Goal: Obtain resource: Download file/media

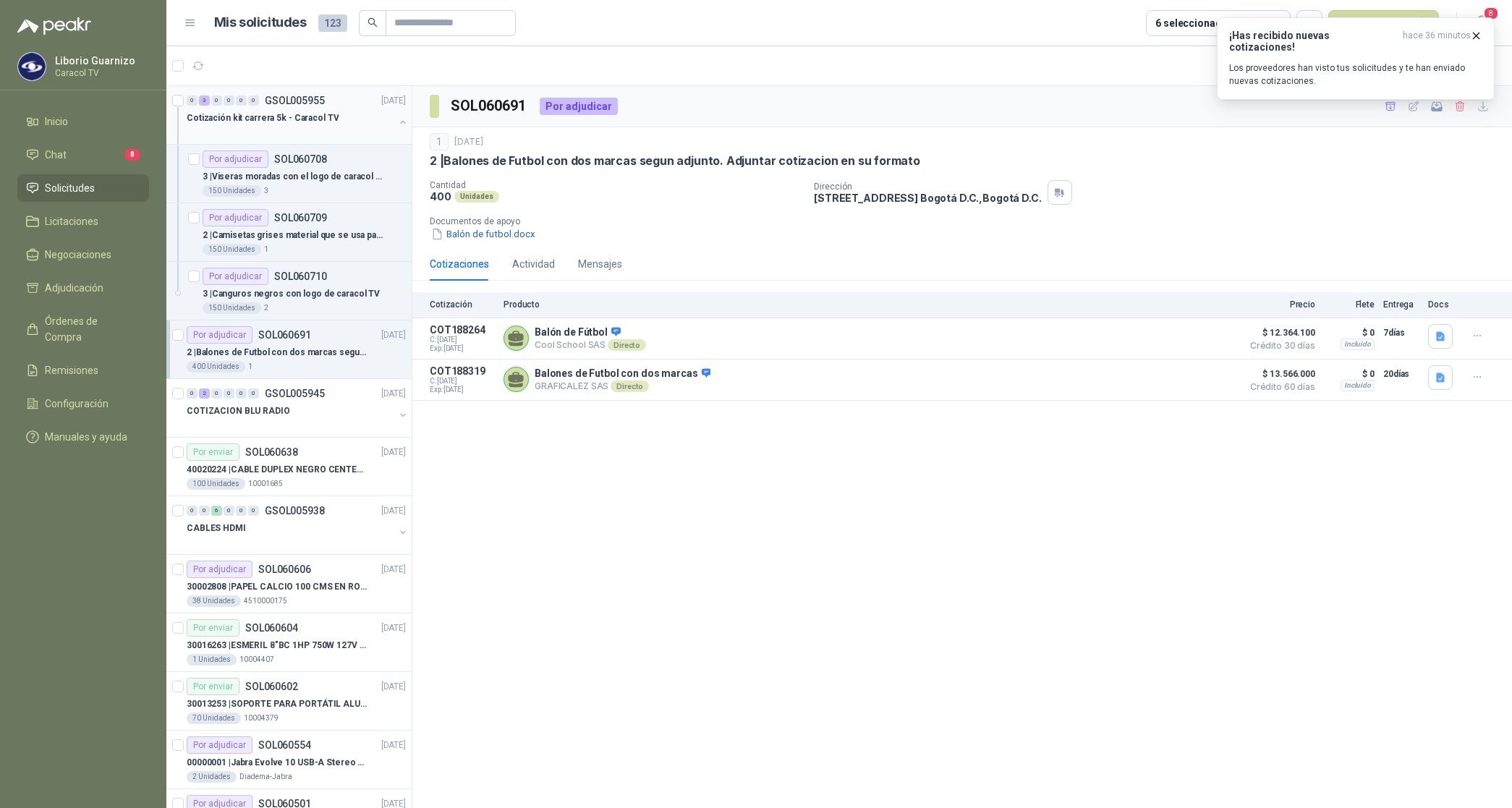
click at [298, 117] on p "Cotización kit carrera 5k - Caracol TV" at bounding box center [262, 118] width 152 height 13
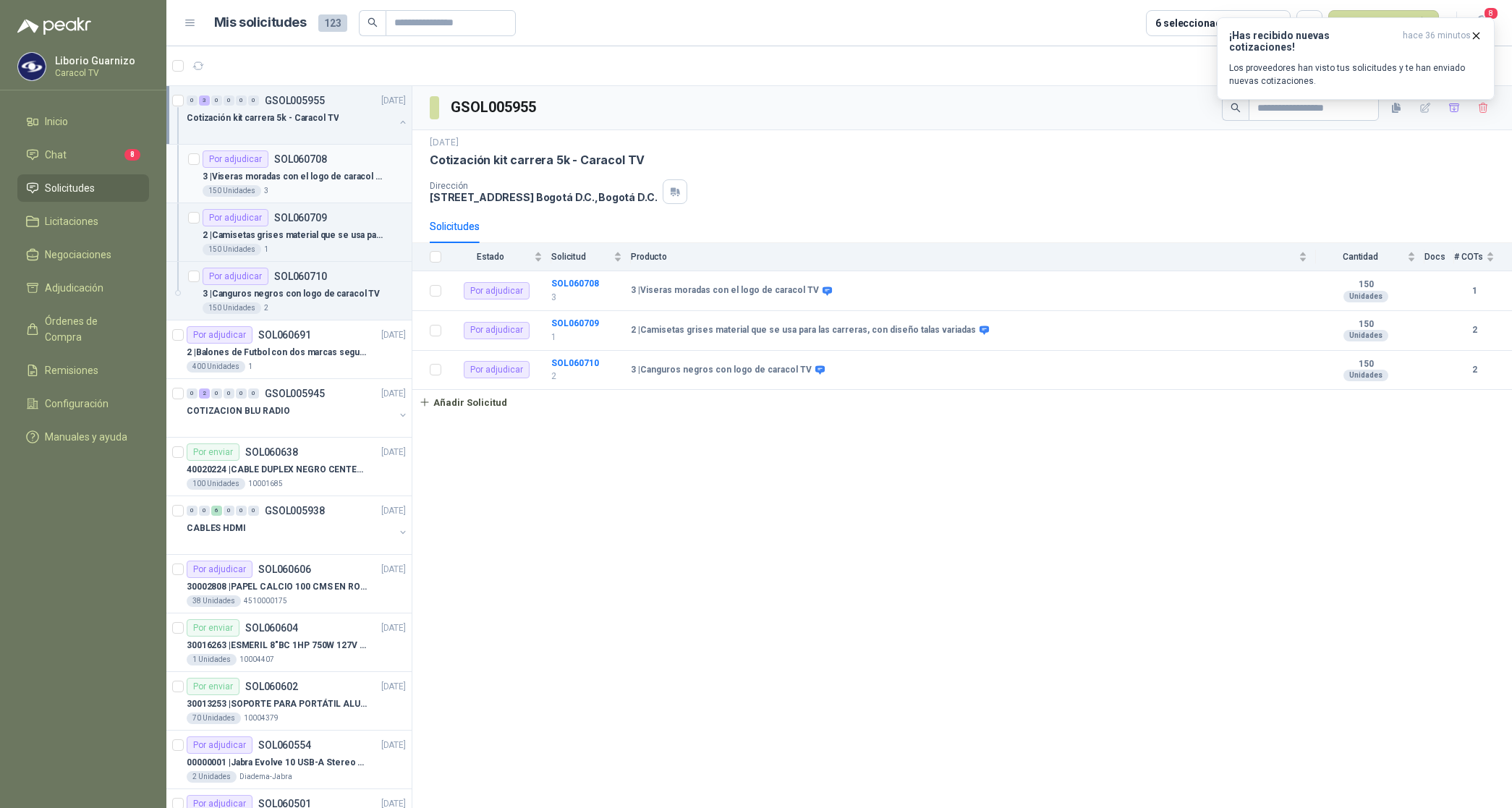
click at [298, 174] on p "3 | Viseras moradas con el logo de caracol TV" at bounding box center [292, 177] width 181 height 13
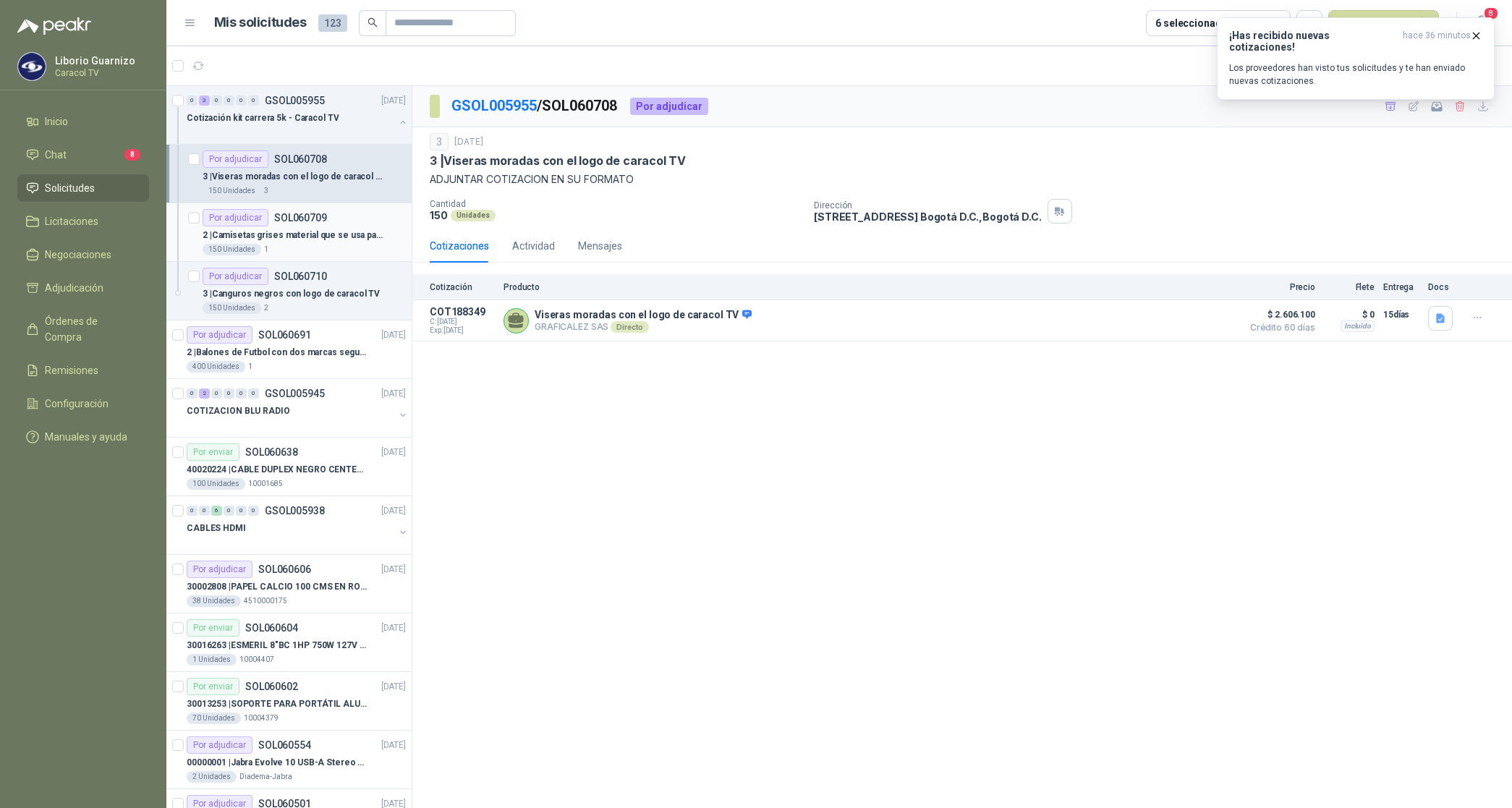
click at [306, 234] on p "2 | Camisetas grises material que se usa para las carreras, con diseño talas va…" at bounding box center [292, 235] width 181 height 13
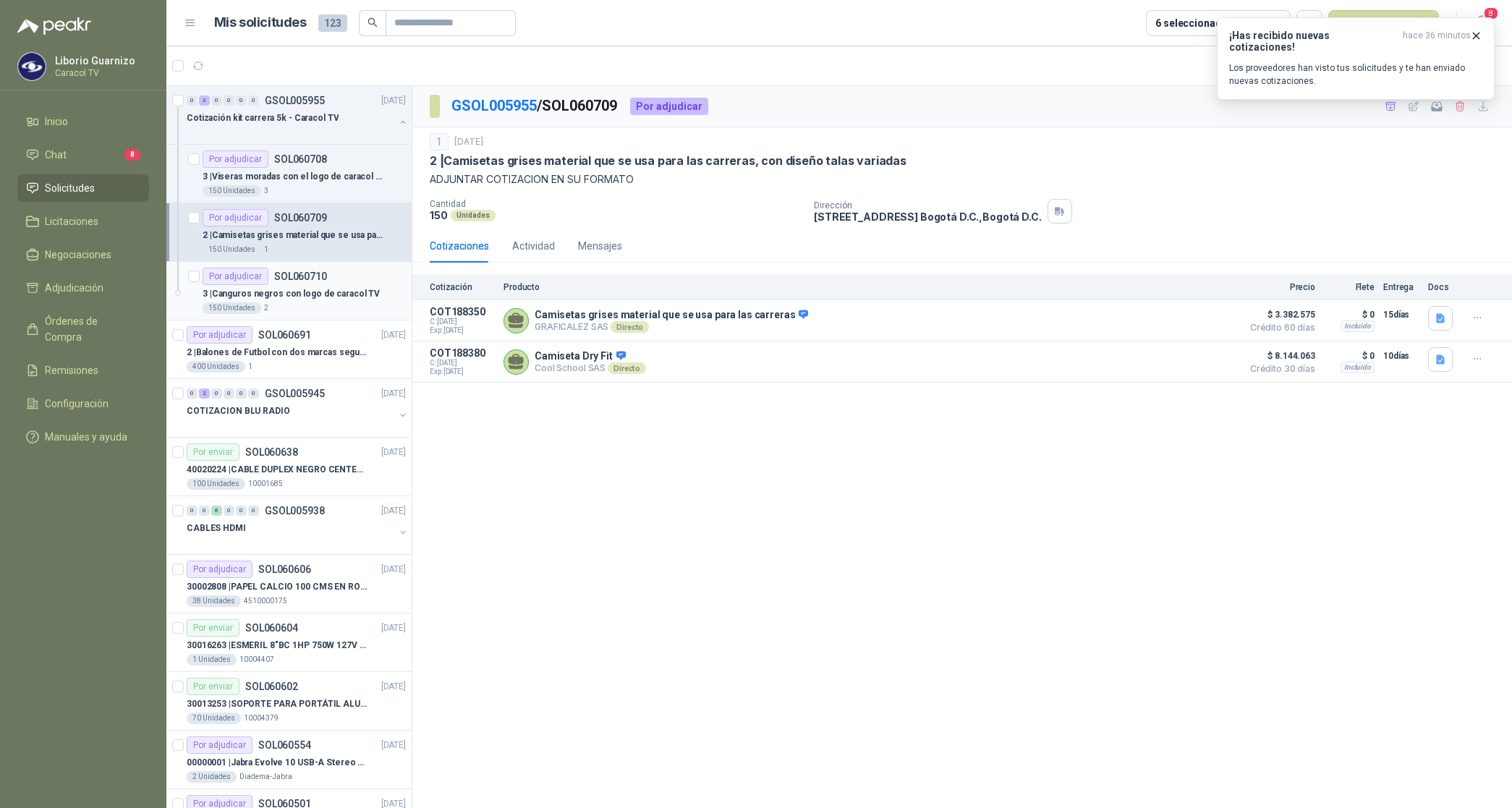
click at [324, 291] on p "3 | Canguros negros con logo de caracol TV" at bounding box center [291, 294] width 178 height 13
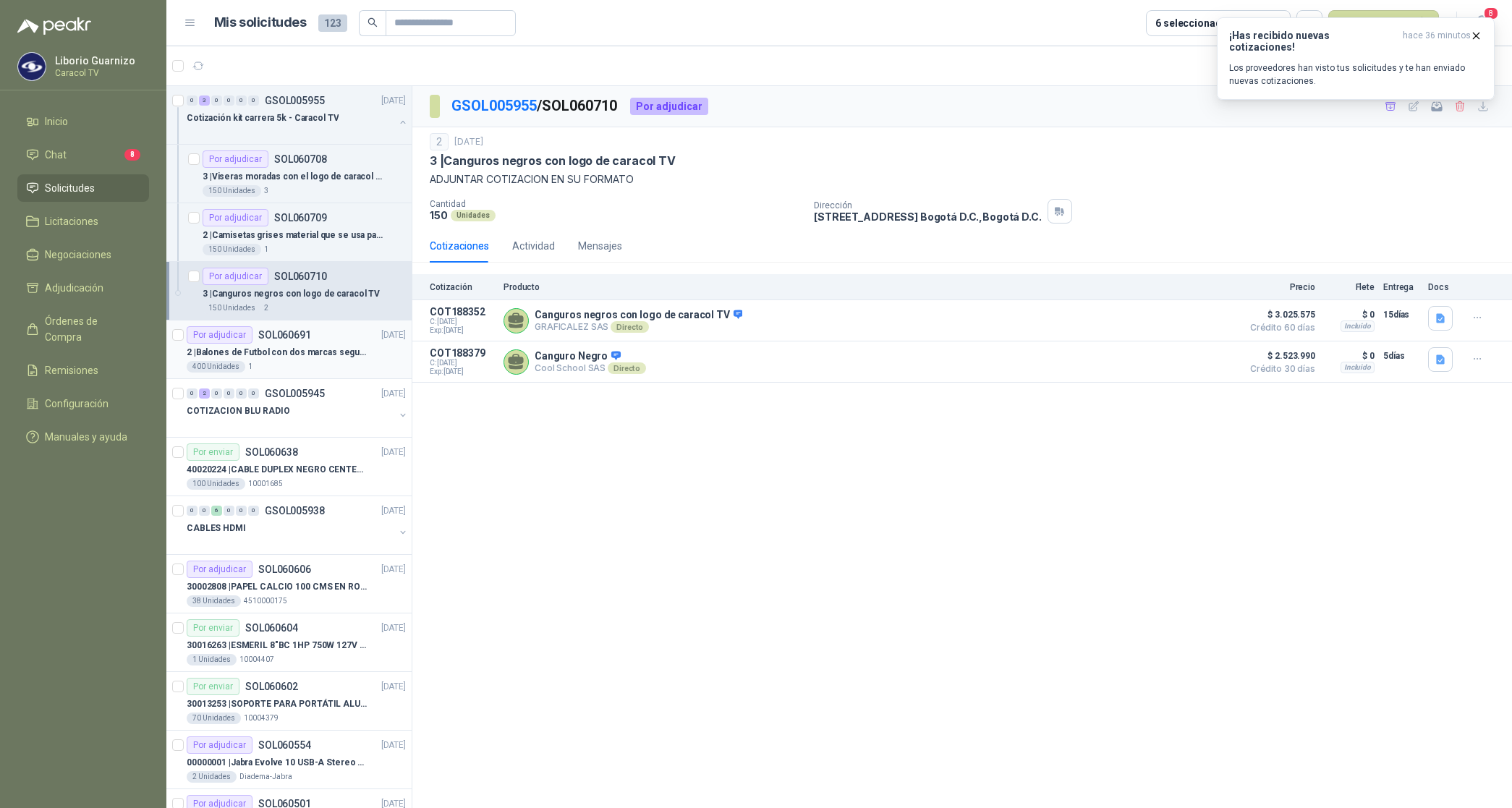
click at [308, 367] on div "400 Unidades 1" at bounding box center [295, 367] width 219 height 11
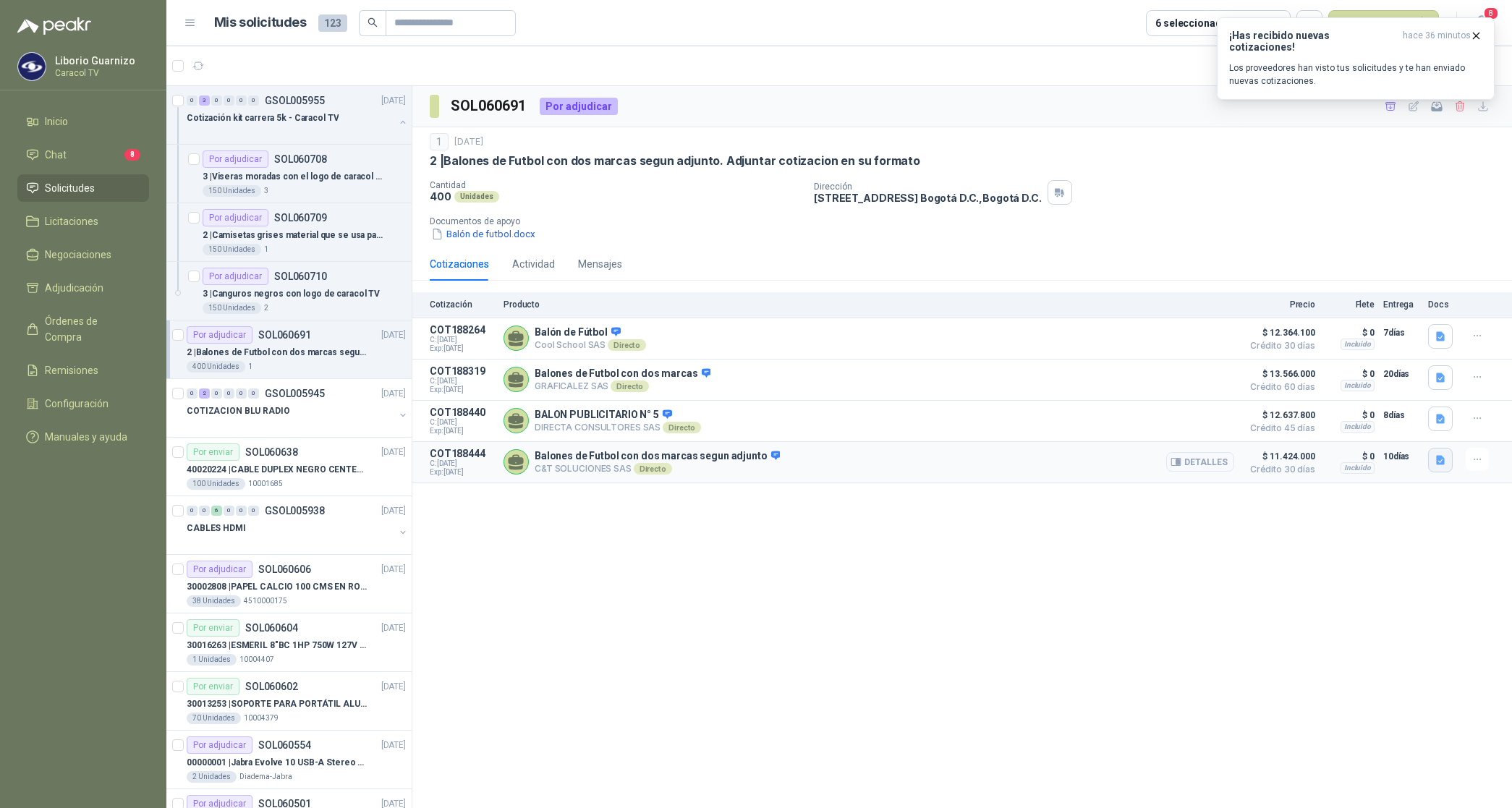
click at [1444, 464] on icon "button" at bounding box center [1439, 459] width 9 height 10
click at [1416, 436] on button "Balon Caracol.pdf" at bounding box center [1396, 433] width 94 height 15
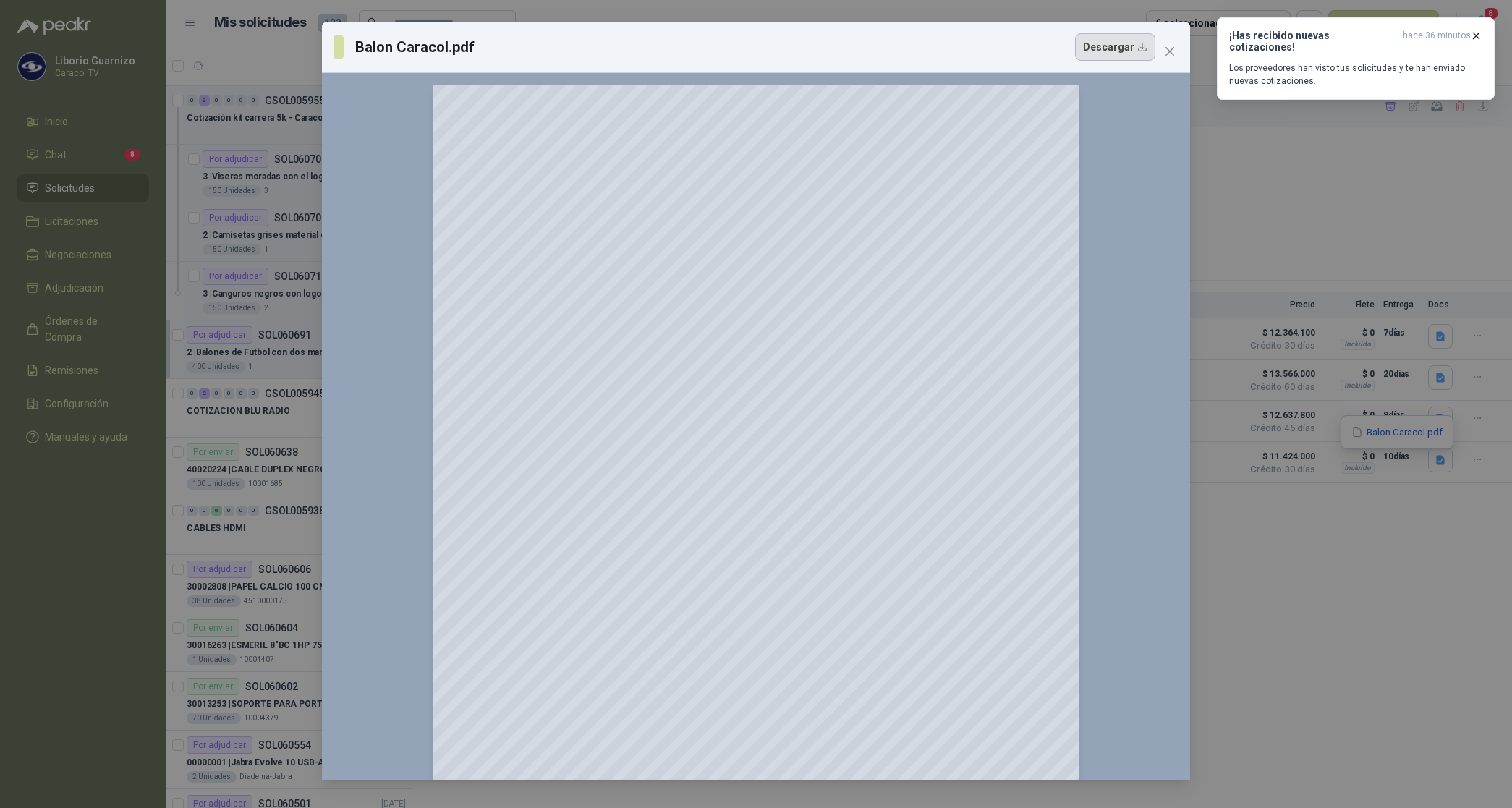
click at [1111, 53] on button "Descargar" at bounding box center [1115, 47] width 80 height 28
click at [1173, 52] on icon "close" at bounding box center [1170, 52] width 11 height 11
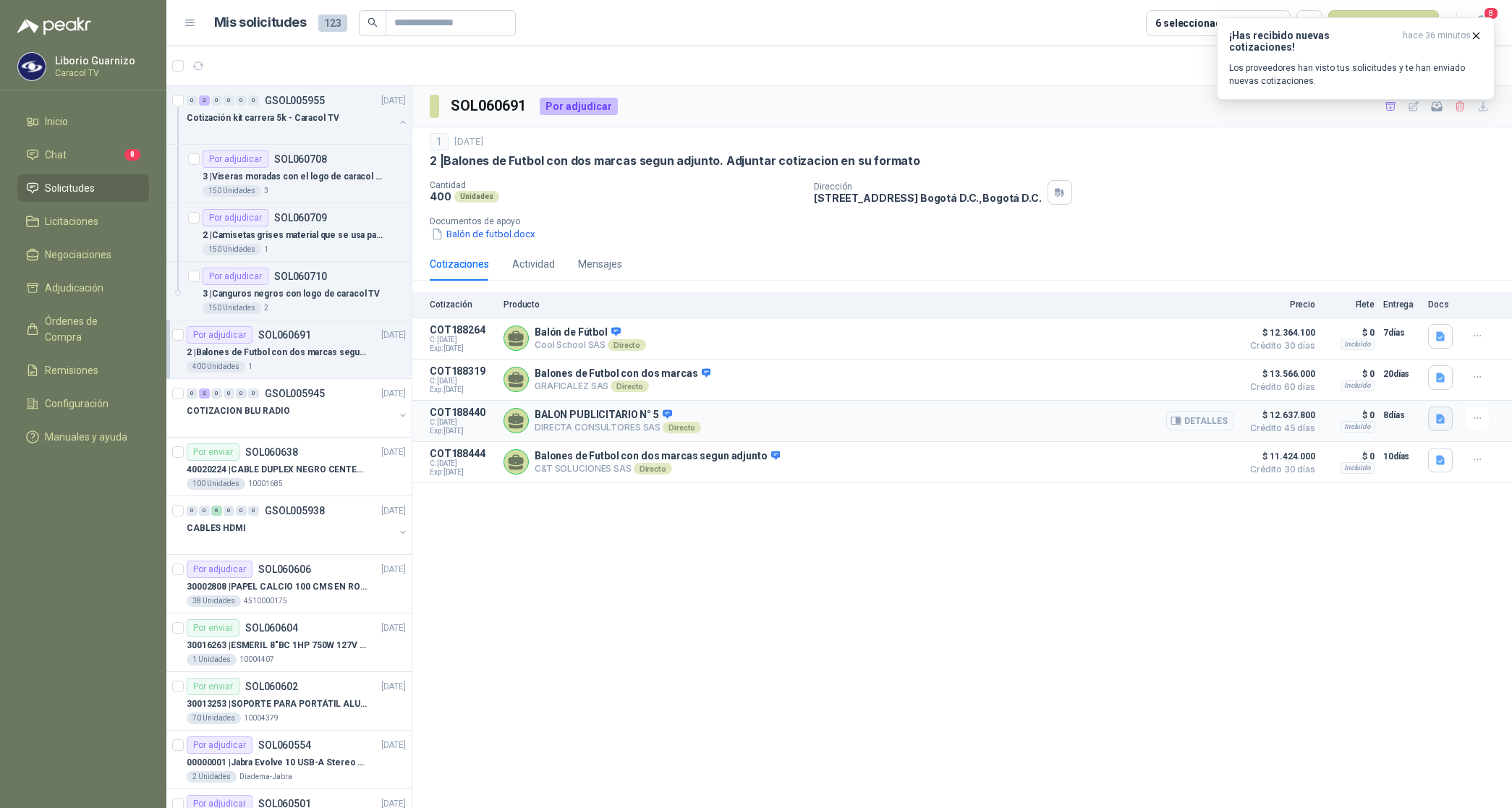
click at [1437, 418] on icon "button" at bounding box center [1439, 418] width 9 height 10
click at [1397, 392] on button "CARACOL TV BALONES 6093.pdf" at bounding box center [1365, 390] width 159 height 15
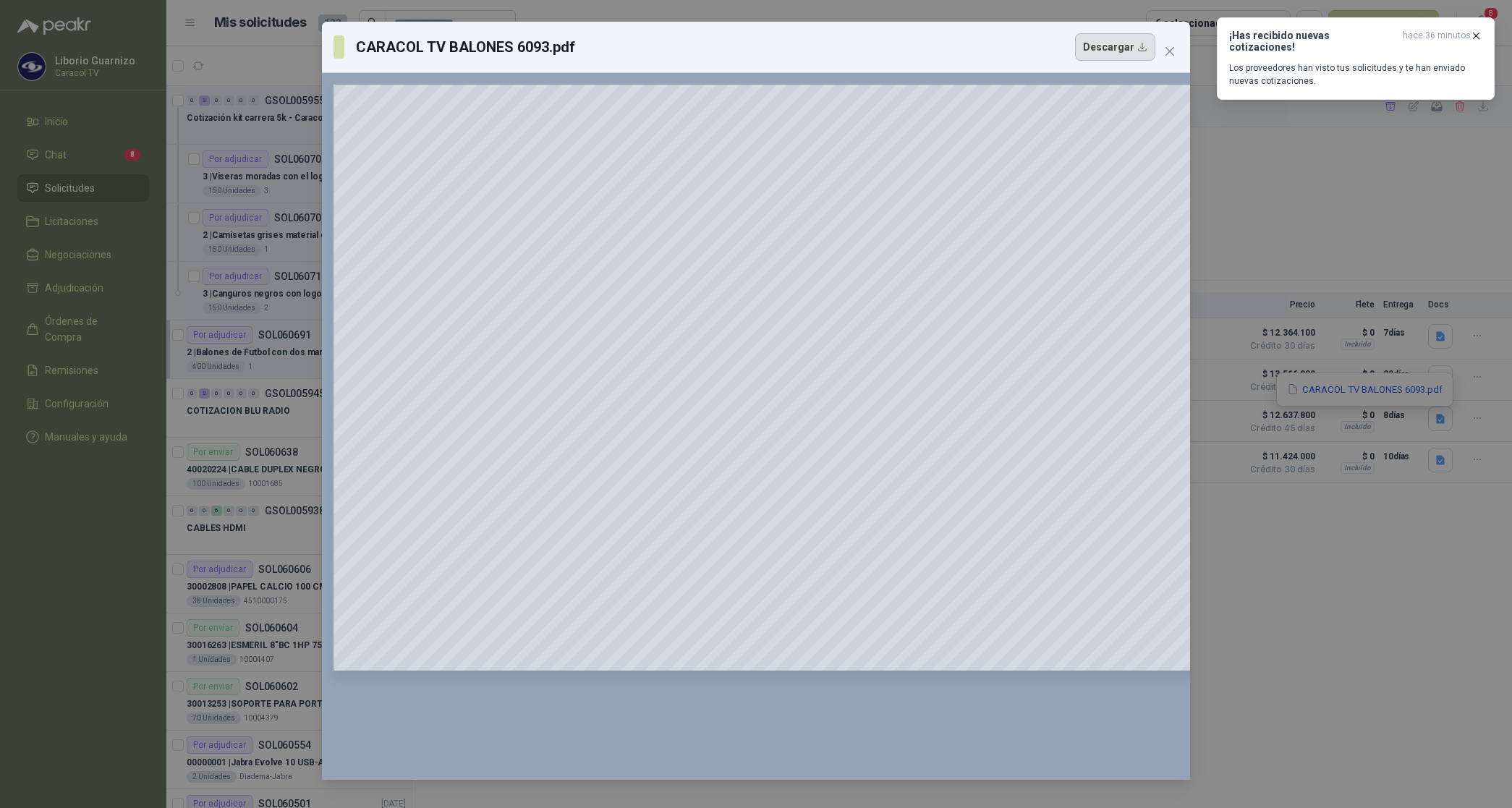
click at [1117, 53] on button "Descargar" at bounding box center [1115, 47] width 80 height 28
click at [1438, 377] on div "CARACOL TV BALONES 6093.pdf Descargar 150 %" at bounding box center [756, 404] width 1512 height 808
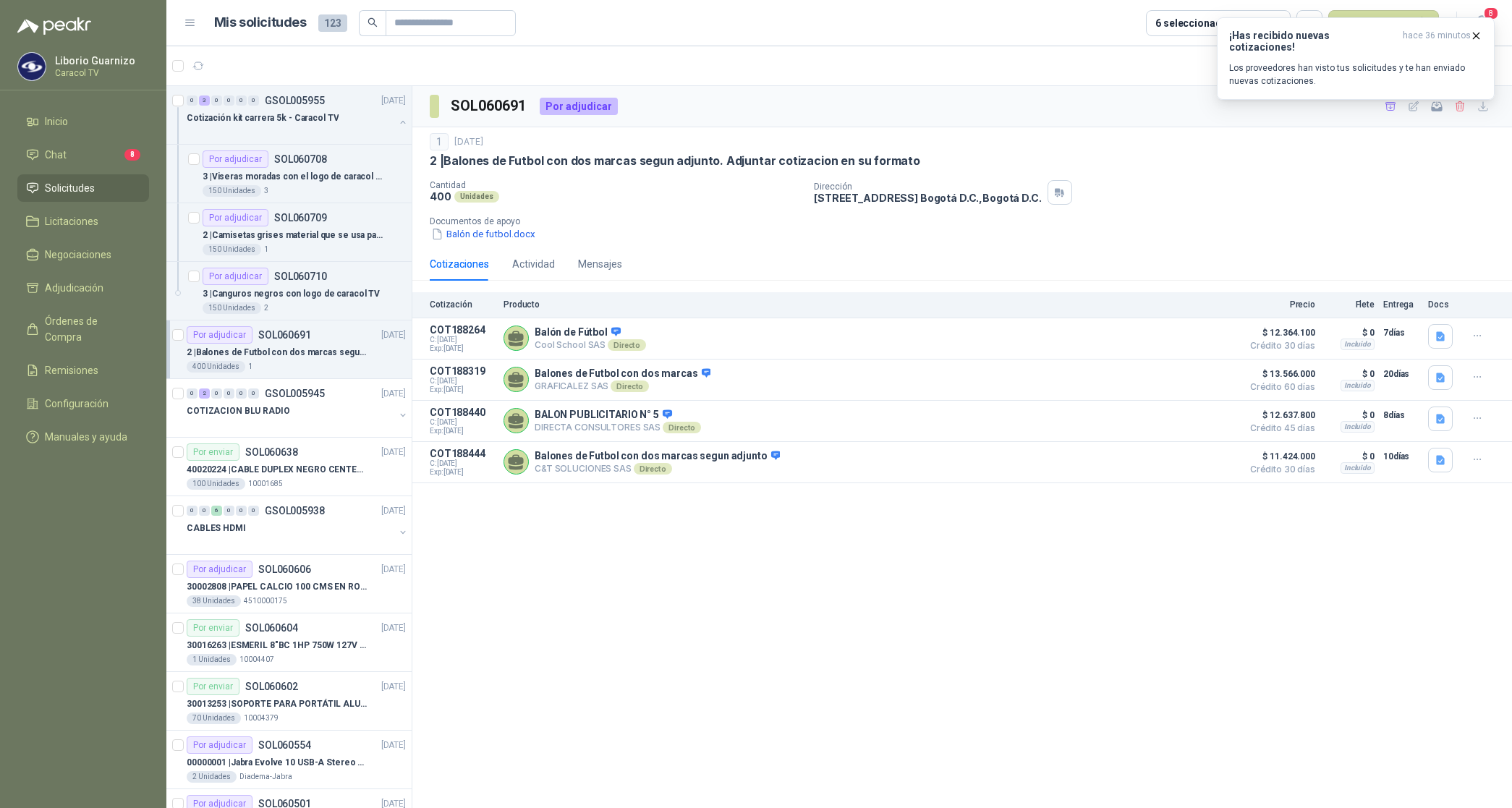
click at [1438, 377] on icon "button" at bounding box center [1439, 377] width 9 height 10
click at [1380, 346] on button "COTIZACIÓN-00-353-CARACOL TELEVISIÓN BALONES DE FUTBOL.pdf" at bounding box center [1286, 348] width 314 height 15
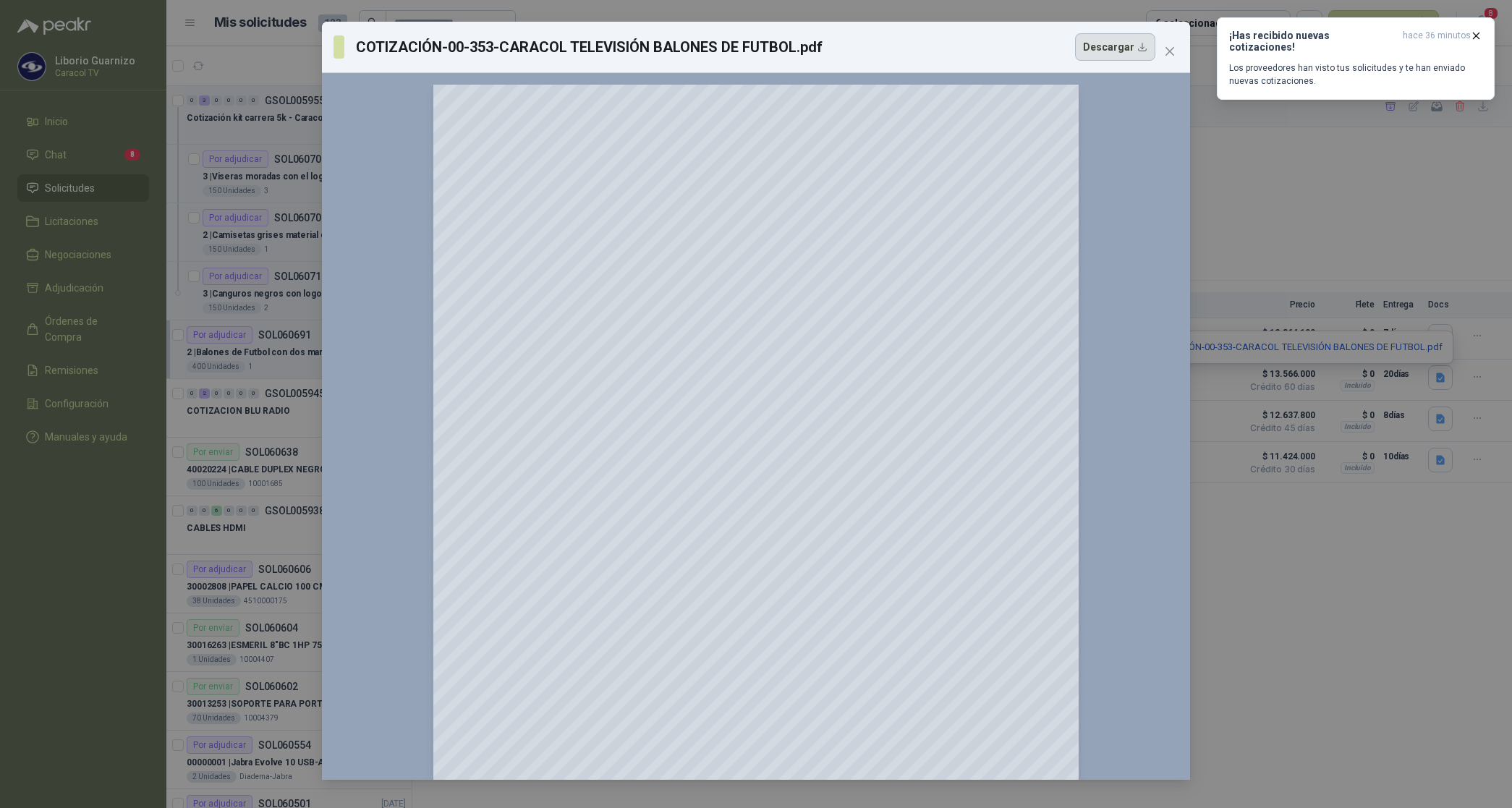
click at [1117, 53] on button "Descargar" at bounding box center [1115, 47] width 80 height 28
click at [1435, 326] on div "COTIZACIÓN-00-353-CARACOL TELEVISIÓN BALONES DE FUTBOL.pdf Descargar 150 %" at bounding box center [756, 404] width 1512 height 808
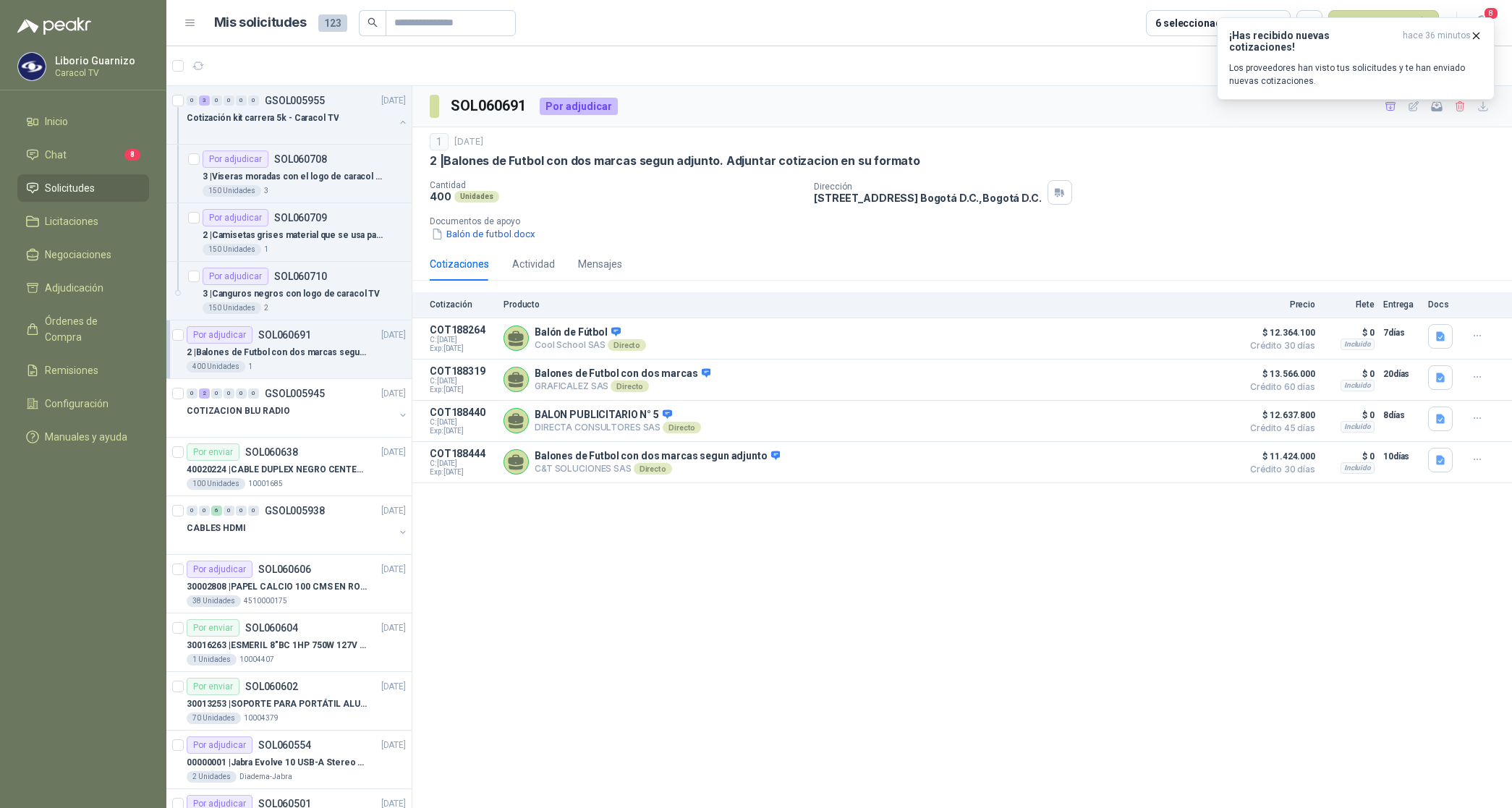
click at [1435, 333] on icon "button" at bounding box center [1440, 336] width 12 height 12
click at [1386, 303] on button "Cotización Balones Octubre 2025 Caracol.pdf" at bounding box center [1338, 305] width 211 height 15
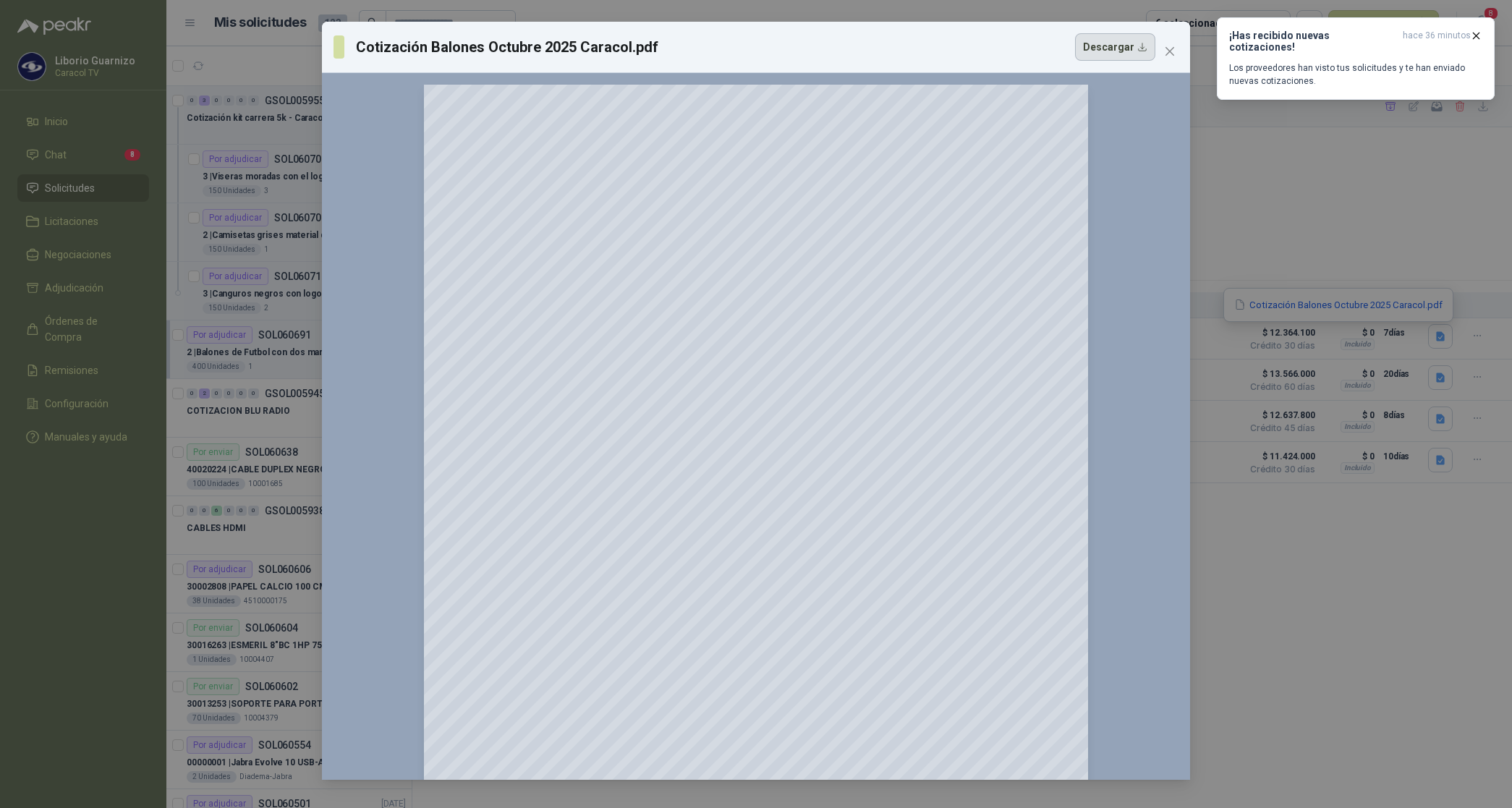
click at [1111, 46] on button "Descargar" at bounding box center [1115, 47] width 80 height 28
click at [1361, 581] on div "Cotización Balones Octubre 2025 Caracol.pdf Descargar 150 %" at bounding box center [756, 404] width 1512 height 808
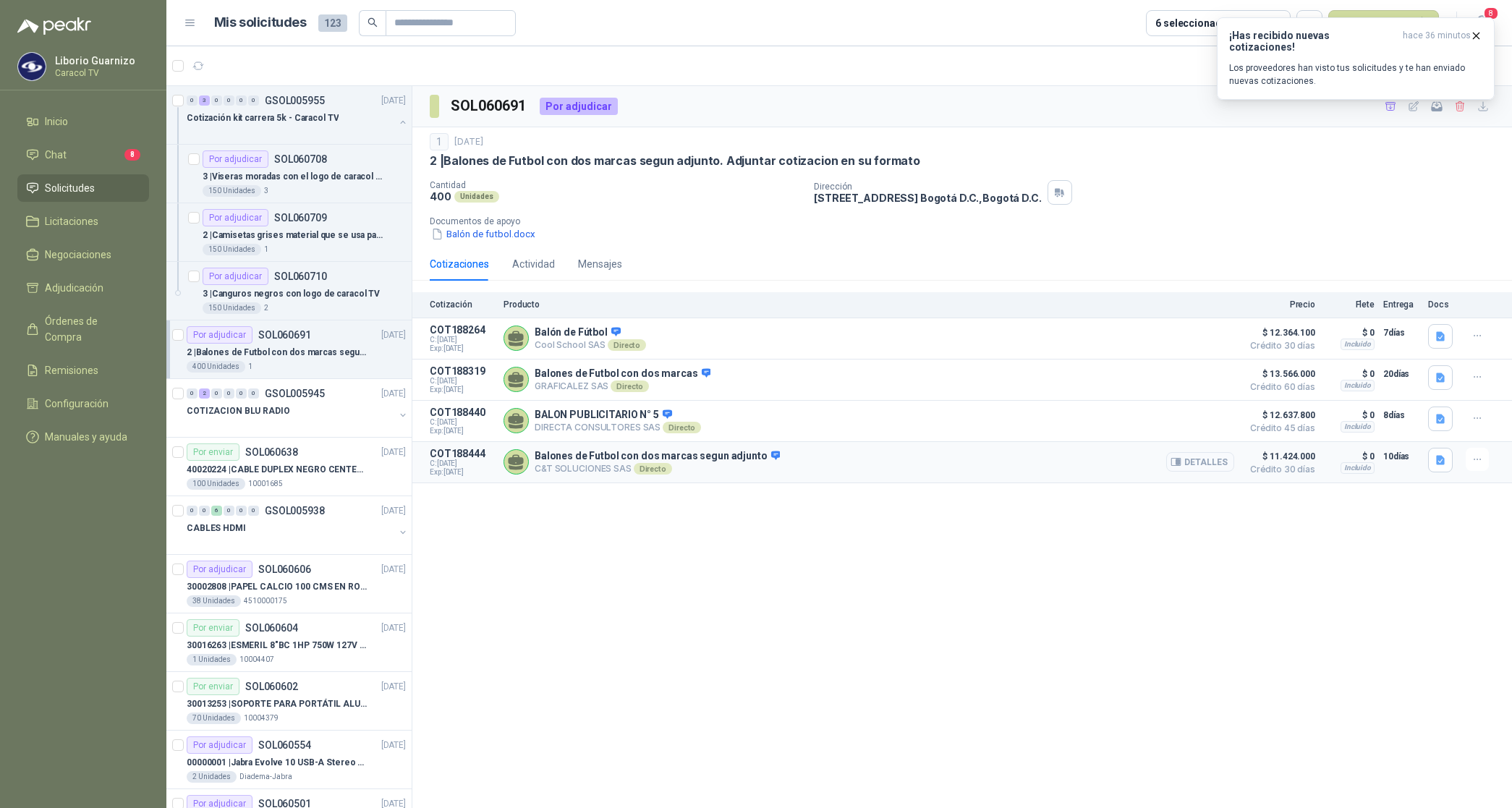
click at [1199, 461] on button "Detalles" at bounding box center [1200, 461] width 68 height 19
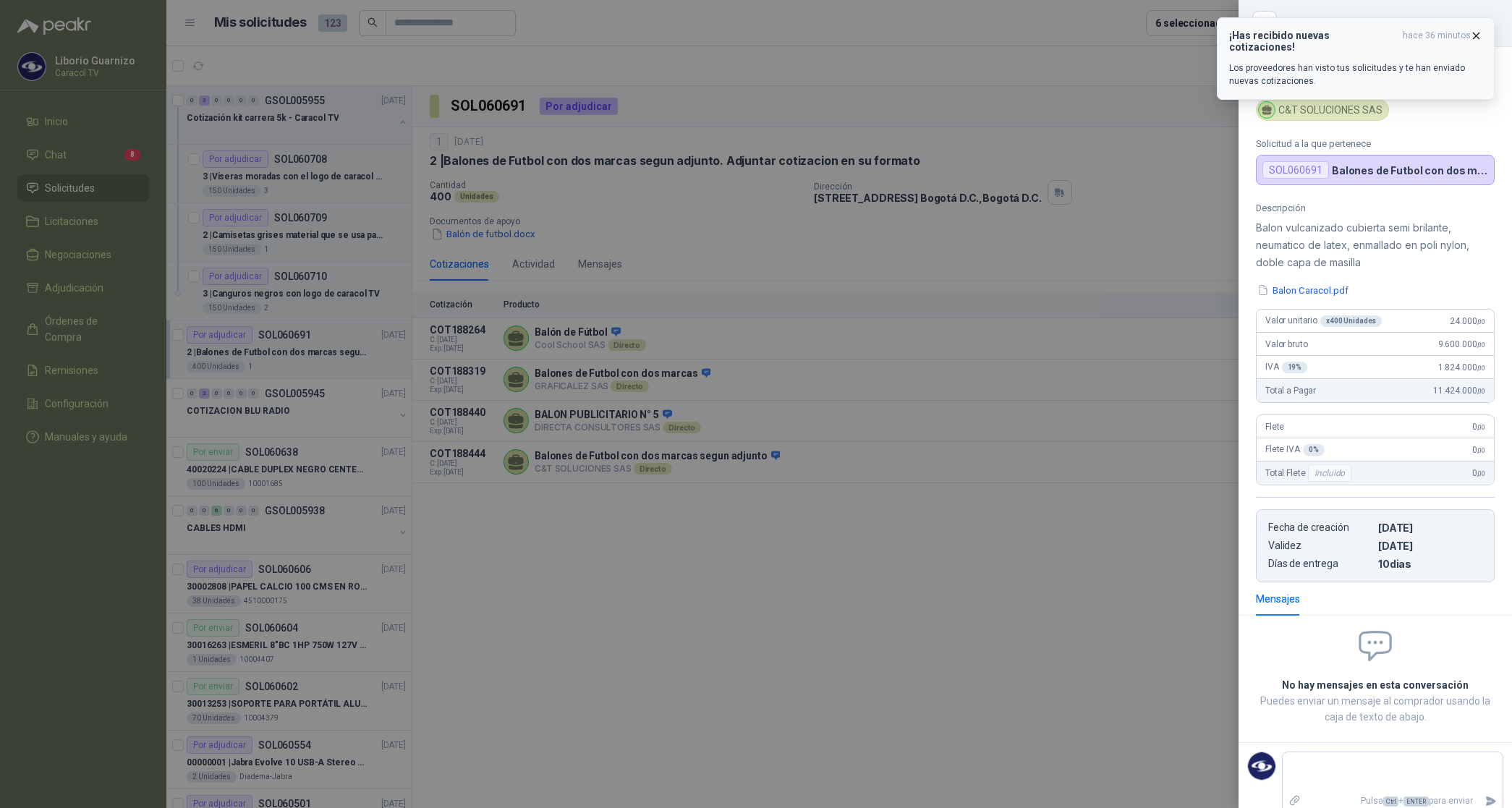
click at [1477, 33] on icon "button" at bounding box center [1476, 35] width 12 height 12
click at [1483, 20] on icon "button" at bounding box center [1482, 23] width 12 height 12
click at [832, 591] on div at bounding box center [756, 404] width 1512 height 808
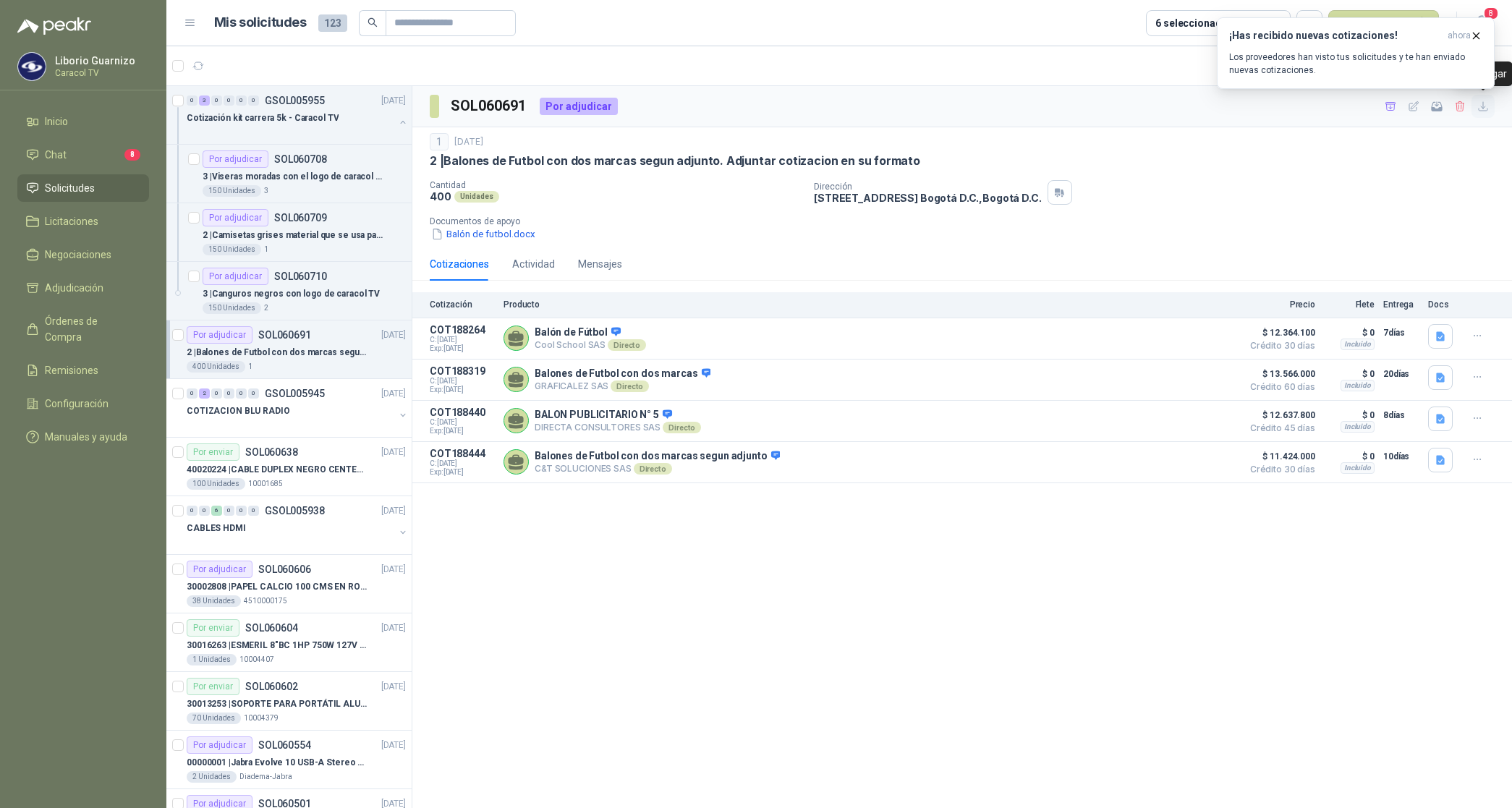
click at [1484, 105] on icon "button" at bounding box center [1482, 106] width 12 height 12
click at [1342, 171] on div "1 [DATE] 2 | Balones de Futbol con dos marcas segun adjunto. Adjuntar cotizacio…" at bounding box center [962, 187] width 1065 height 109
click at [1391, 106] on icon "button" at bounding box center [1391, 106] width 12 height 12
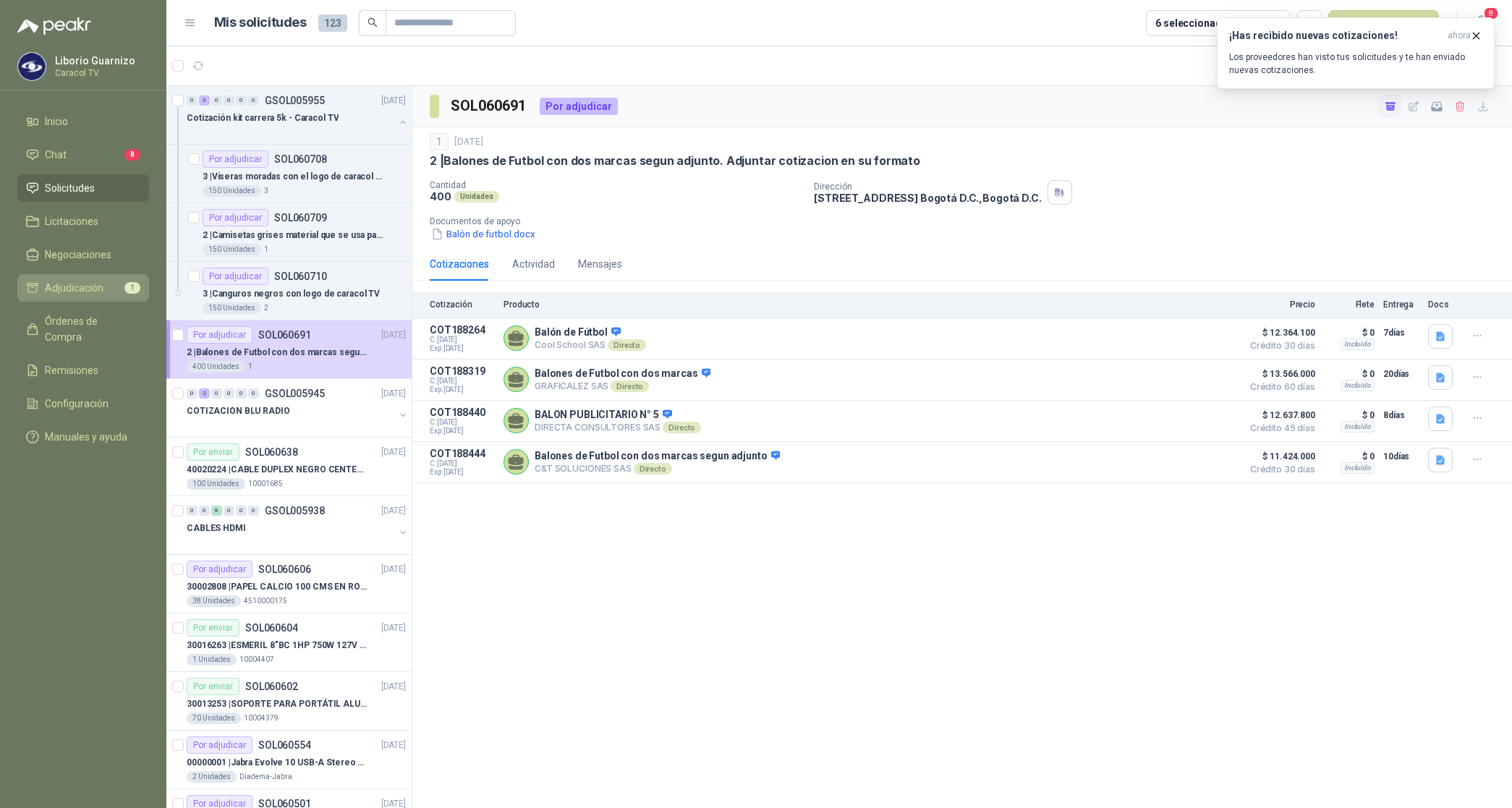
click at [75, 285] on span "Adjudicación" at bounding box center [74, 287] width 58 height 16
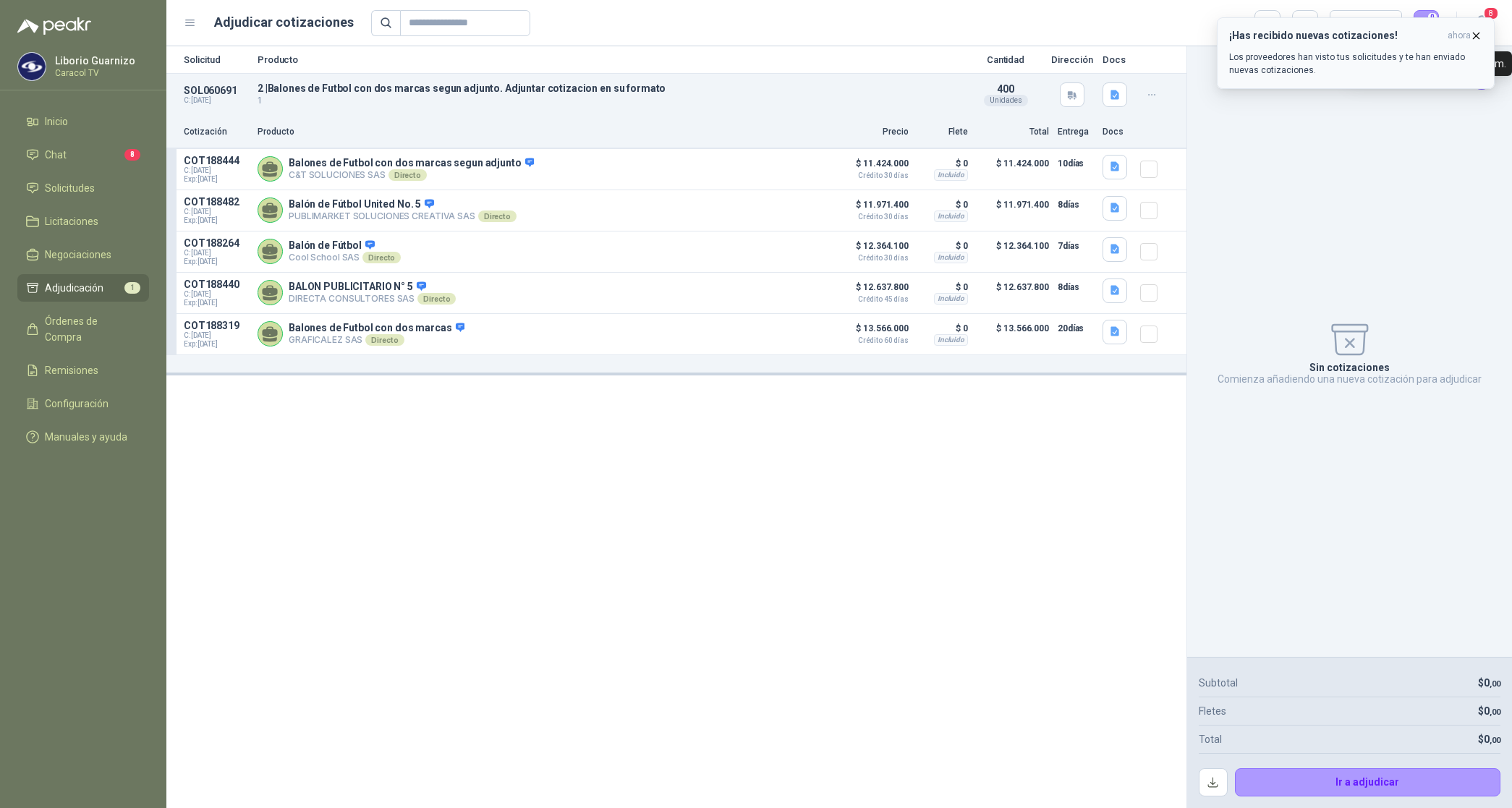
click at [1468, 34] on span "ahora" at bounding box center [1459, 35] width 23 height 12
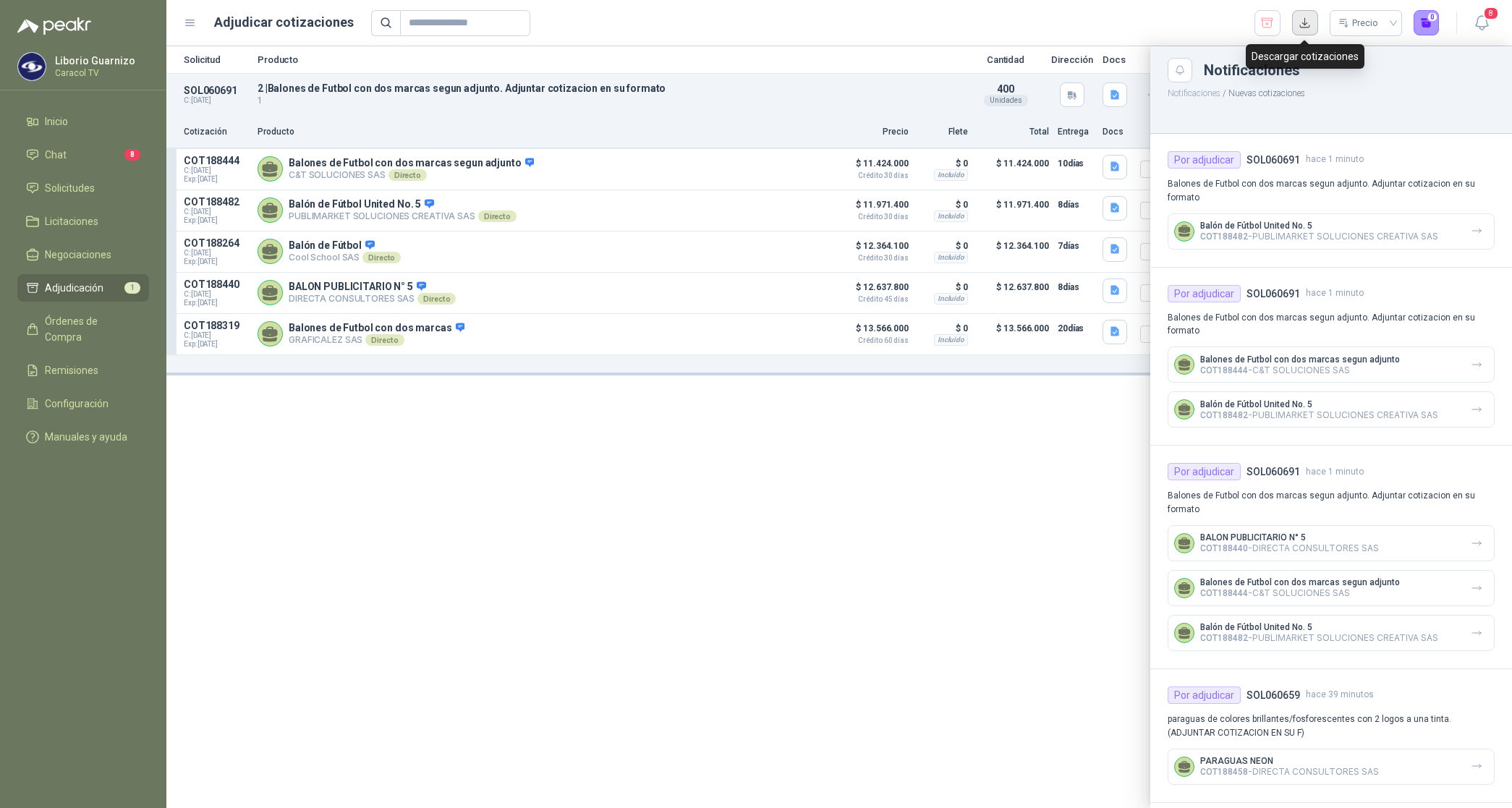
click at [1304, 19] on button "button" at bounding box center [1305, 23] width 26 height 26
drag, startPoint x: 779, startPoint y: 451, endPoint x: 785, endPoint y: 459, distance: 10.0
click at [779, 453] on div at bounding box center [839, 426] width 1346 height 761
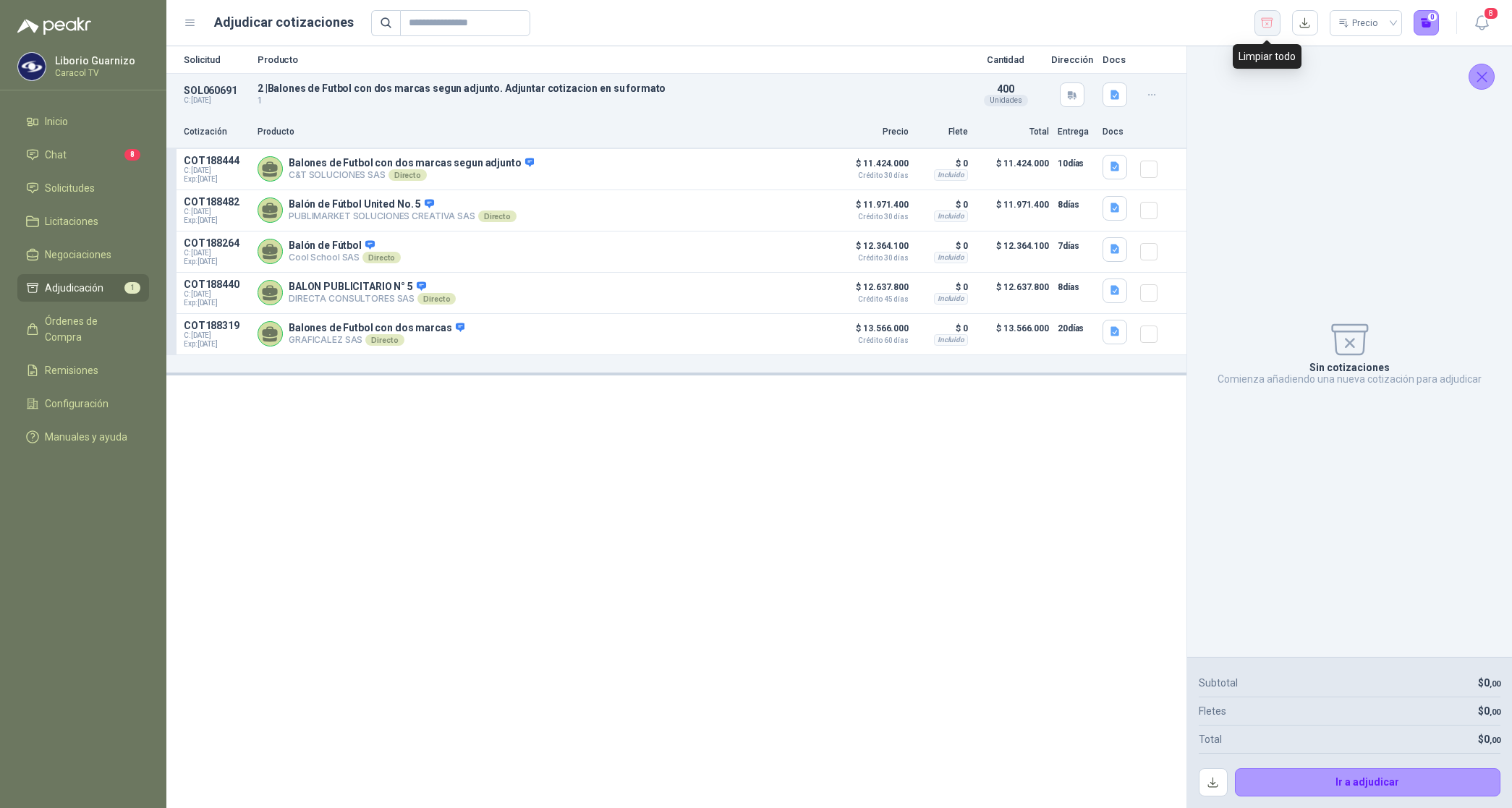
click at [1265, 20] on icon "button" at bounding box center [1267, 23] width 13 height 14
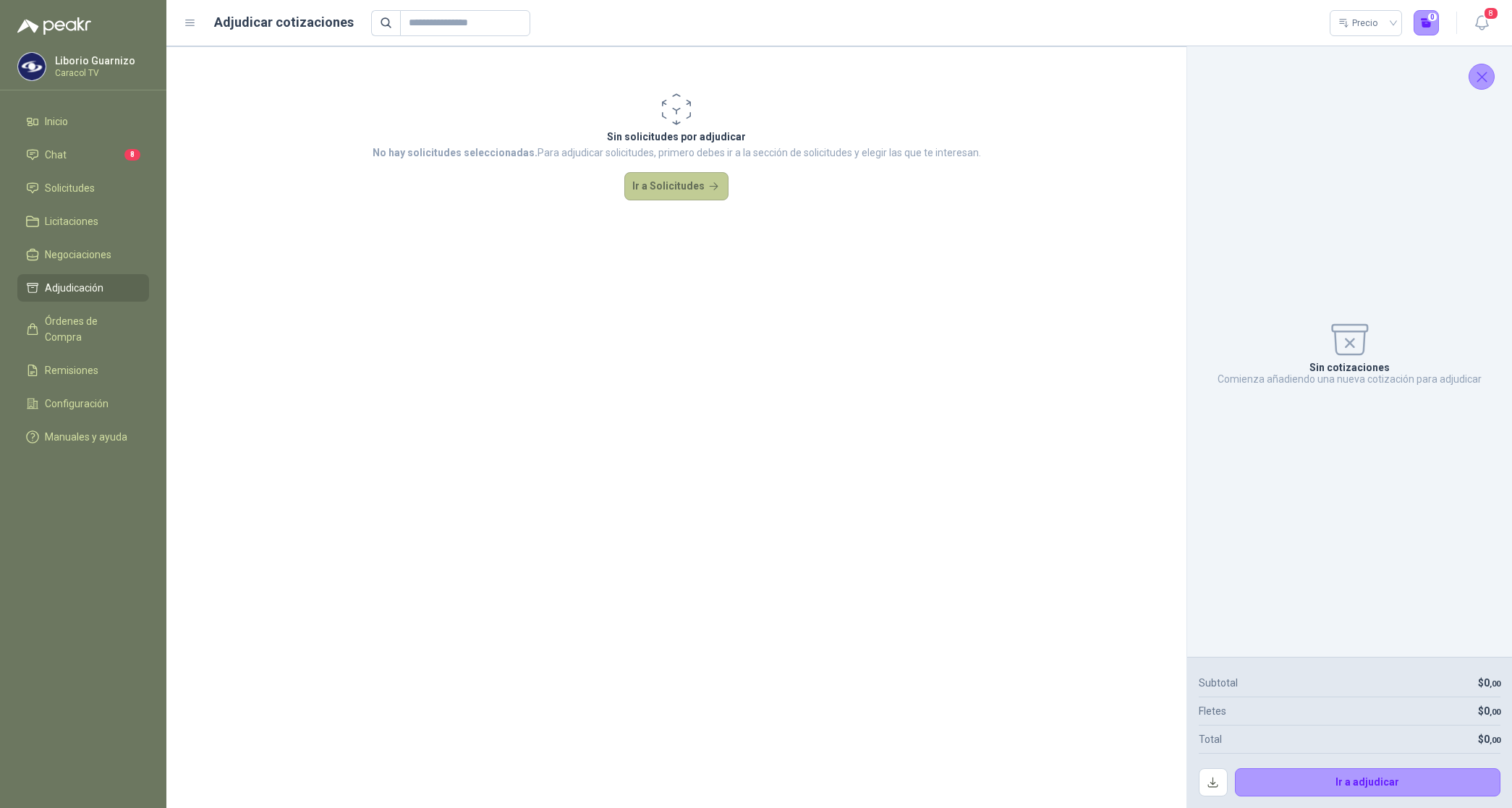
click at [651, 178] on button "Ir a Solicitudes" at bounding box center [676, 186] width 104 height 29
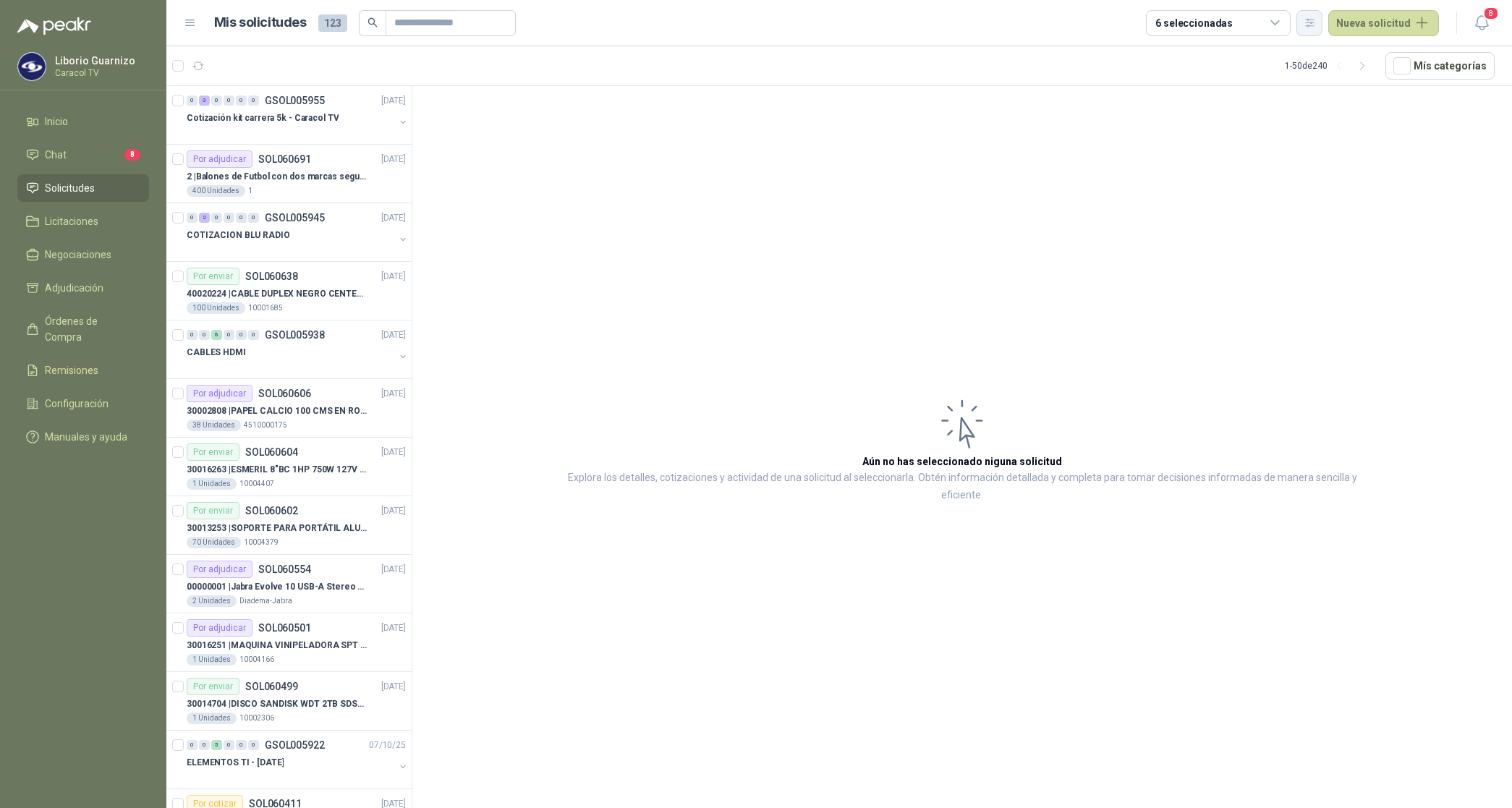
click at [1315, 28] on icon "button" at bounding box center [1310, 22] width 12 height 12
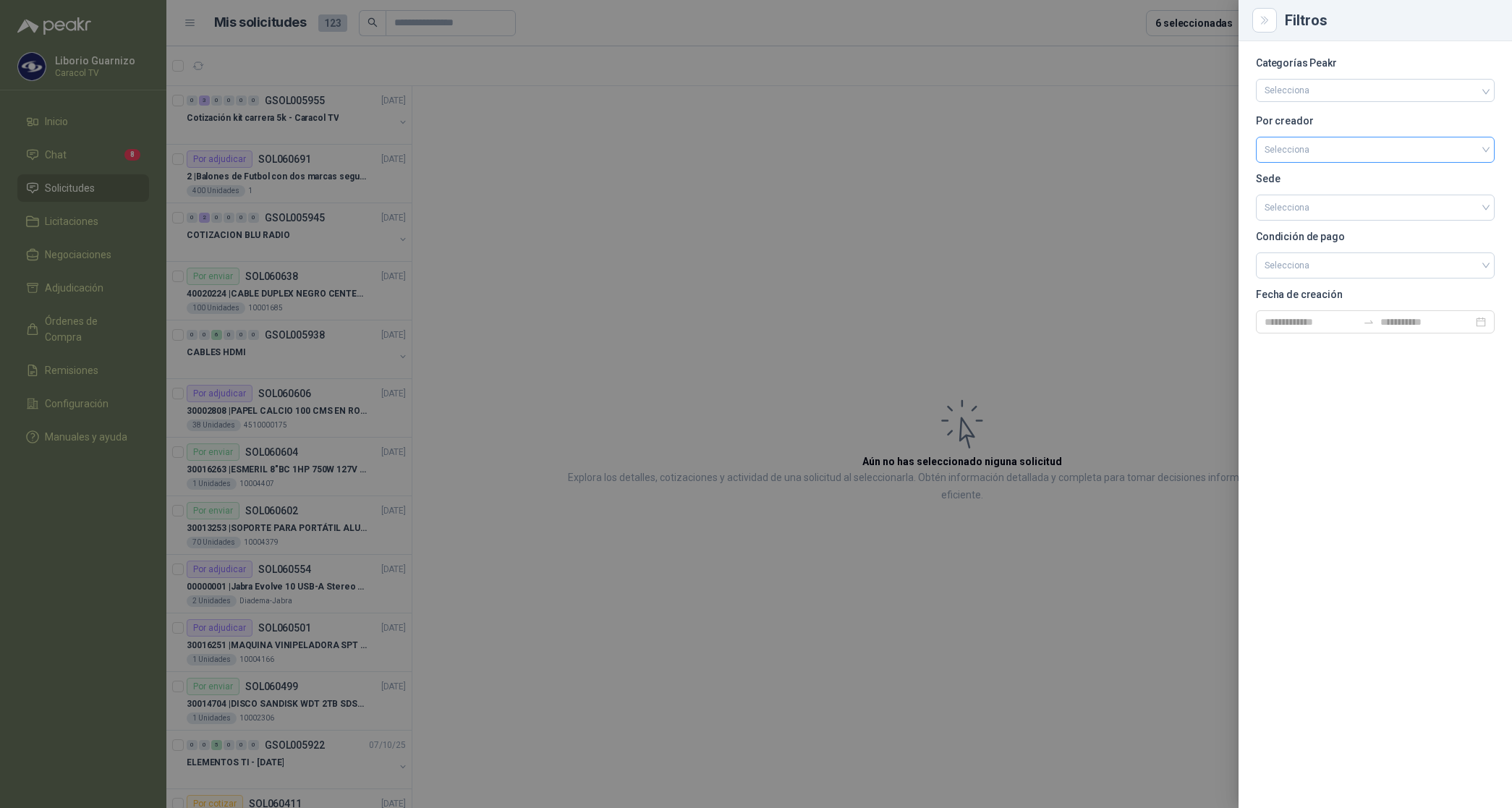
click at [1296, 147] on input "search" at bounding box center [1375, 148] width 222 height 22
click at [1315, 229] on div "[PERSON_NAME]" at bounding box center [1375, 226] width 216 height 16
click at [1081, 228] on div at bounding box center [756, 404] width 1512 height 808
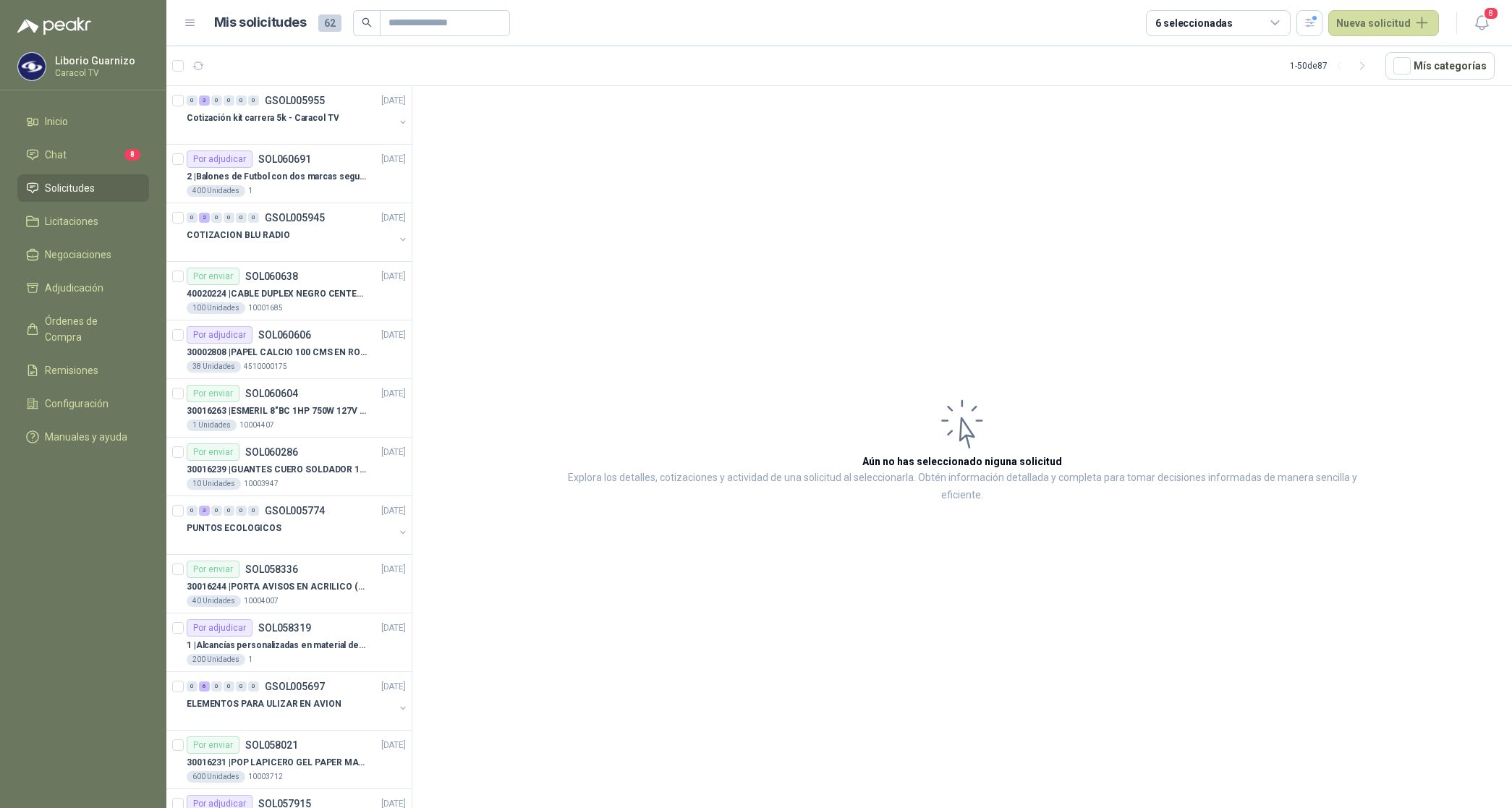
click at [1179, 20] on div "6 seleccionadas" at bounding box center [1193, 23] width 77 height 16
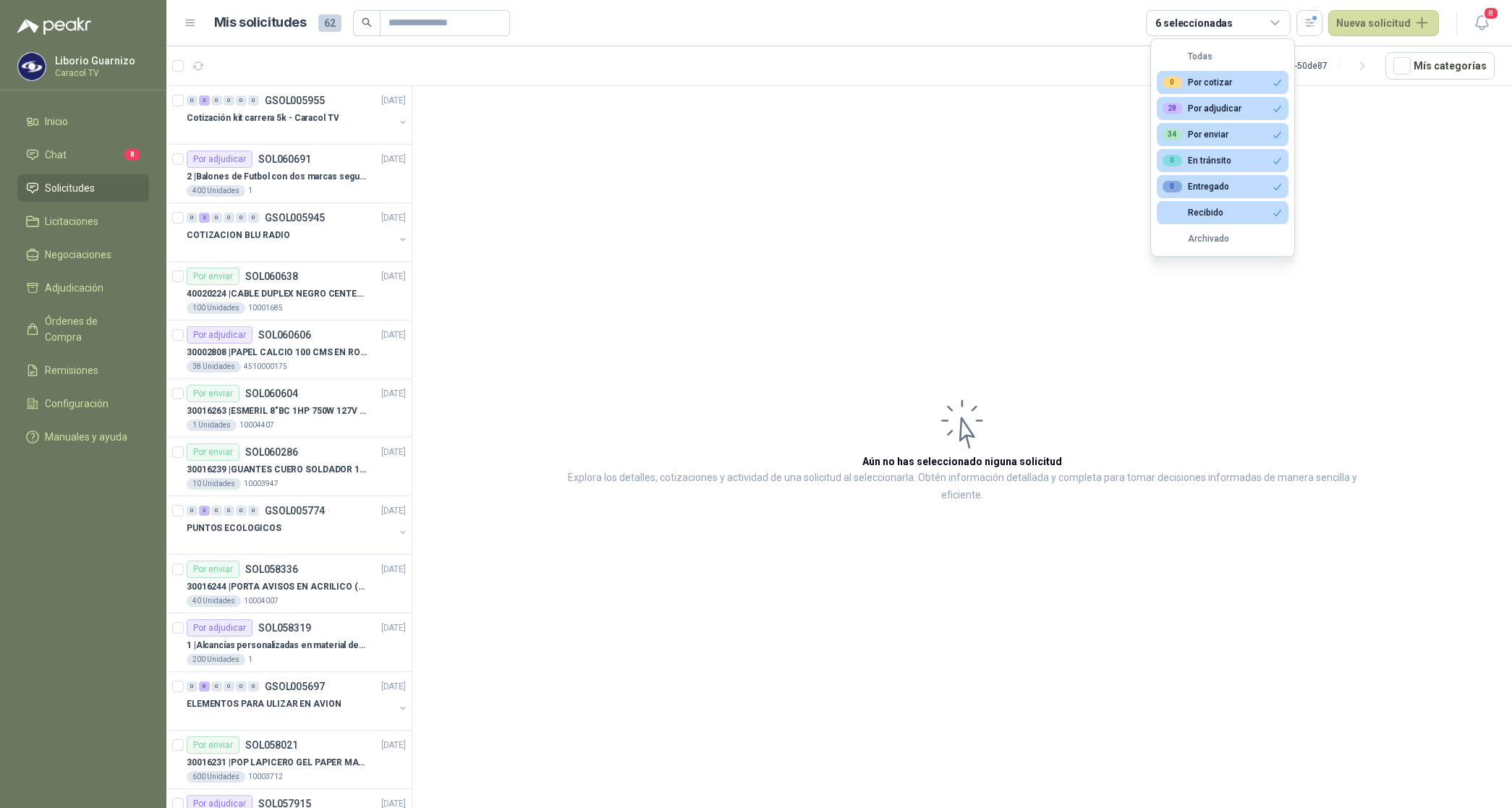
click at [1203, 74] on button "0 Por cotizar" at bounding box center [1223, 82] width 132 height 23
click at [1204, 106] on div "28 Por adjudicar" at bounding box center [1202, 109] width 79 height 11
click at [1208, 135] on div "34 Por enviar" at bounding box center [1195, 135] width 66 height 11
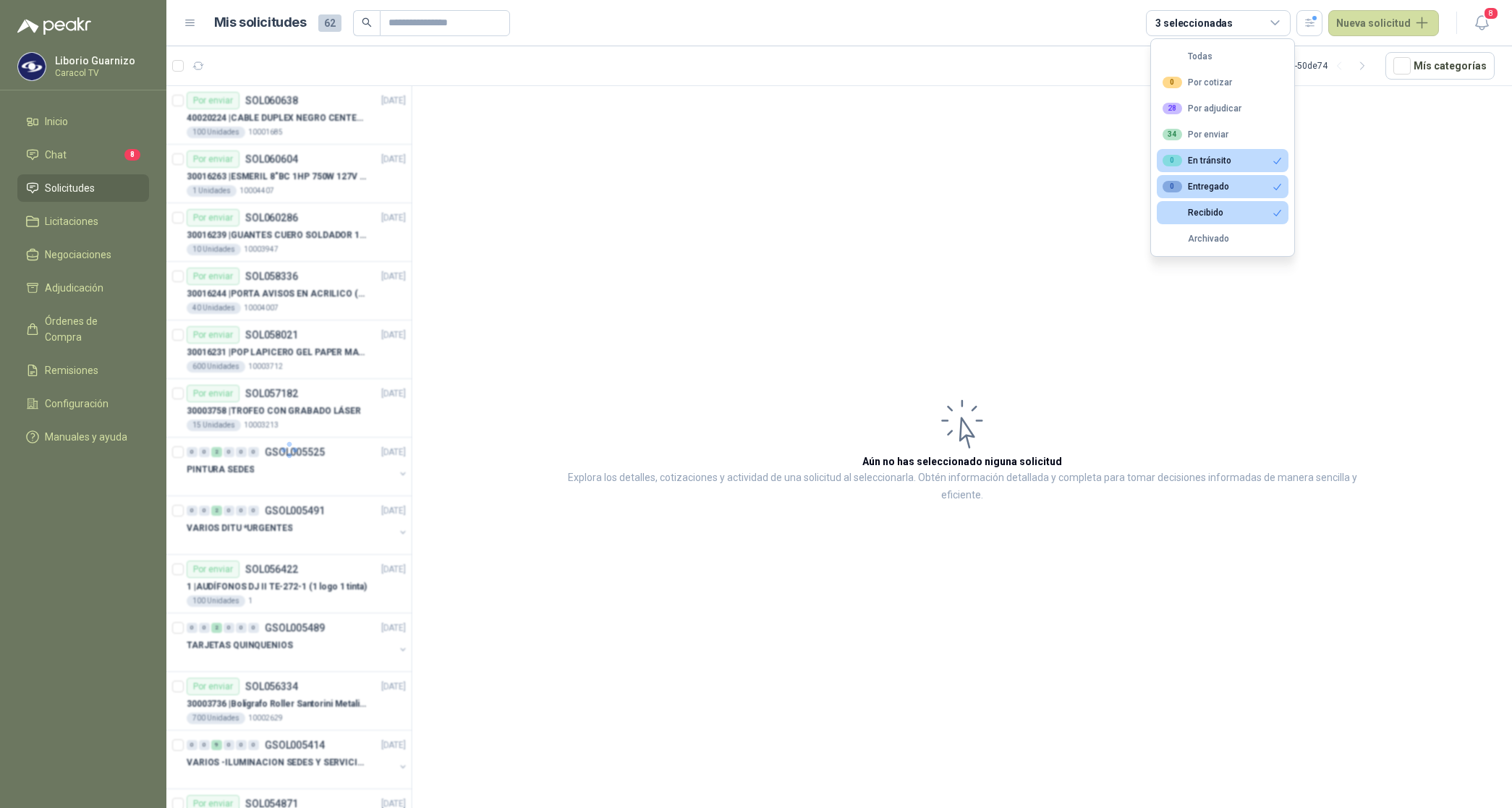
click at [1213, 159] on div "0 En tránsito" at bounding box center [1197, 160] width 69 height 11
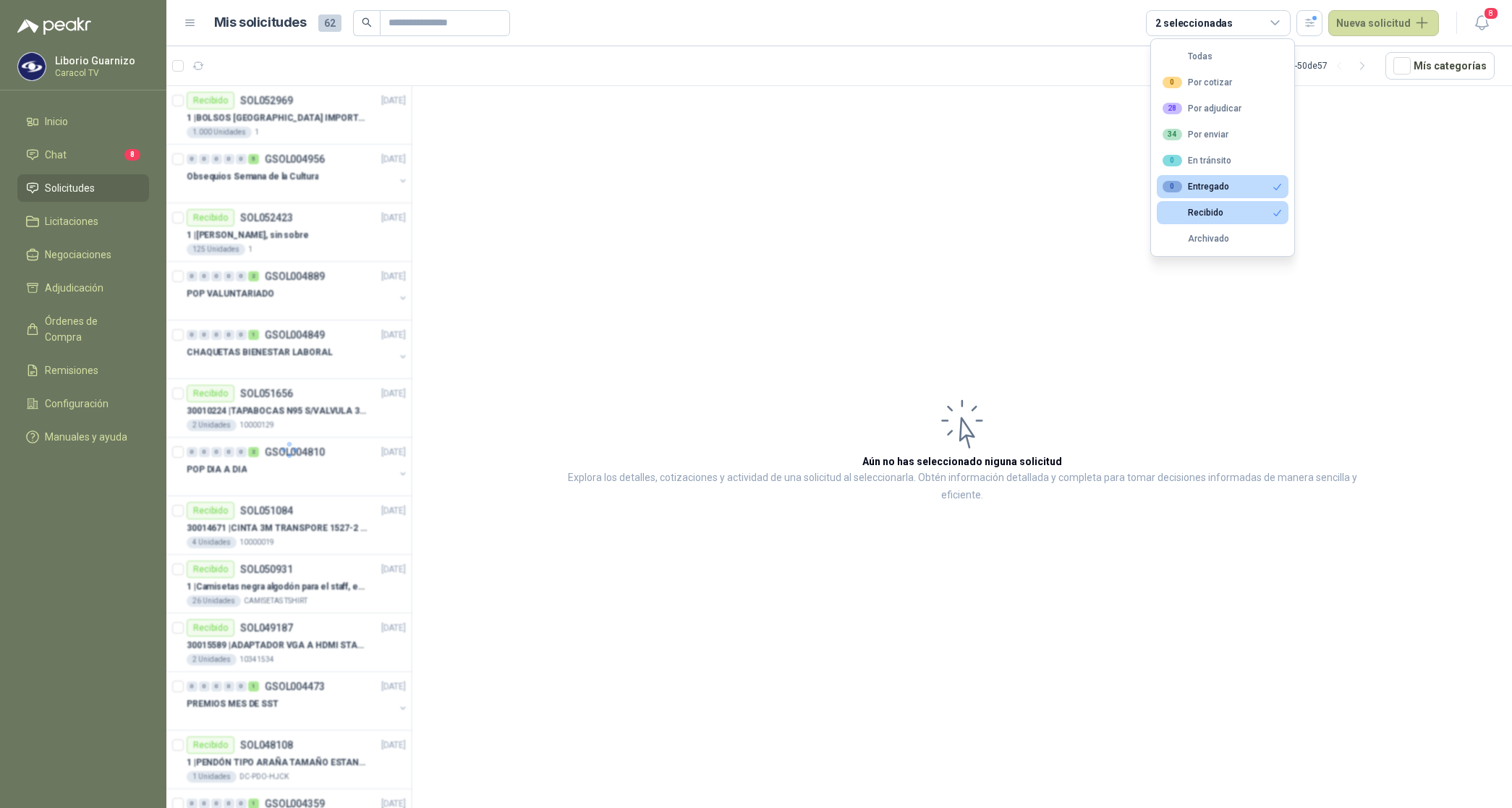
click at [1209, 185] on div "0 Entregado" at bounding box center [1196, 186] width 67 height 11
click at [1212, 210] on div "Recibido" at bounding box center [1193, 212] width 61 height 11
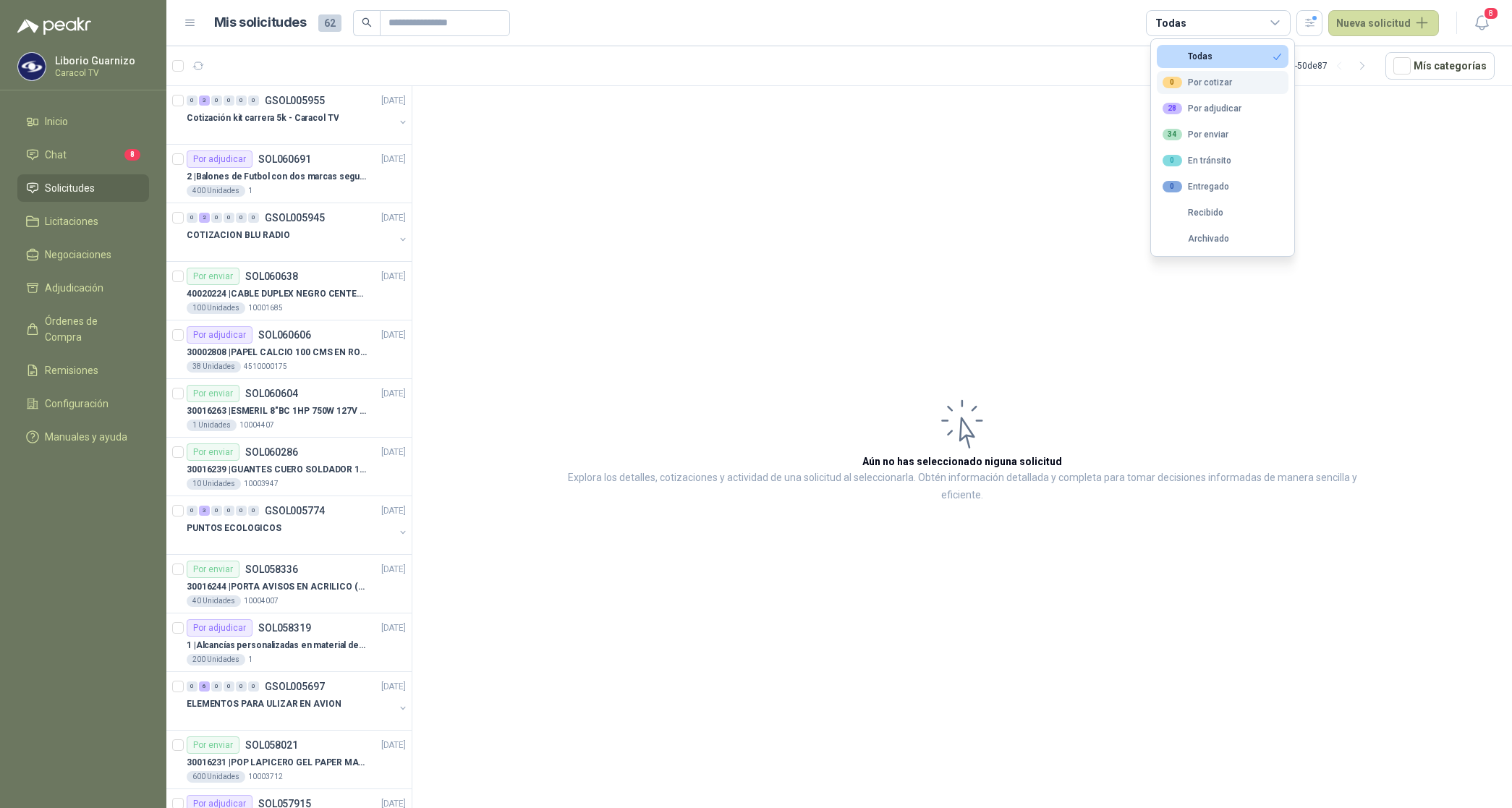
click at [1202, 80] on div "0 Por cotizar" at bounding box center [1197, 82] width 70 height 11
click at [1205, 103] on div "28 Por adjudicar" at bounding box center [1202, 109] width 79 height 11
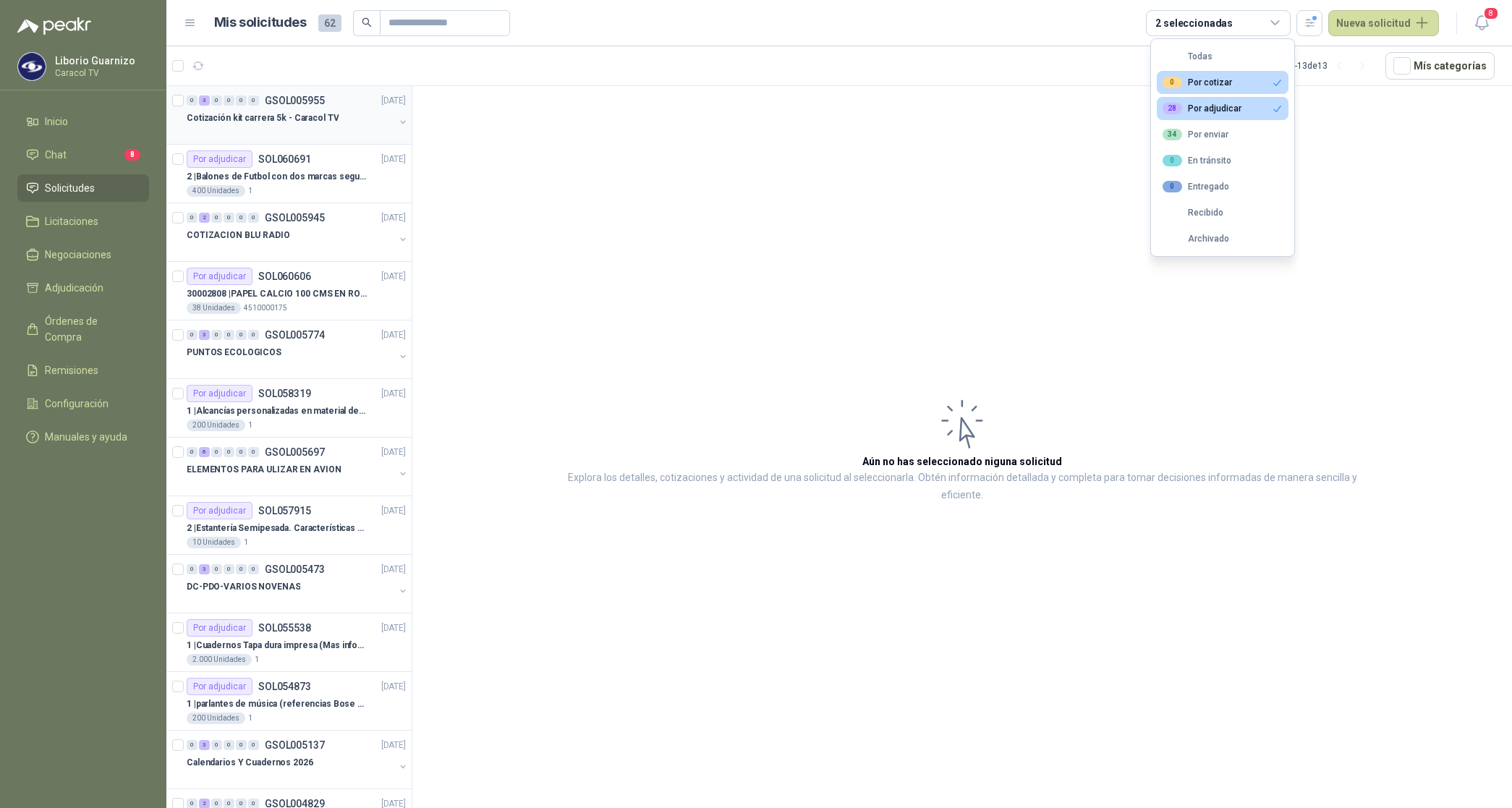
click at [301, 117] on p "Cotización kit carrera 5k - Caracol TV" at bounding box center [262, 118] width 152 height 13
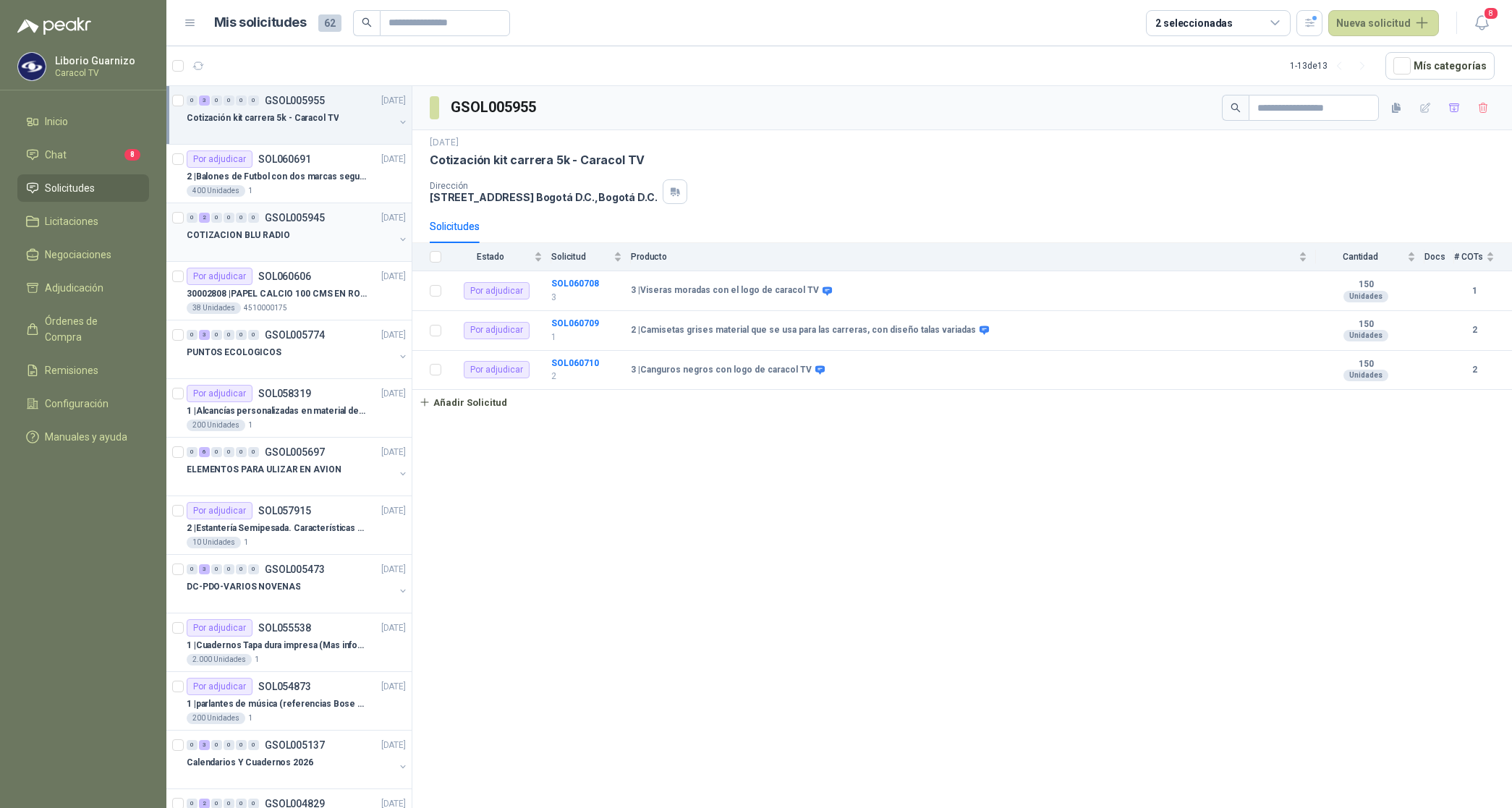
click at [258, 237] on p "COTIZACION BLU RADIO" at bounding box center [238, 235] width 103 height 13
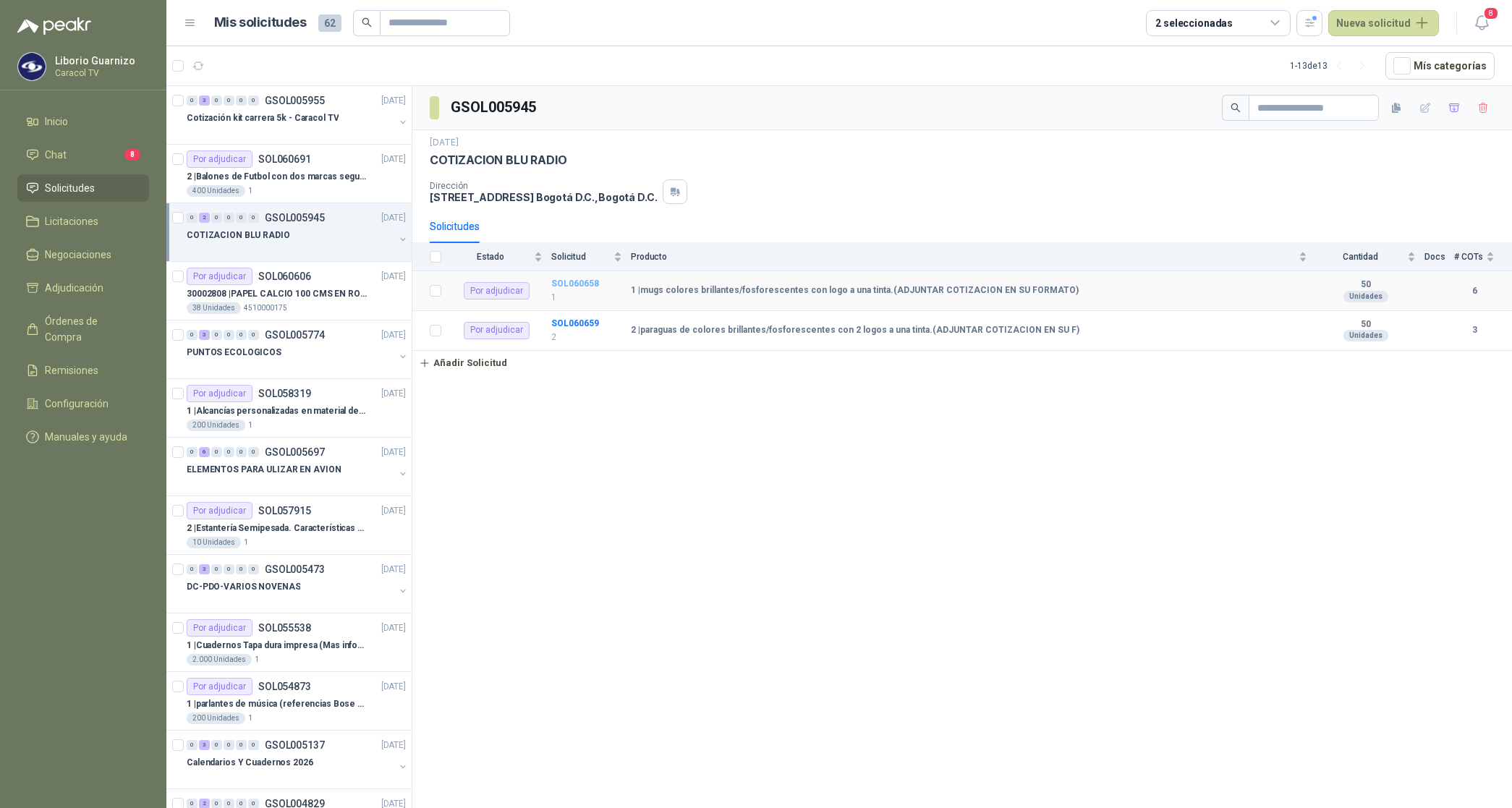
click at [573, 282] on b "SOL060658" at bounding box center [575, 284] width 48 height 11
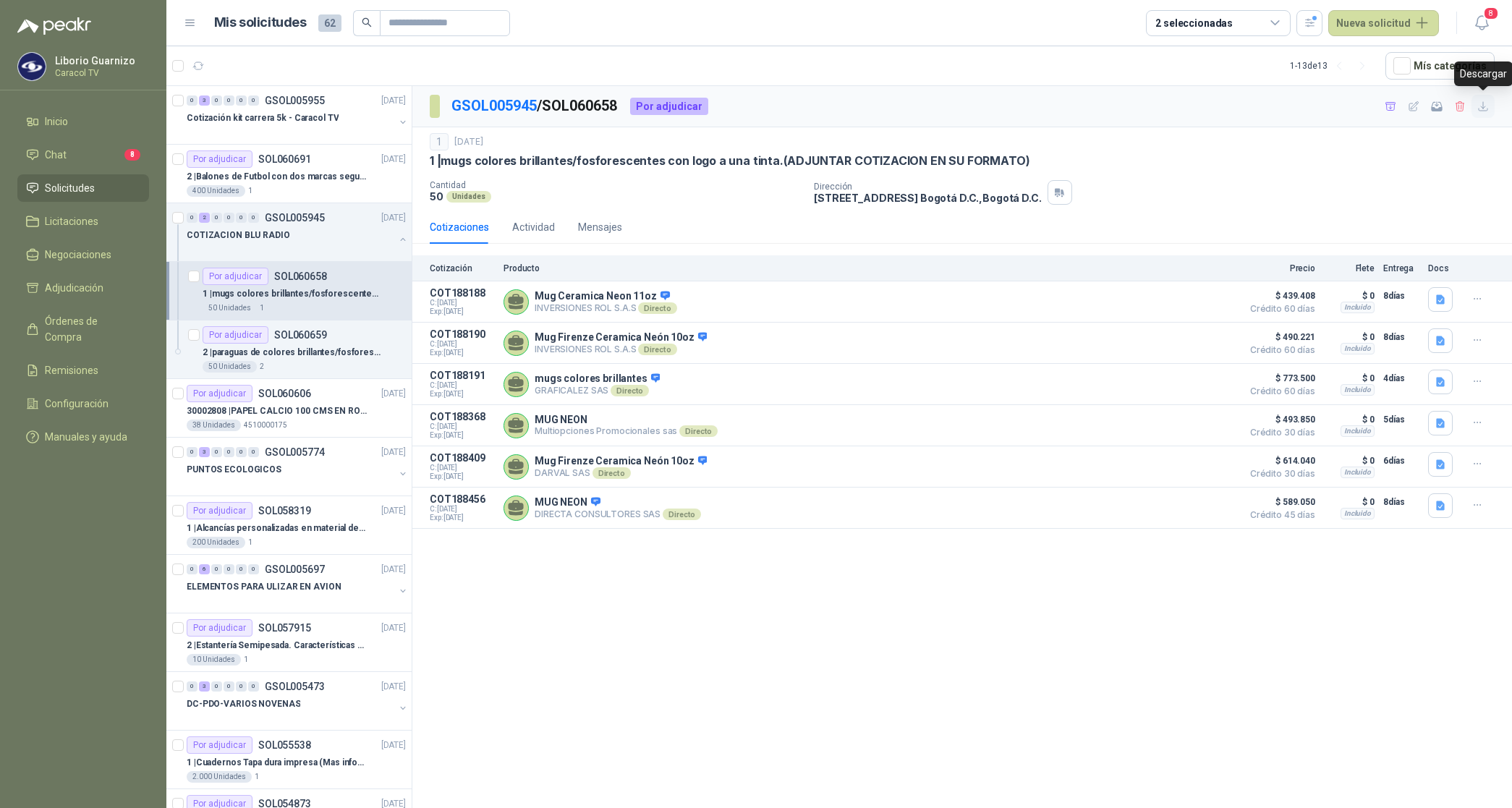
click at [1484, 110] on icon "button" at bounding box center [1482, 106] width 12 height 12
click at [1437, 302] on icon "button" at bounding box center [1439, 300] width 9 height 10
click at [1406, 265] on button "MUG 1.jpg" at bounding box center [1413, 268] width 62 height 15
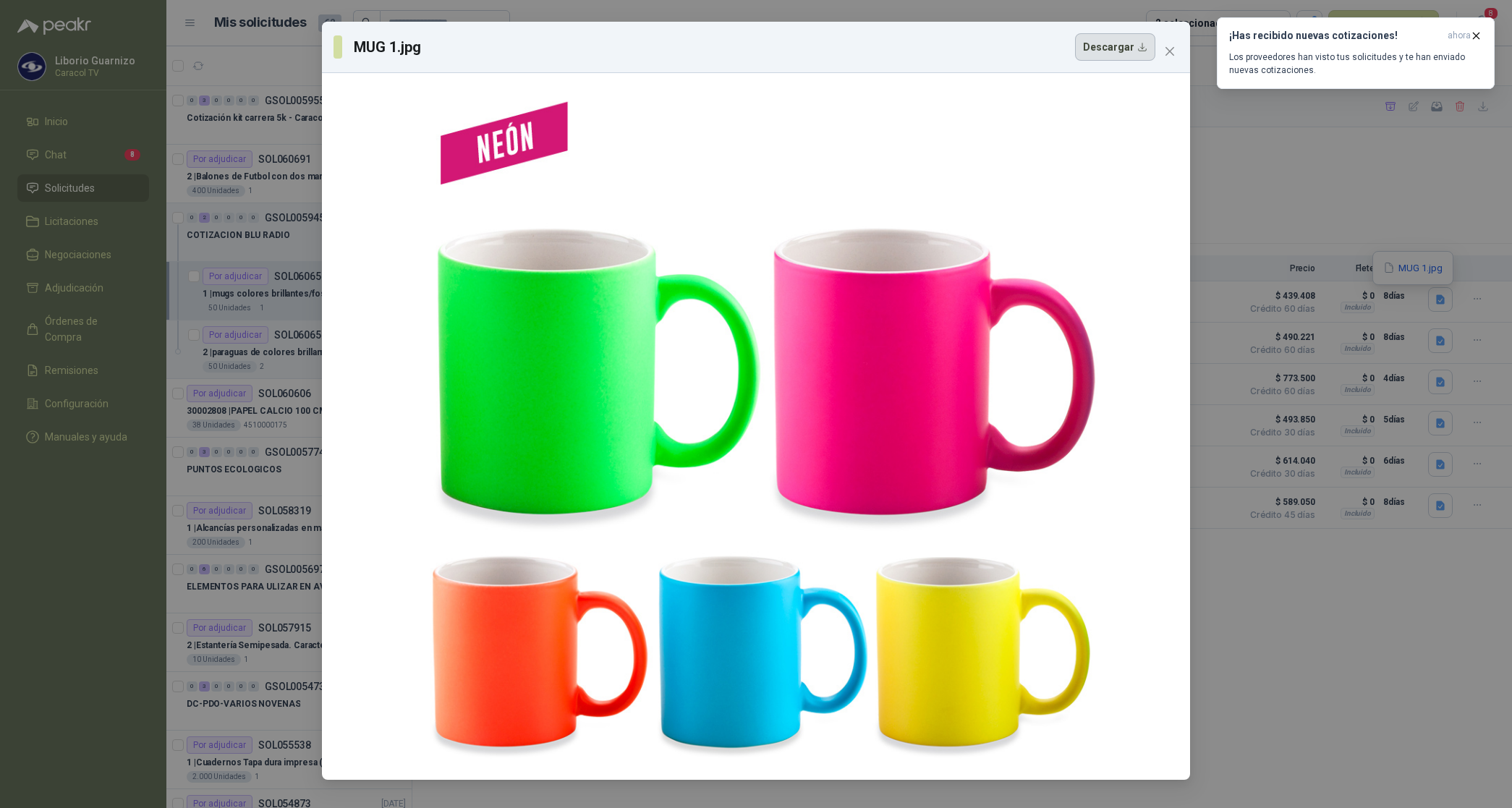
click at [1125, 47] on button "Descargar" at bounding box center [1115, 47] width 80 height 28
click at [1018, 49] on div "MUG 1.jpg Descargar" at bounding box center [744, 47] width 821 height 28
click at [1166, 59] on button "Close" at bounding box center [1170, 52] width 23 height 23
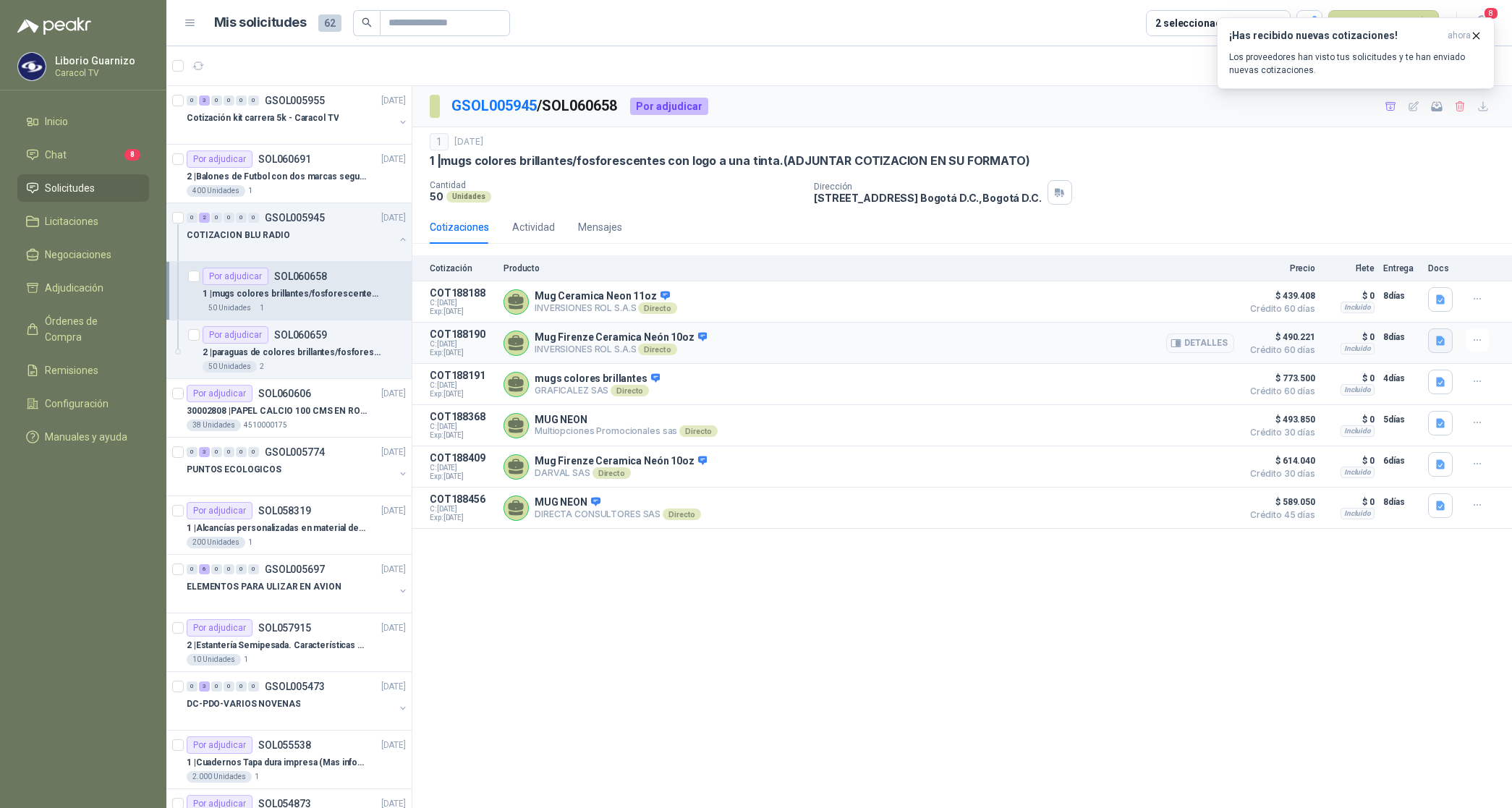
click at [1447, 338] on button "button" at bounding box center [1440, 341] width 25 height 25
click at [1425, 317] on button "mug 2.jpg" at bounding box center [1414, 310] width 60 height 15
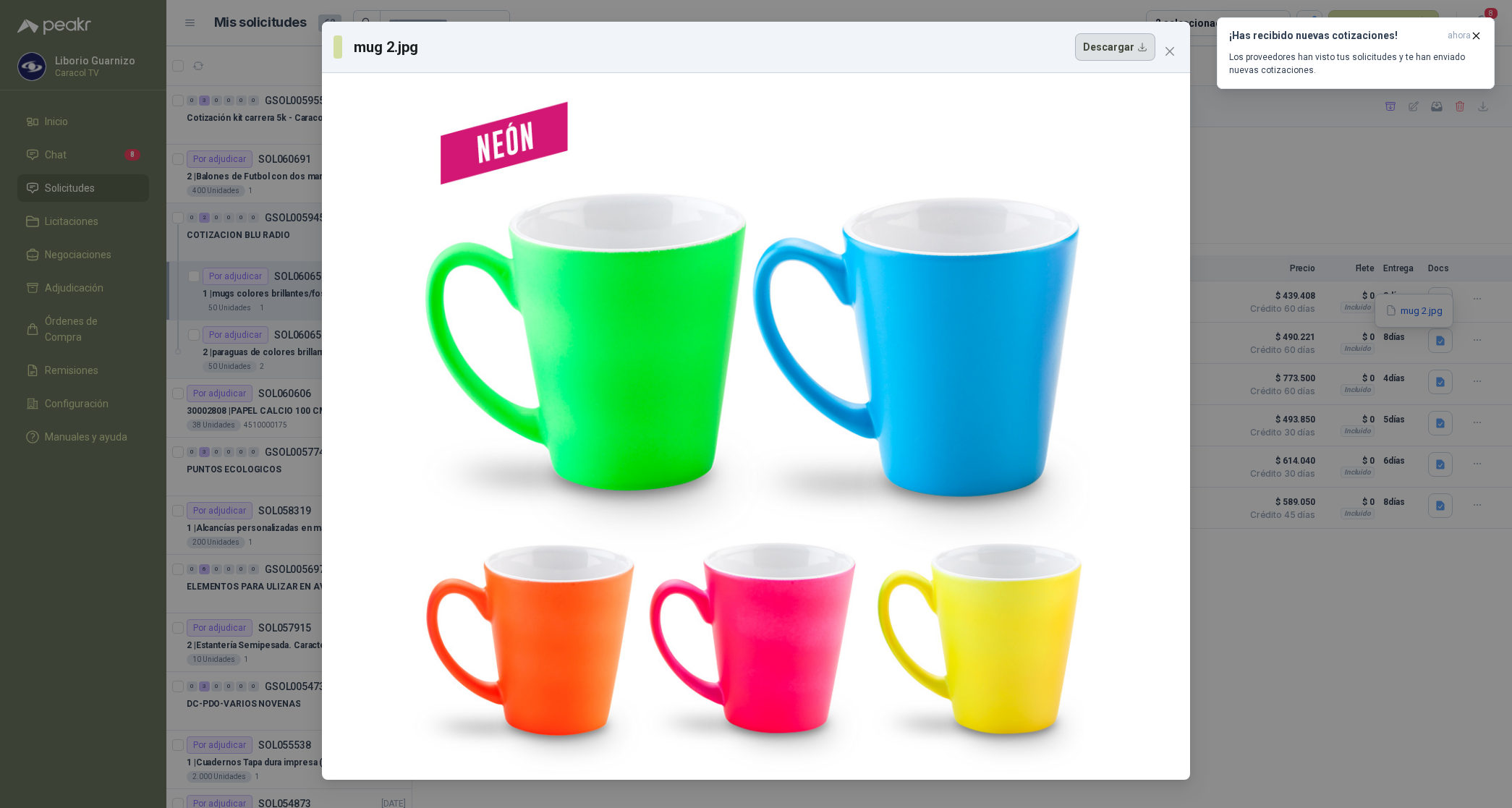
click at [1122, 51] on button "Descargar" at bounding box center [1115, 47] width 80 height 28
click at [969, 96] on div at bounding box center [756, 427] width 695 height 695
click at [1172, 44] on button "Close" at bounding box center [1170, 52] width 23 height 23
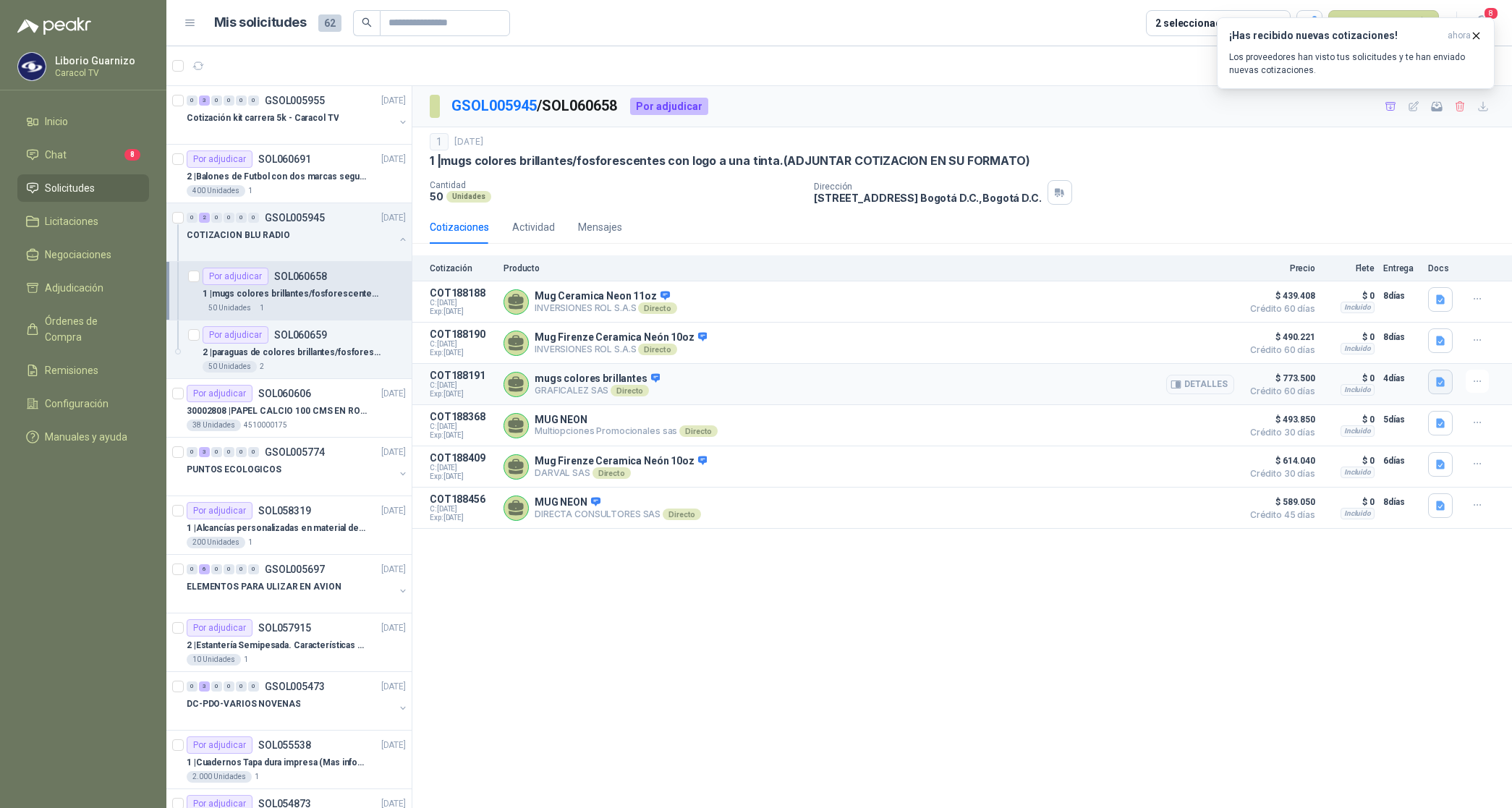
click at [1437, 386] on icon "button" at bounding box center [1439, 382] width 9 height 10
click at [1380, 350] on button "COTIZACIÓN-00-348-CARACOL TELEVISIÓN MUG NEON.pdf" at bounding box center [1308, 353] width 270 height 15
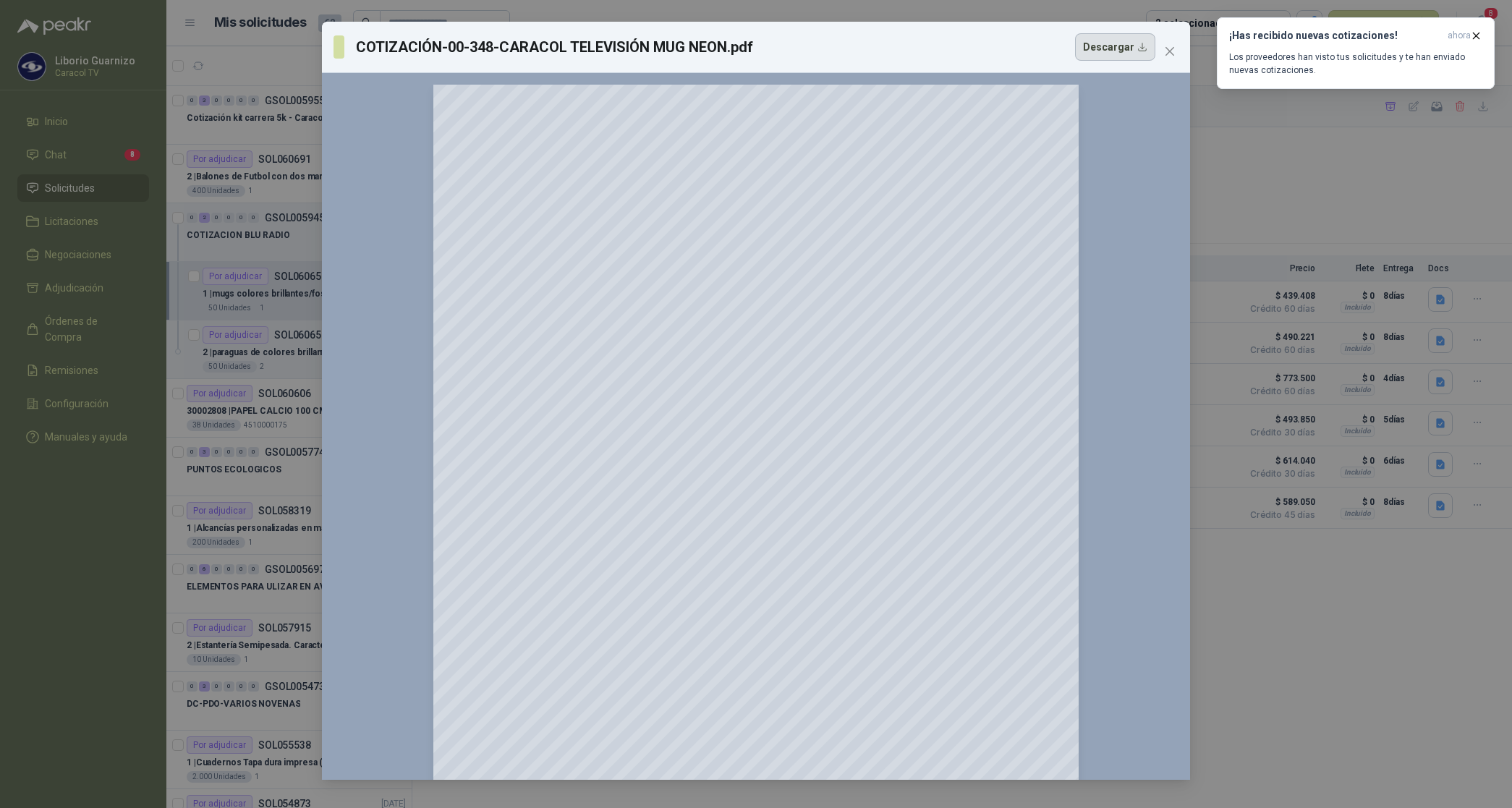
click at [1123, 48] on button "Descargar" at bounding box center [1115, 47] width 80 height 28
click at [1162, 47] on span "Close" at bounding box center [1170, 52] width 23 height 11
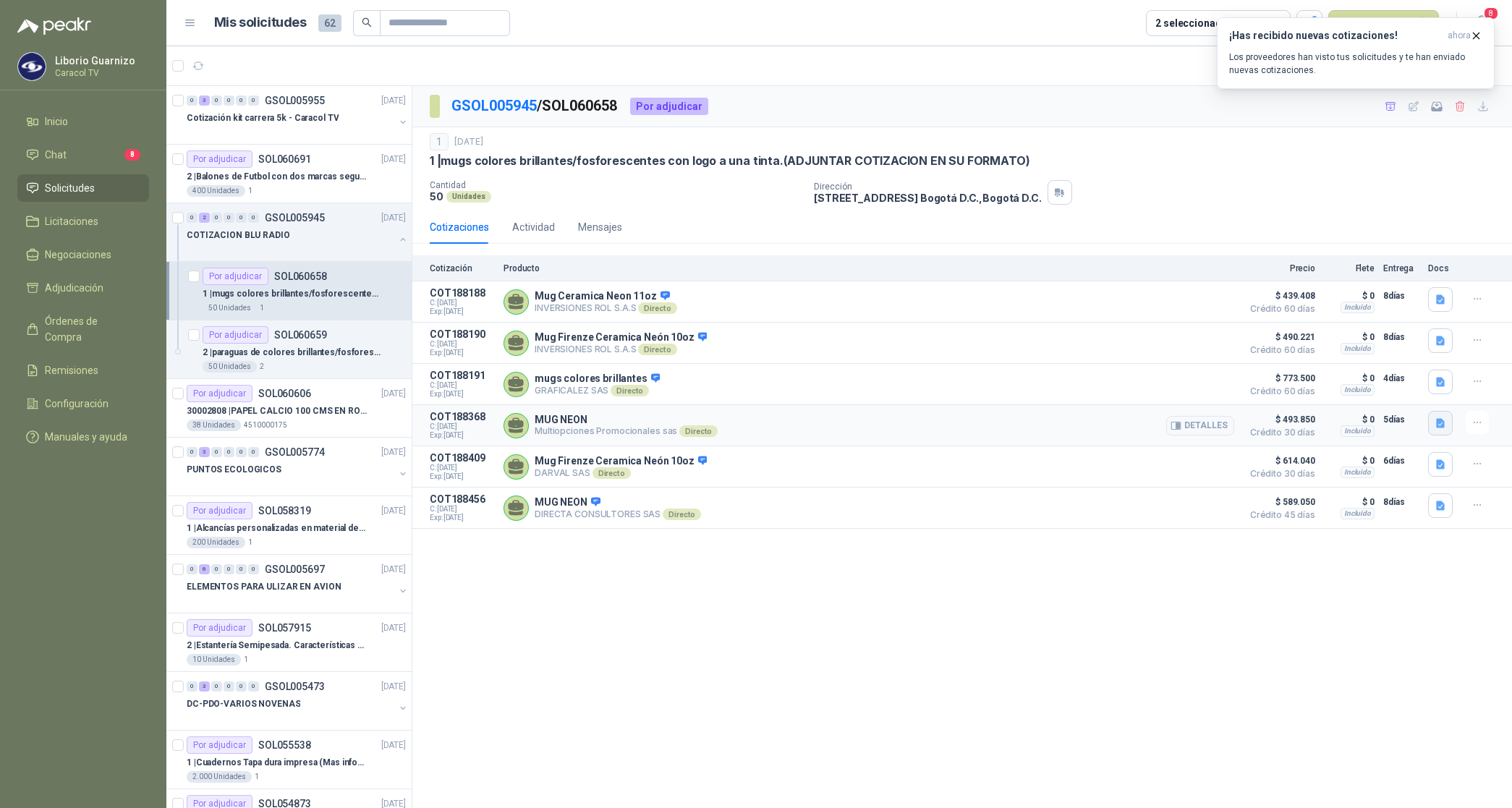
click at [1439, 427] on icon "button" at bounding box center [1439, 423] width 9 height 10
click at [1407, 403] on button "VF-20251410-01.pdf" at bounding box center [1393, 396] width 103 height 15
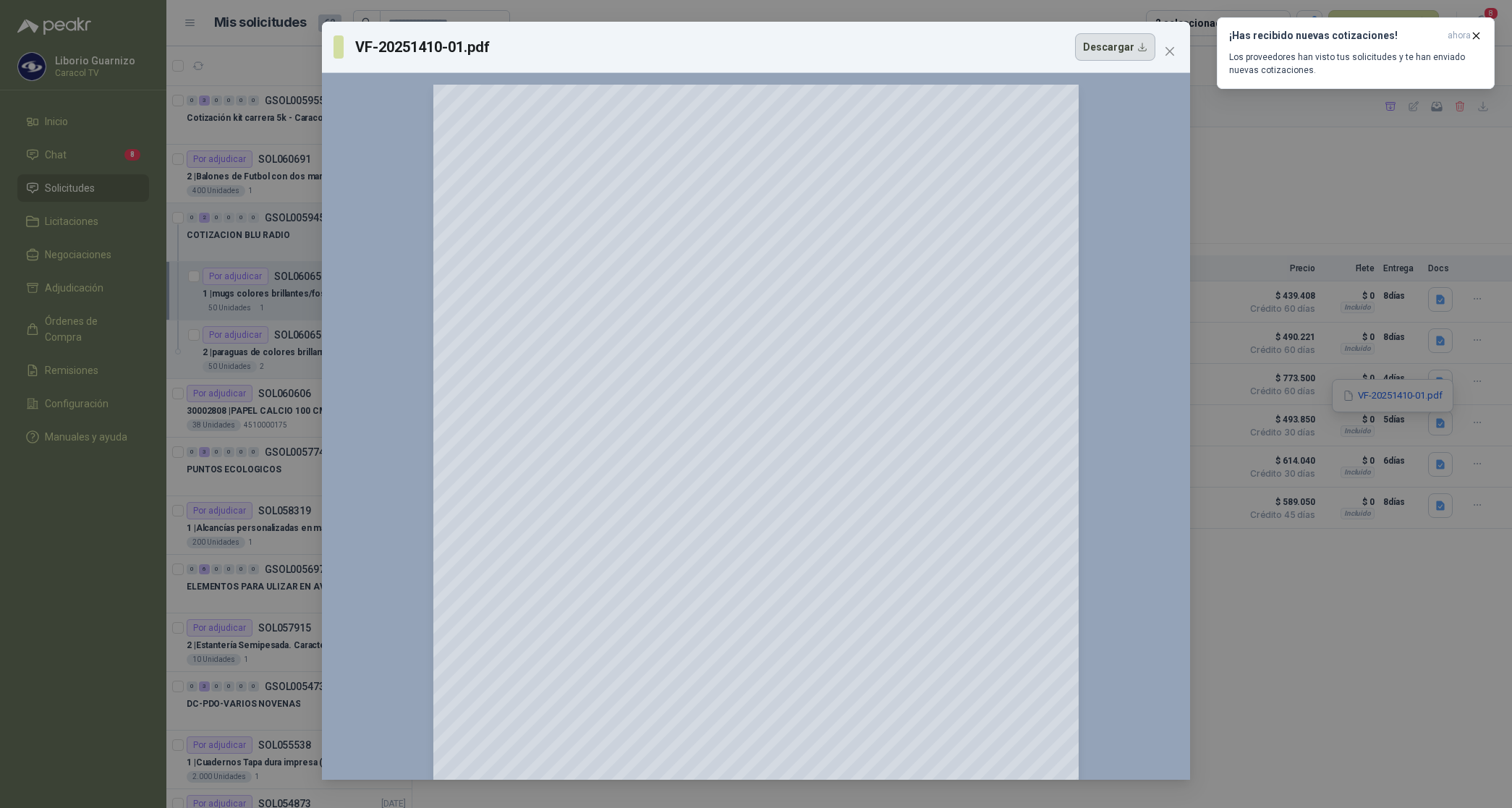
click at [1122, 47] on button "Descargar" at bounding box center [1115, 47] width 80 height 28
click at [1437, 651] on div "VF-20251410-01.pdf Descargar 150 %" at bounding box center [756, 404] width 1512 height 808
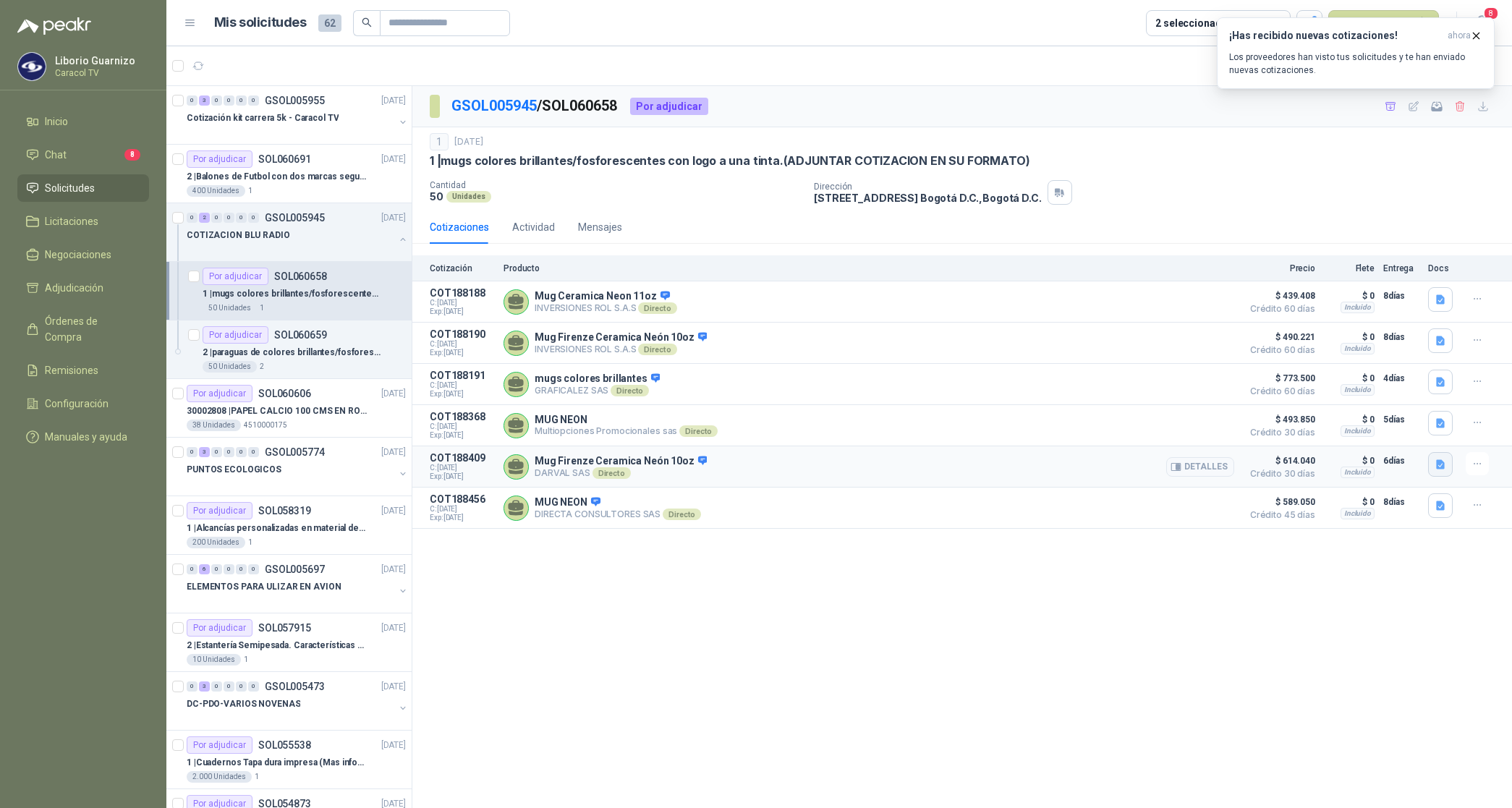
click at [1441, 471] on icon "button" at bounding box center [1440, 464] width 12 height 12
click at [1388, 434] on button "PROPUESTA DARVAL - MUGS.pdf" at bounding box center [1363, 438] width 162 height 15
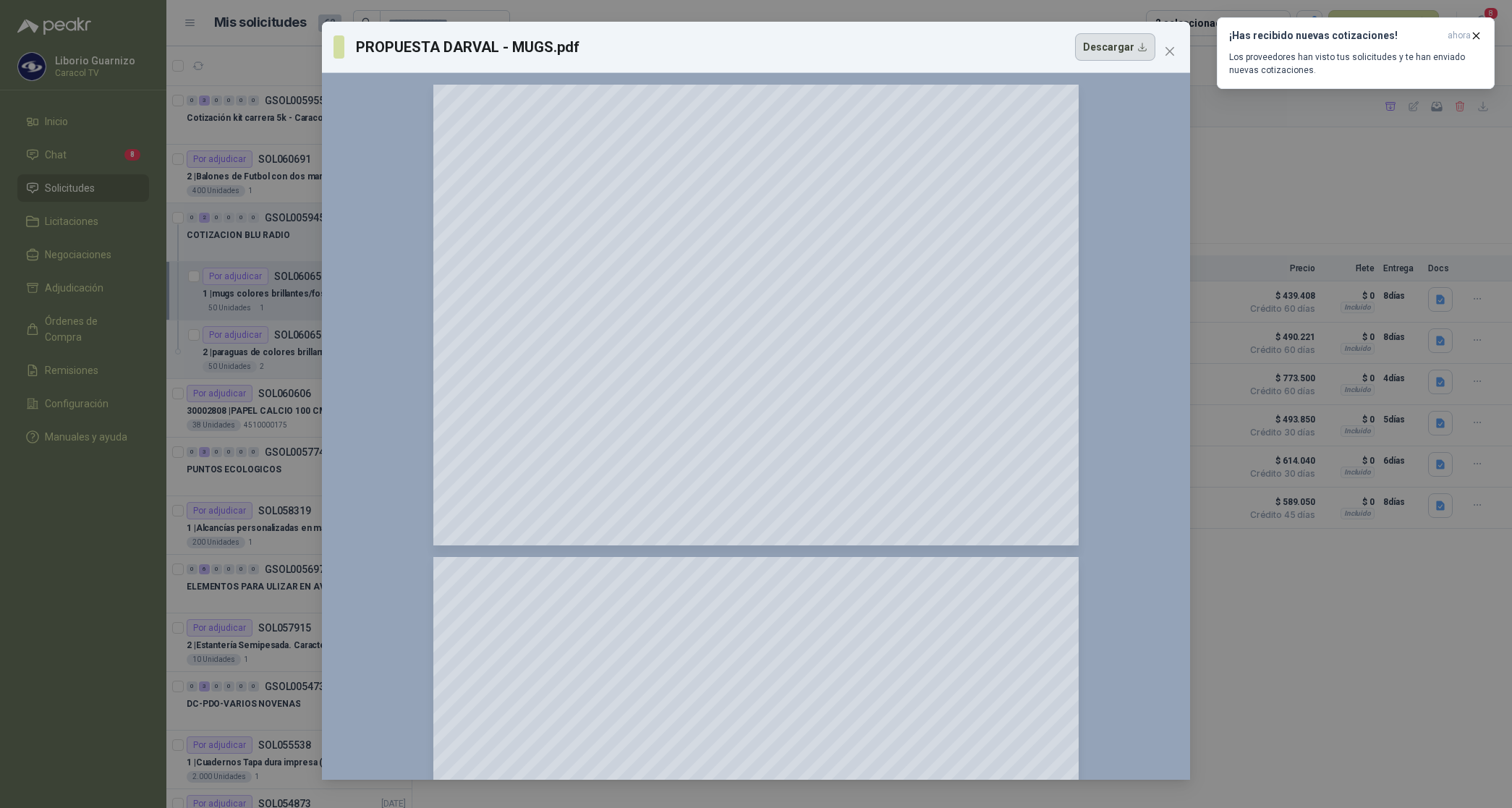
click at [1122, 46] on button "Descargar" at bounding box center [1115, 47] width 80 height 28
click at [1168, 46] on icon "close" at bounding box center [1170, 52] width 11 height 11
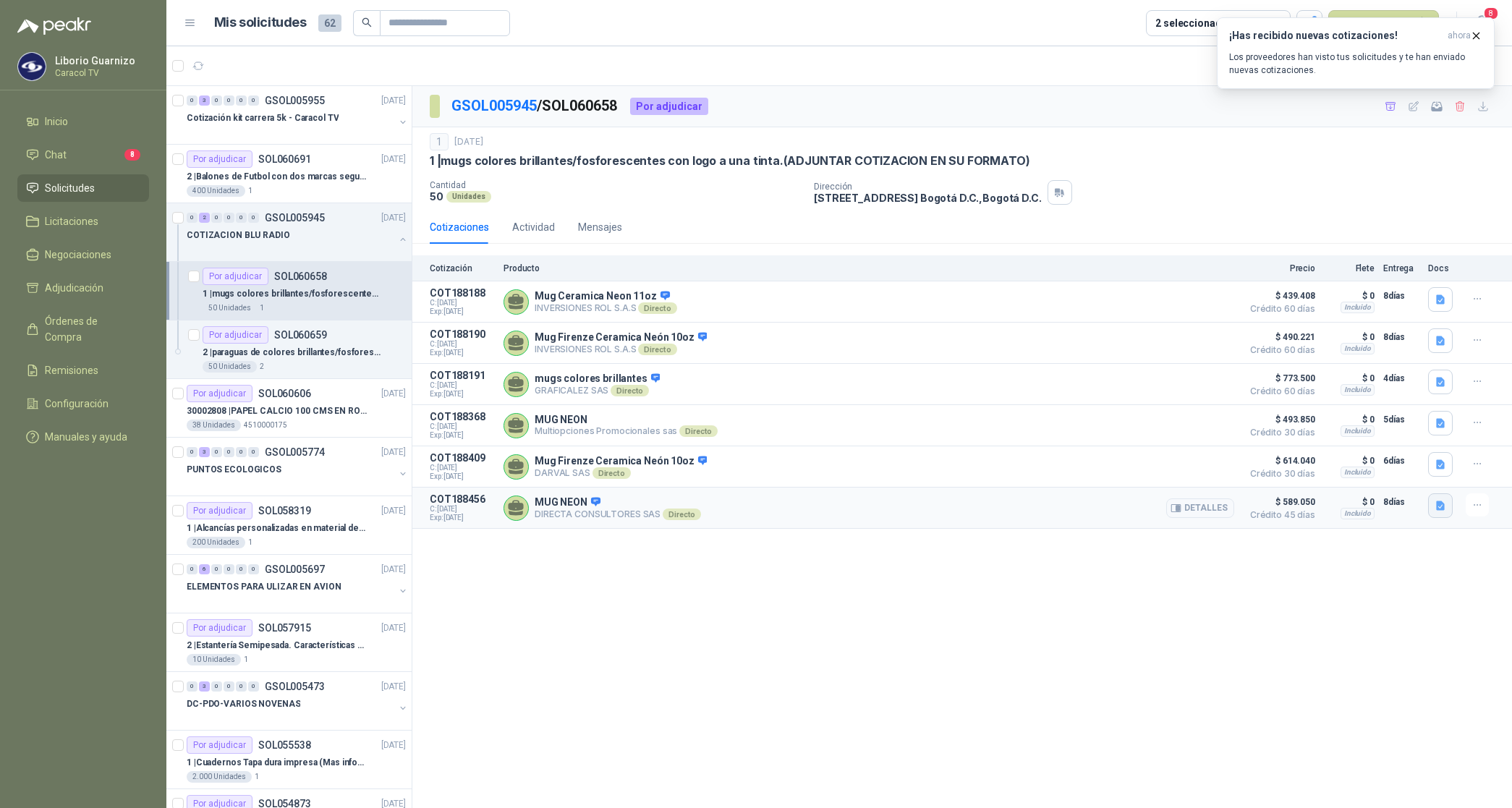
click at [1440, 512] on icon "button" at bounding box center [1440, 505] width 12 height 12
click at [1375, 478] on button "CARACOL TV MUGS Y SOMBRILLAS NEON 6094 (2).pdf" at bounding box center [1318, 480] width 252 height 15
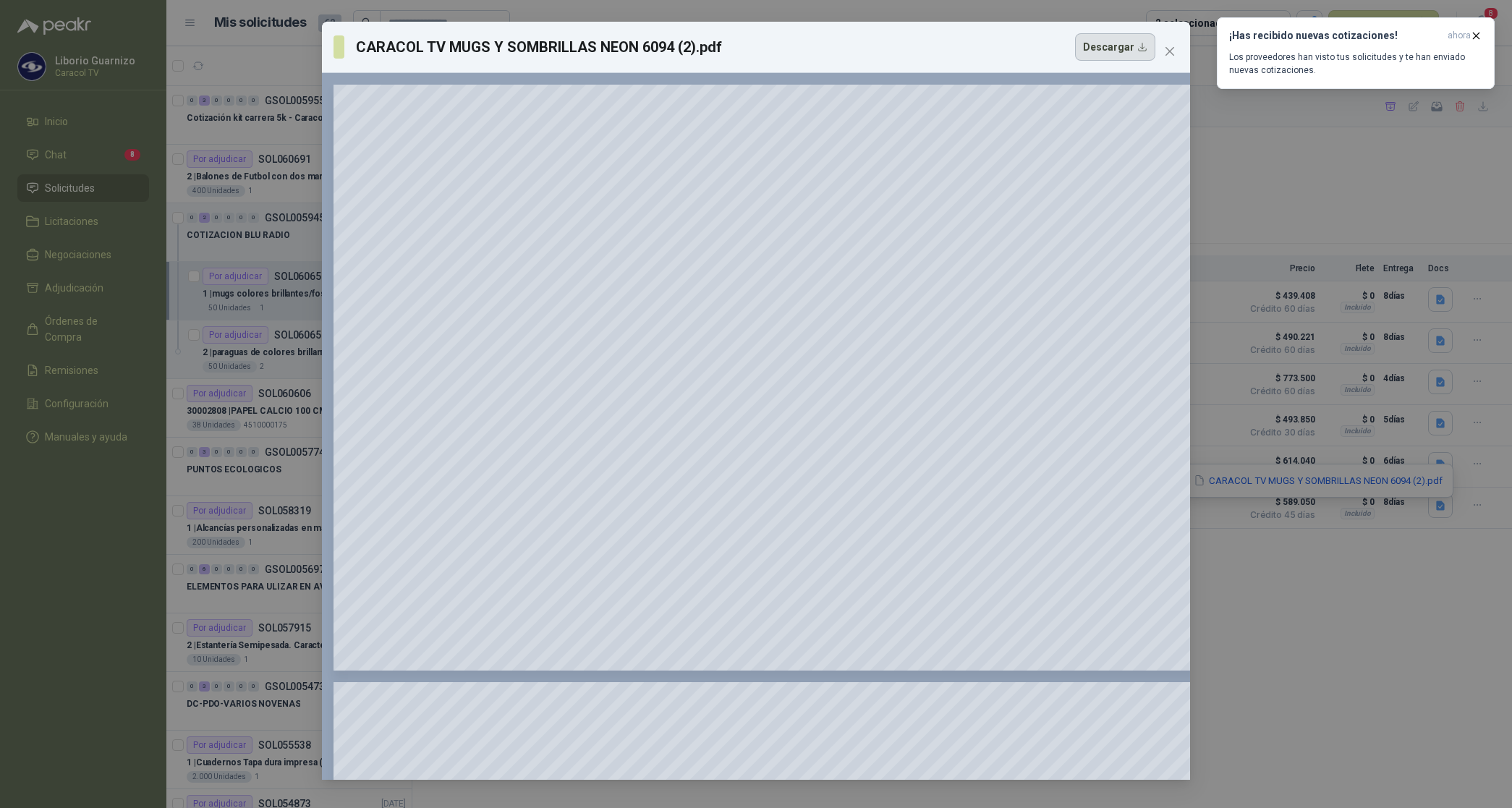
click at [1116, 55] on button "Descargar" at bounding box center [1115, 47] width 80 height 28
click at [1177, 48] on span "Close" at bounding box center [1170, 52] width 23 height 11
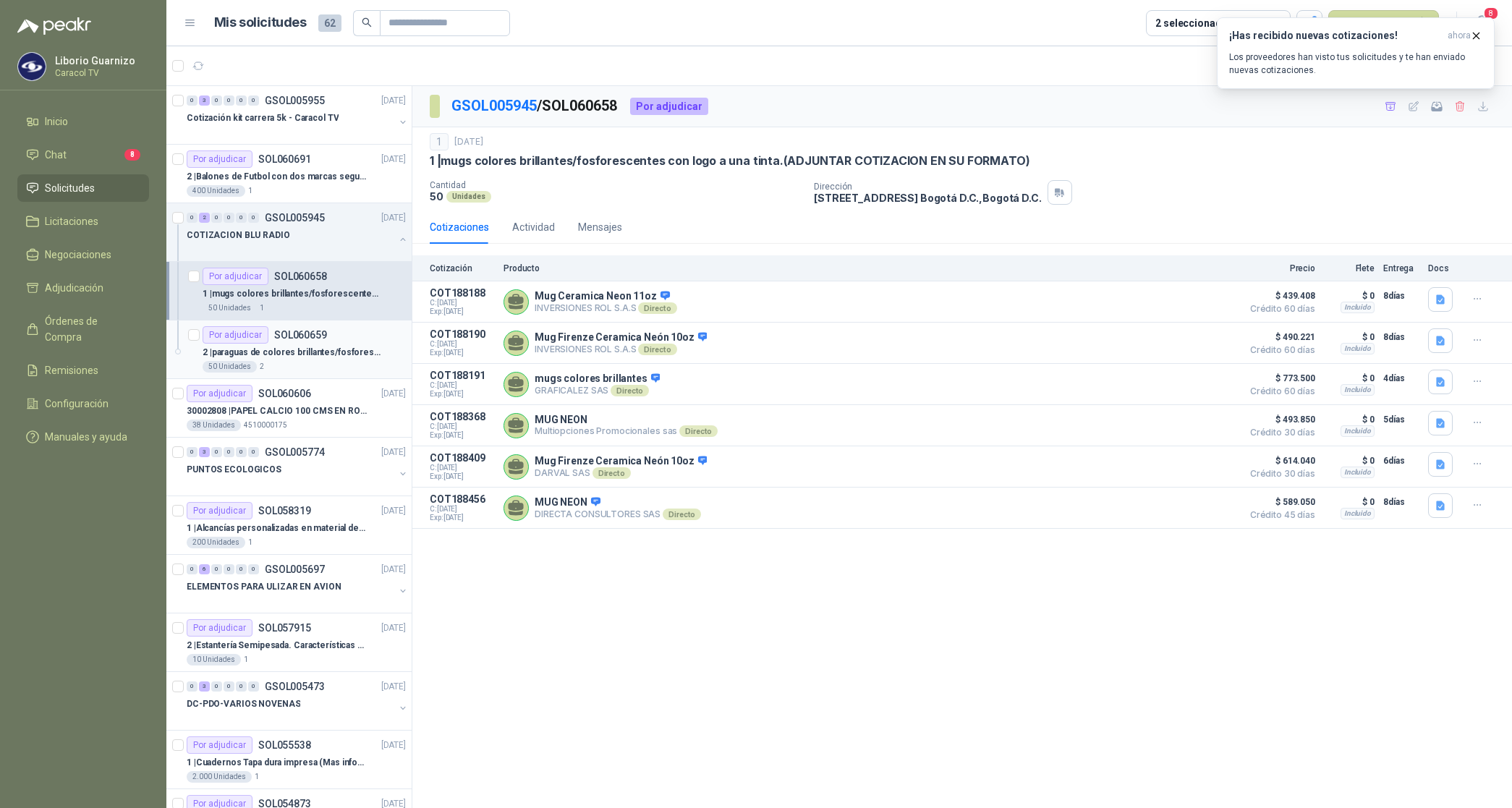
click at [321, 348] on p "2 | paraguas de colores [PERSON_NAME]/fosforescentes con 2 logos a una tinta.(A…" at bounding box center [292, 352] width 181 height 13
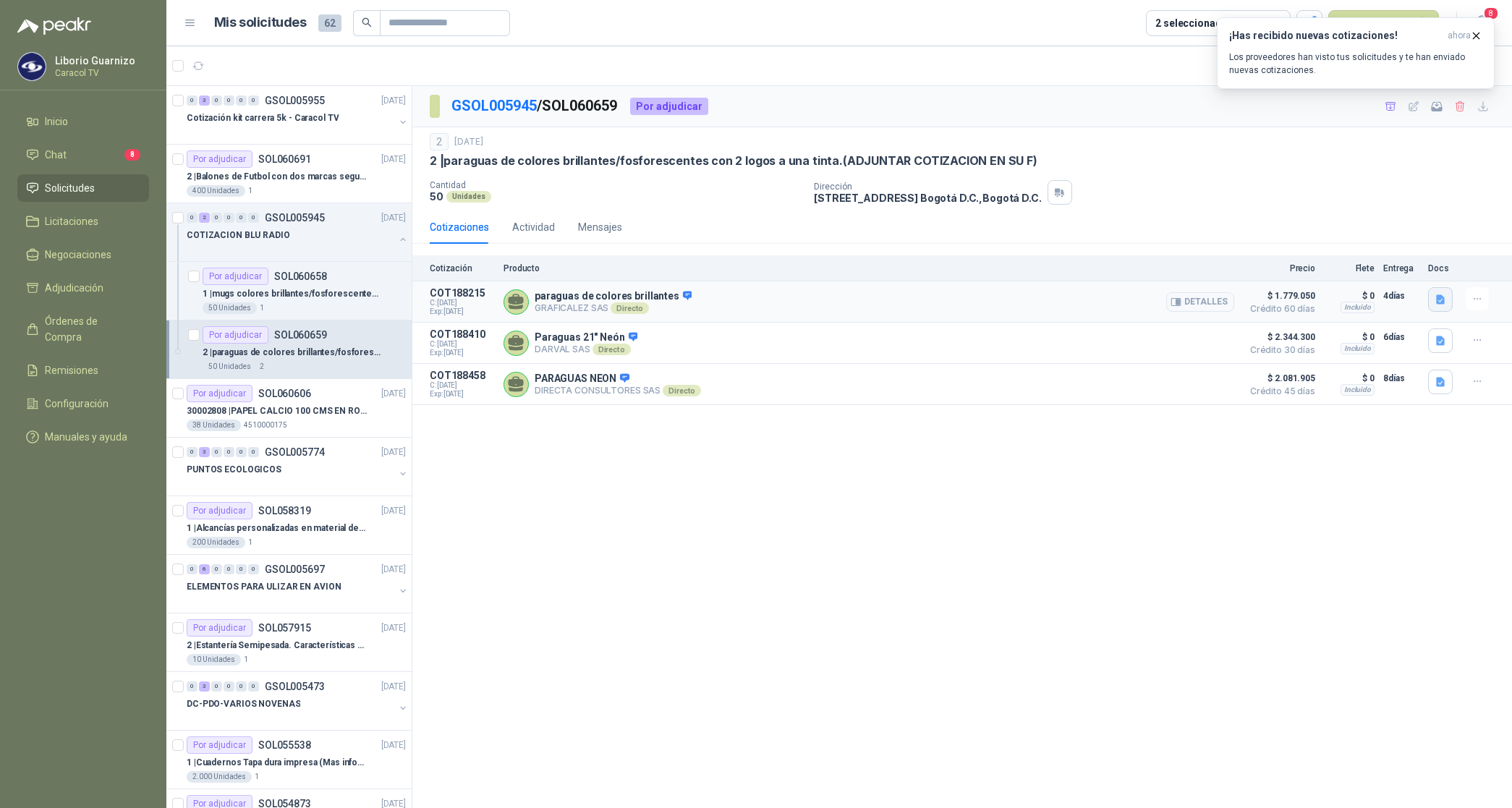
click at [1435, 298] on icon "button" at bounding box center [1440, 299] width 12 height 12
click at [1366, 273] on button "COTIZACIÓN-00-349-CARACOL TELEVISIÓN PARAGUAS.pdf" at bounding box center [1308, 268] width 273 height 15
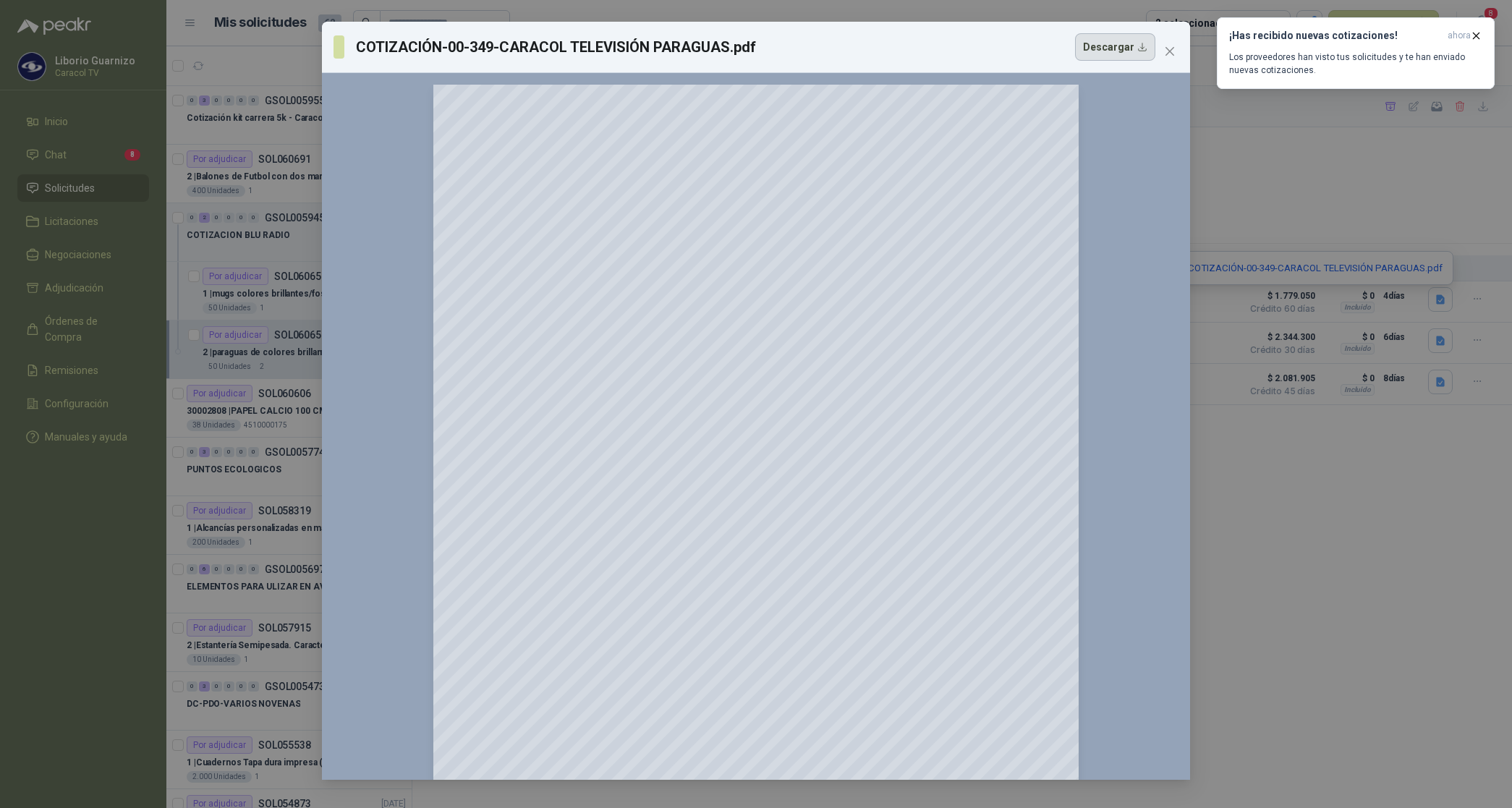
click at [1112, 38] on button "Descargar" at bounding box center [1115, 47] width 80 height 28
click at [1176, 47] on span "Close" at bounding box center [1170, 52] width 23 height 11
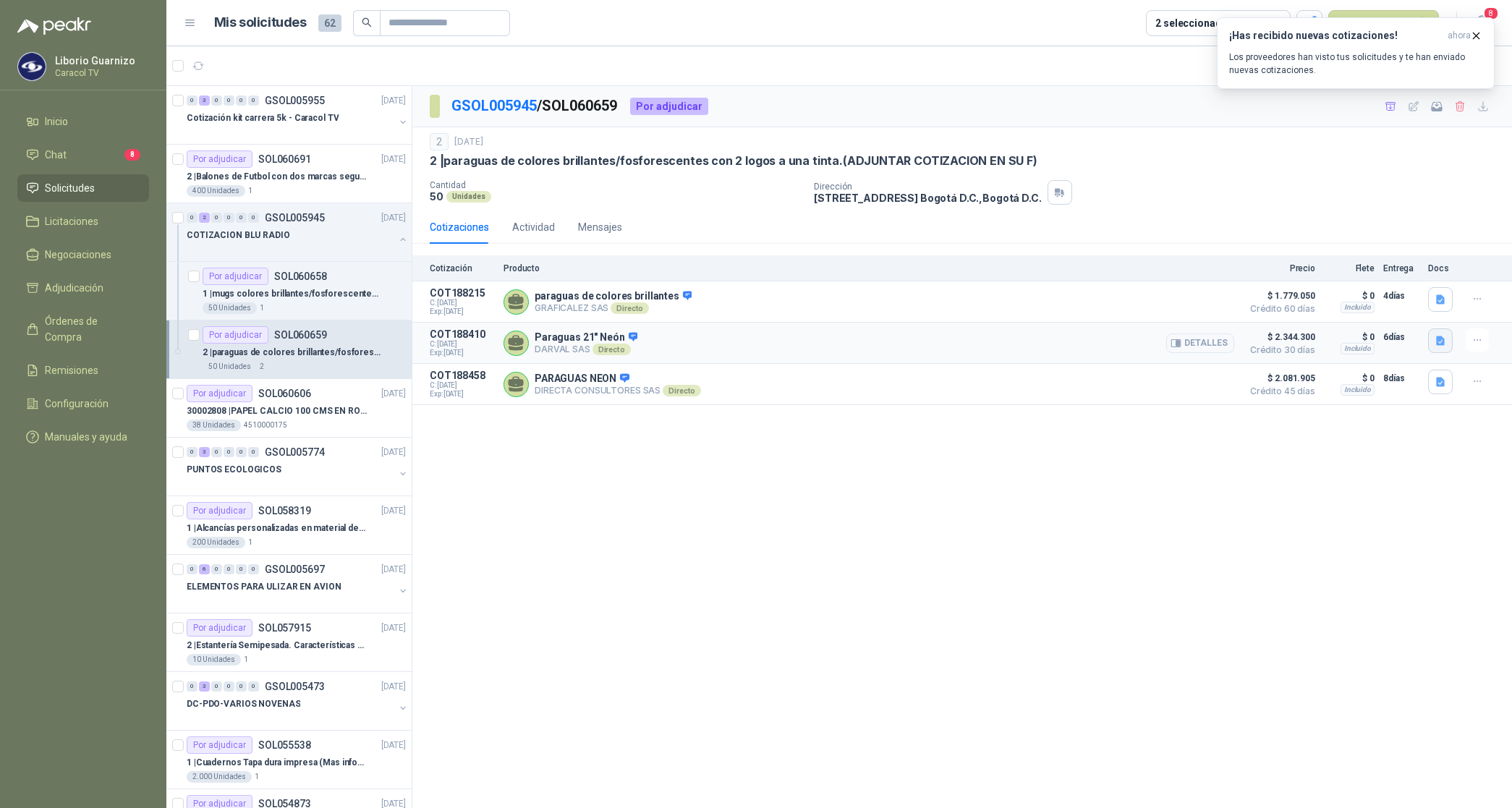
click at [1441, 344] on icon "button" at bounding box center [1440, 341] width 12 height 12
click at [1444, 381] on icon "button" at bounding box center [1440, 382] width 12 height 12
click at [1369, 351] on button "CARACOL TV MUGS Y SOMBRILLAS NEON 6094 (2).pdf" at bounding box center [1318, 353] width 252 height 15
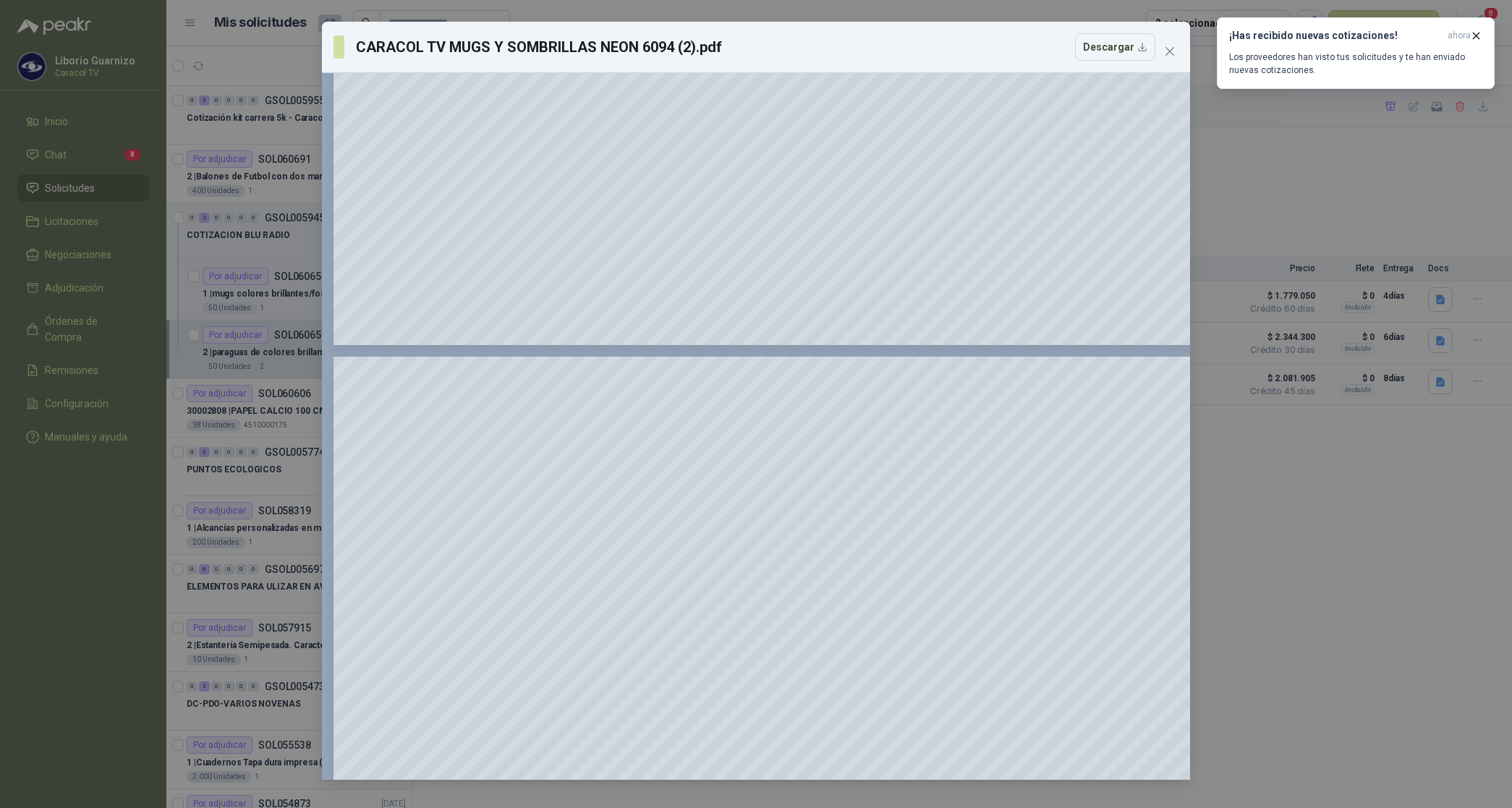
scroll to position [295, 0]
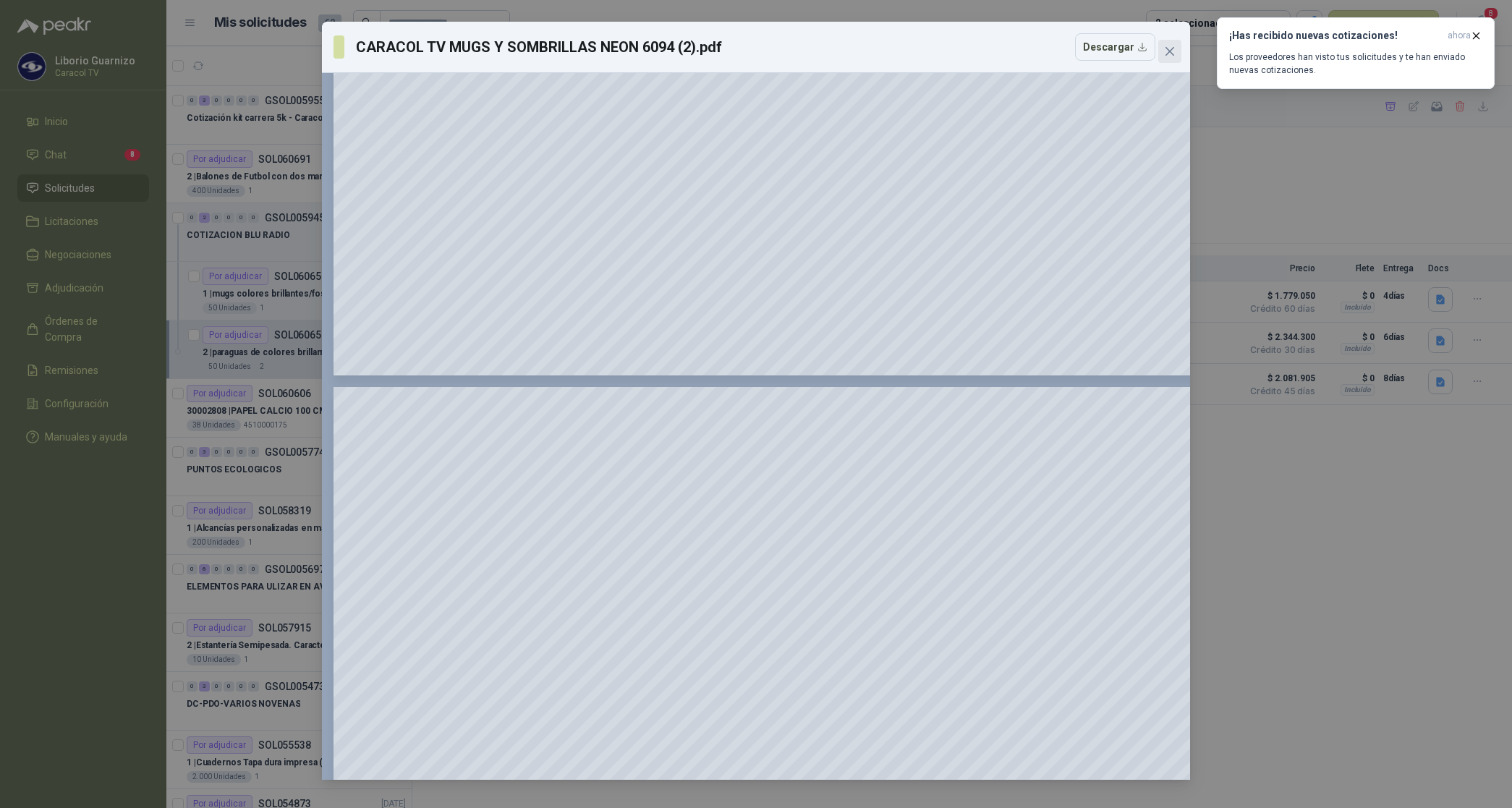
click at [1170, 53] on icon "close" at bounding box center [1169, 51] width 9 height 9
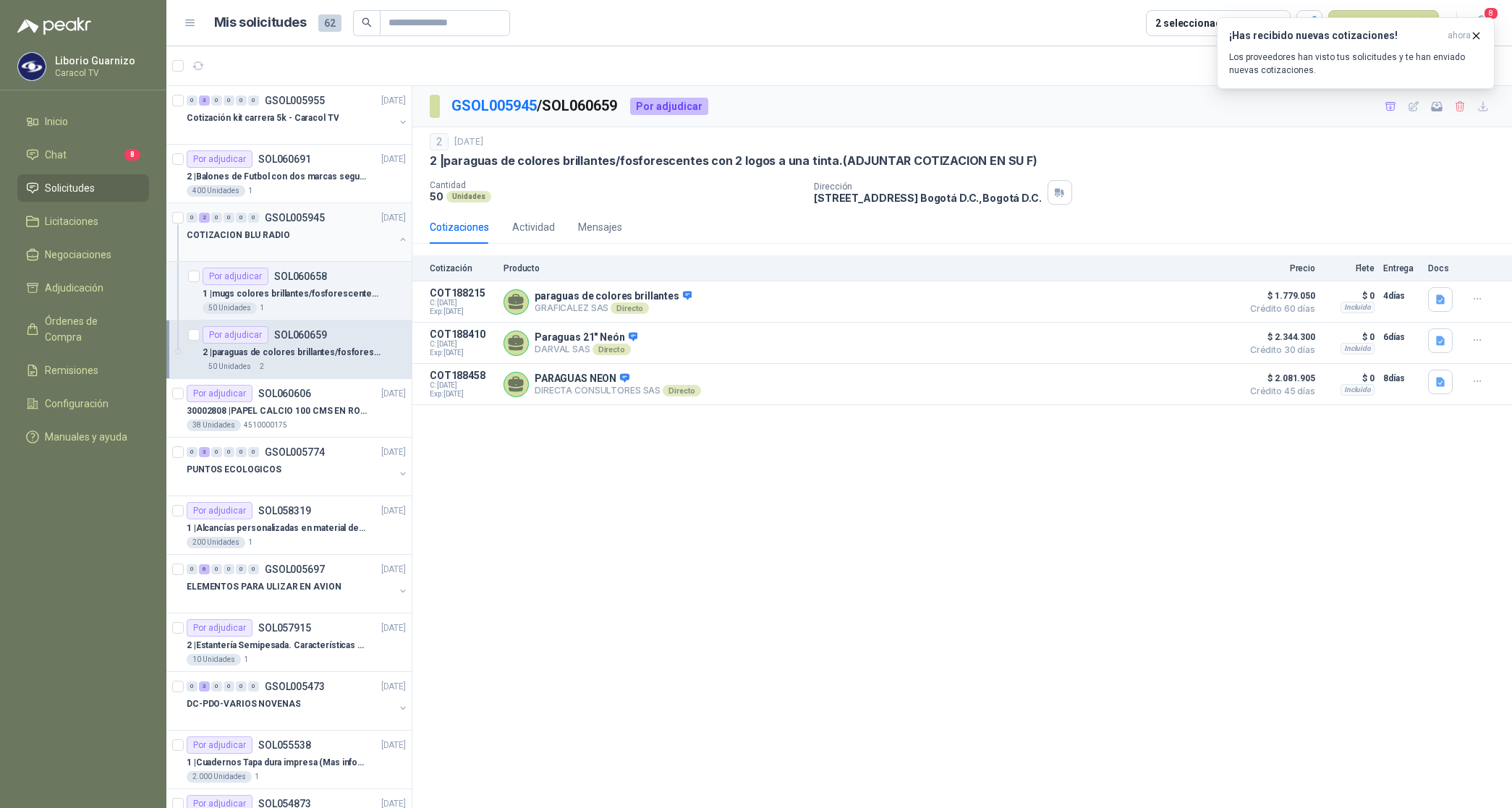
click at [259, 231] on p "COTIZACION BLU RADIO" at bounding box center [238, 235] width 103 height 13
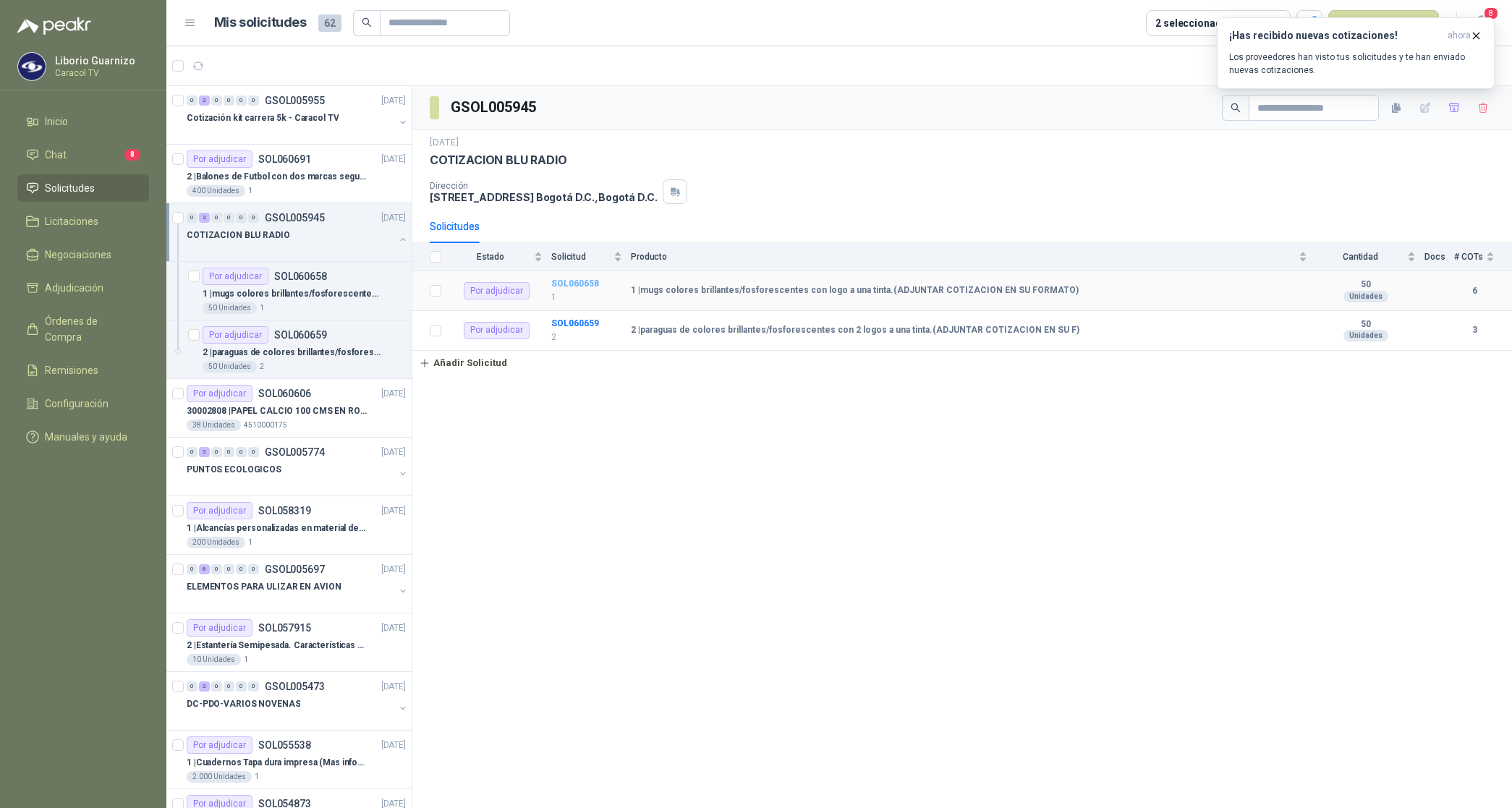
click at [577, 287] on b "SOL060658" at bounding box center [575, 284] width 48 height 11
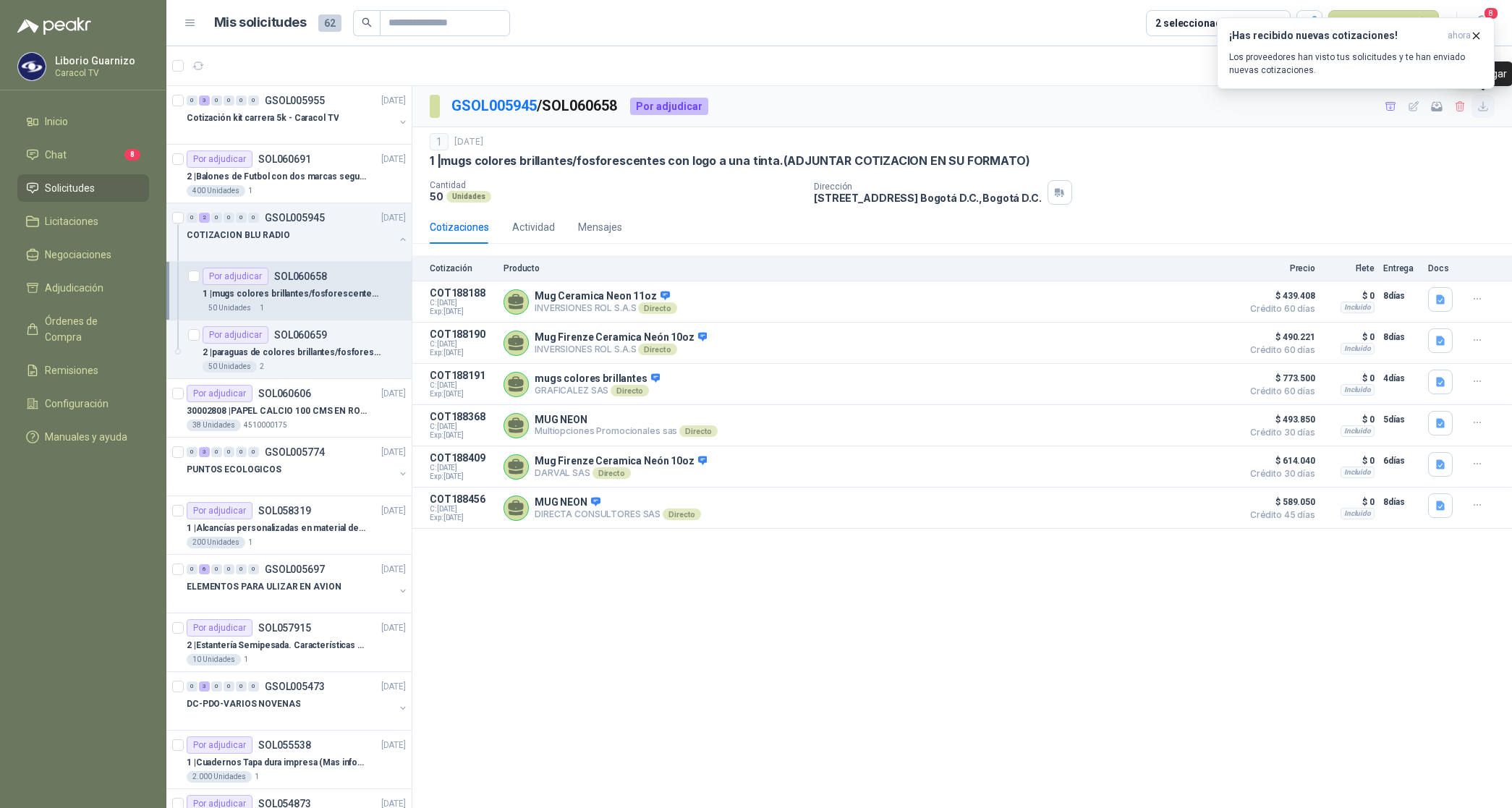
click at [1483, 109] on icon "button" at bounding box center [1482, 106] width 9 height 9
click at [327, 349] on p "2 | paraguas de colores [PERSON_NAME]/fosforescentes con 2 logos a una tinta.(A…" at bounding box center [292, 352] width 181 height 13
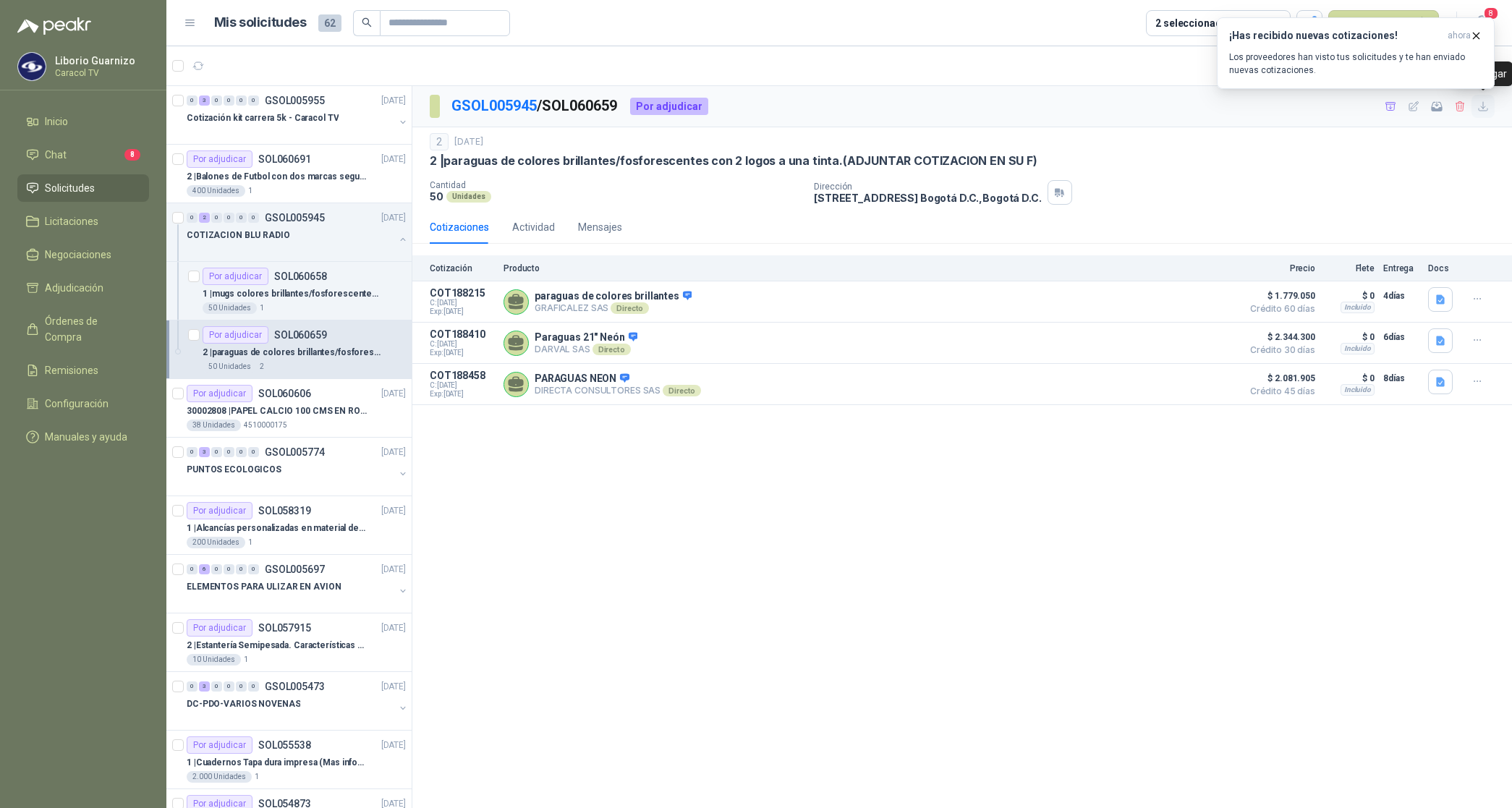
click at [1484, 107] on icon "button" at bounding box center [1482, 106] width 9 height 9
click at [273, 233] on p "COTIZACION BLU RADIO" at bounding box center [238, 235] width 103 height 13
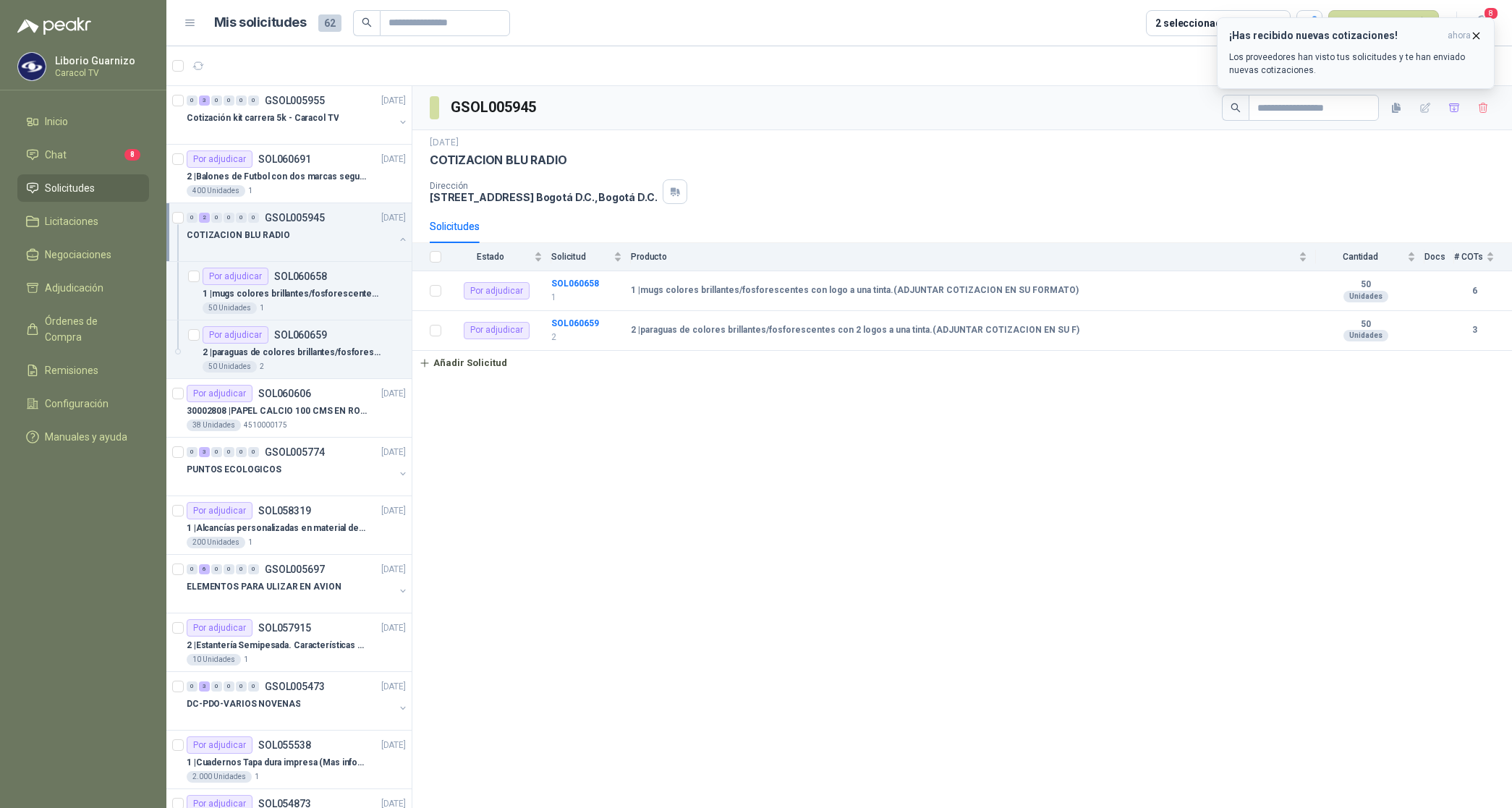
click at [1470, 37] on icon "button" at bounding box center [1476, 35] width 12 height 12
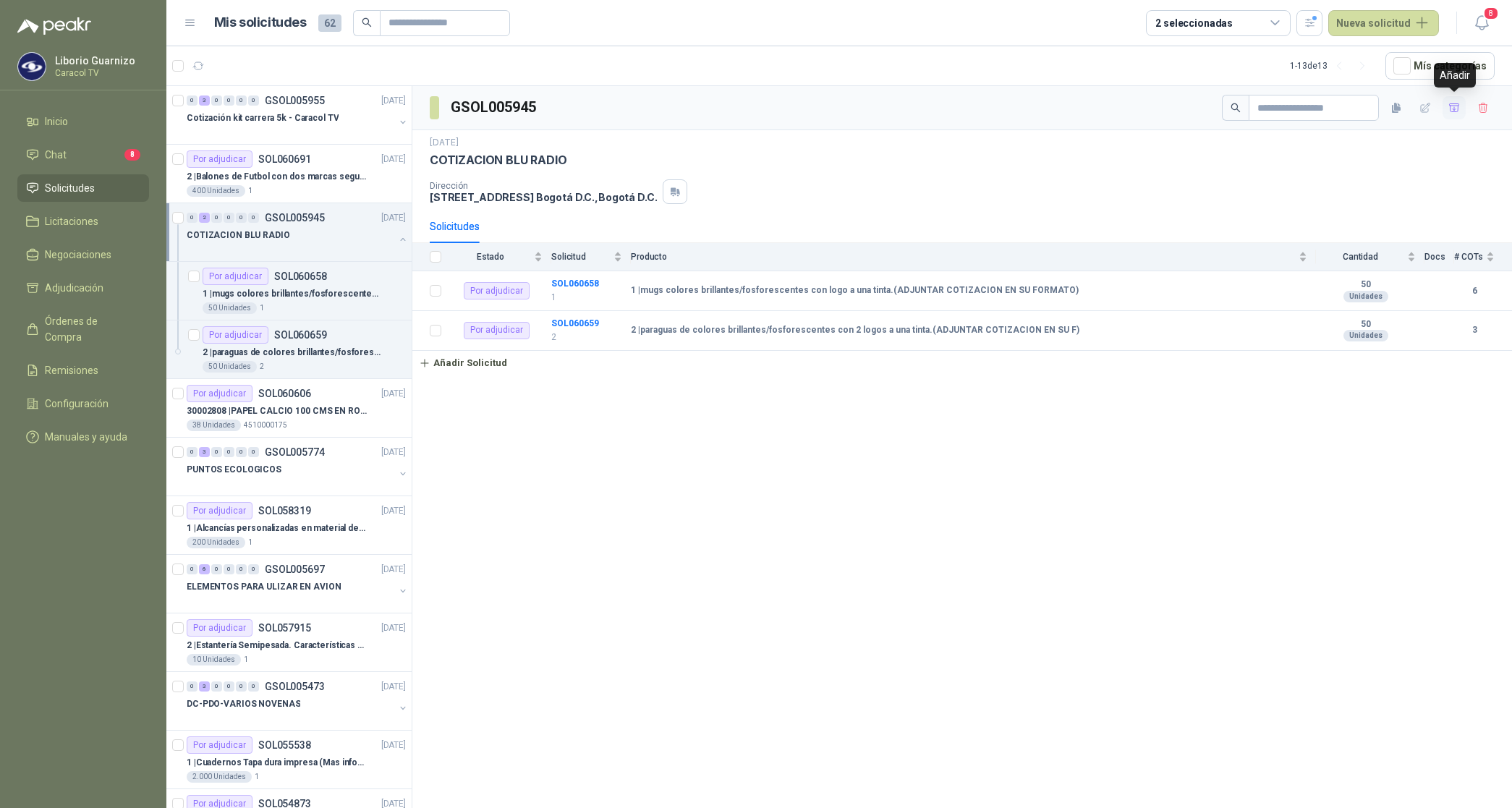
click at [1454, 113] on icon "button" at bounding box center [1454, 108] width 12 height 12
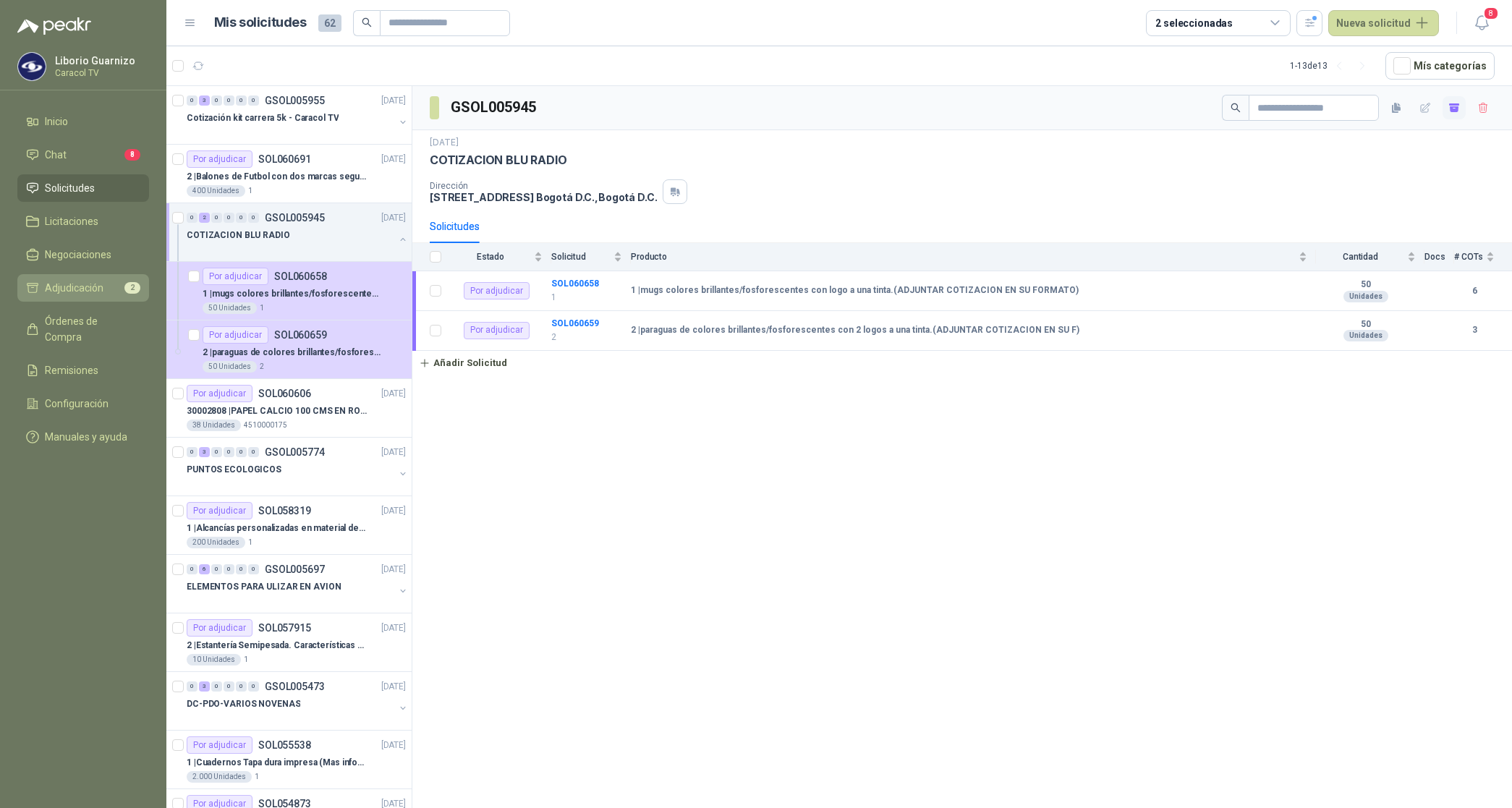
click at [58, 287] on span "Adjudicación" at bounding box center [74, 287] width 58 height 16
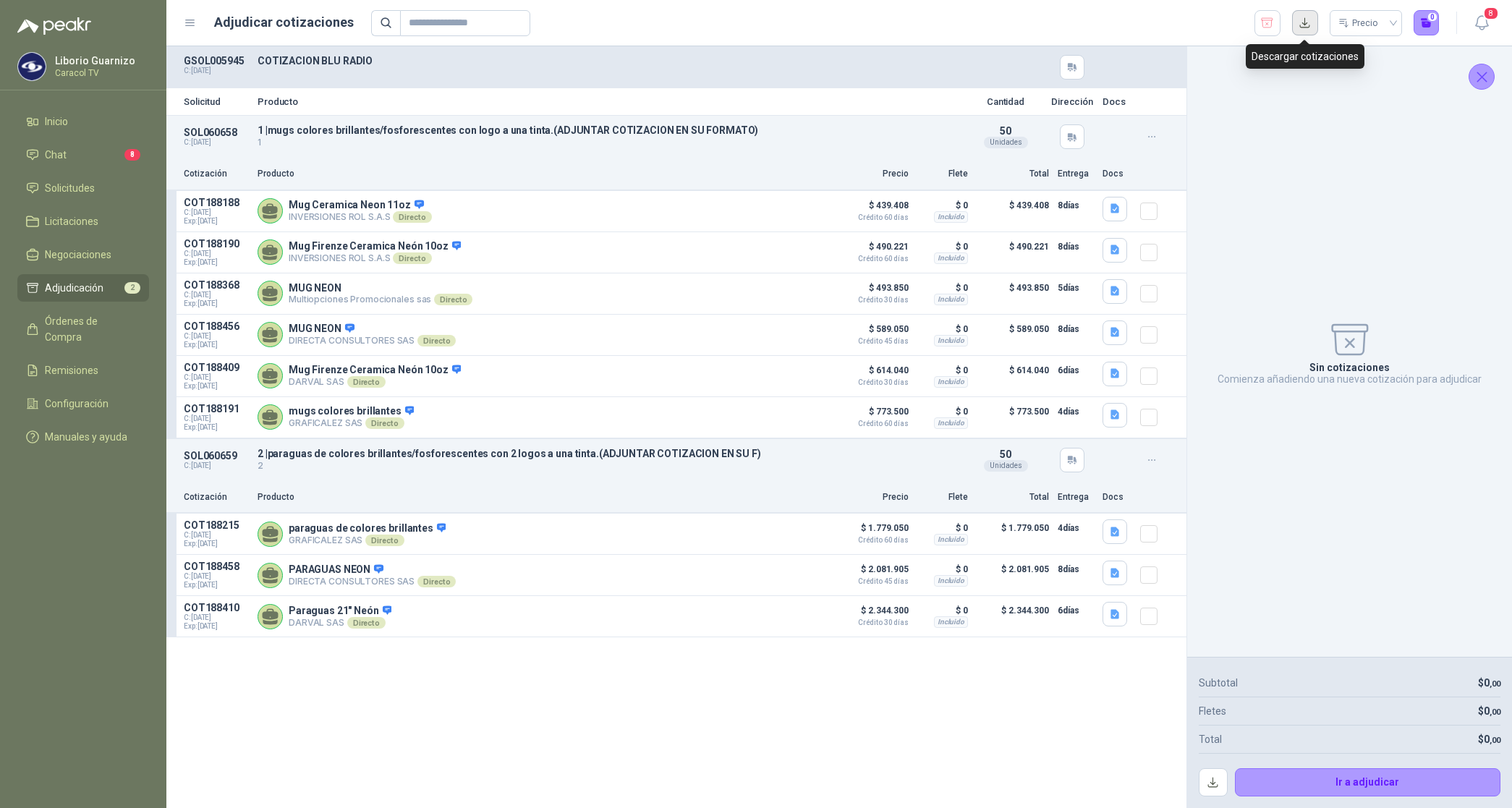
click at [1308, 20] on button "button" at bounding box center [1305, 23] width 26 height 26
click at [880, 58] on p "COTIZACION BLU RADIO" at bounding box center [609, 61] width 703 height 11
click at [1260, 23] on icon "button" at bounding box center [1267, 23] width 13 height 14
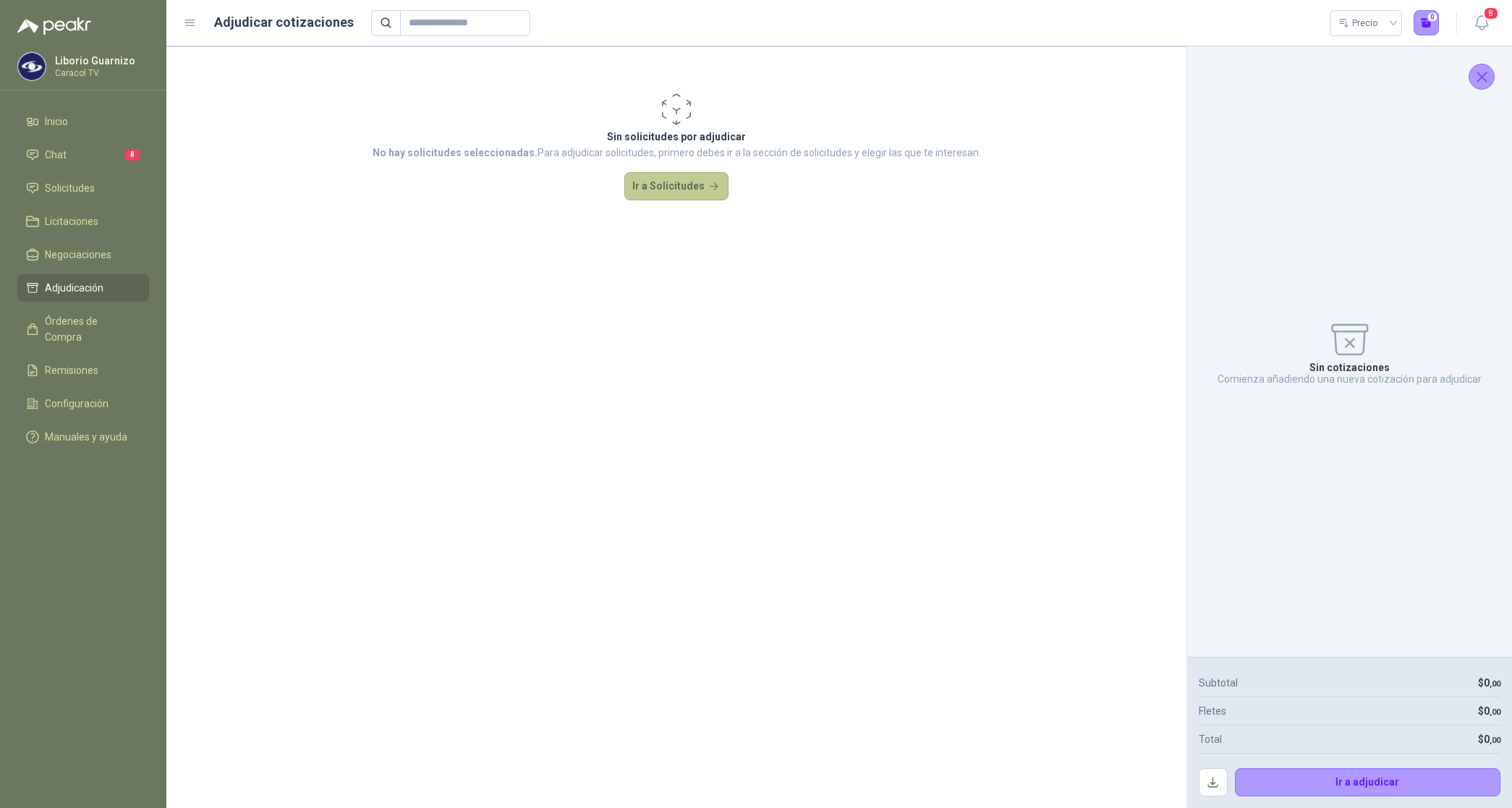
click at [690, 199] on button "Ir a Solicitudes" at bounding box center [676, 186] width 104 height 29
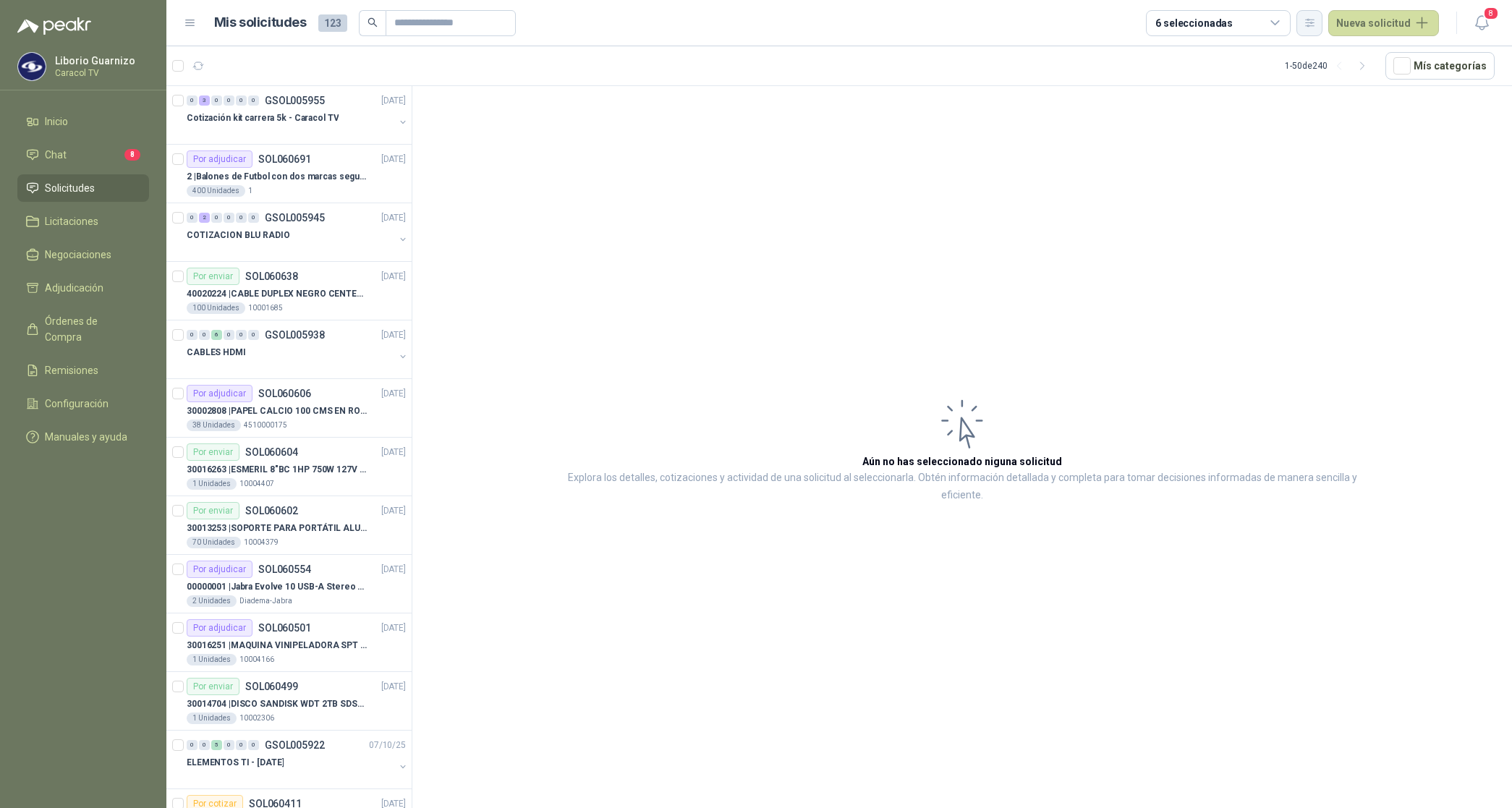
click at [1307, 26] on icon "button" at bounding box center [1310, 22] width 12 height 12
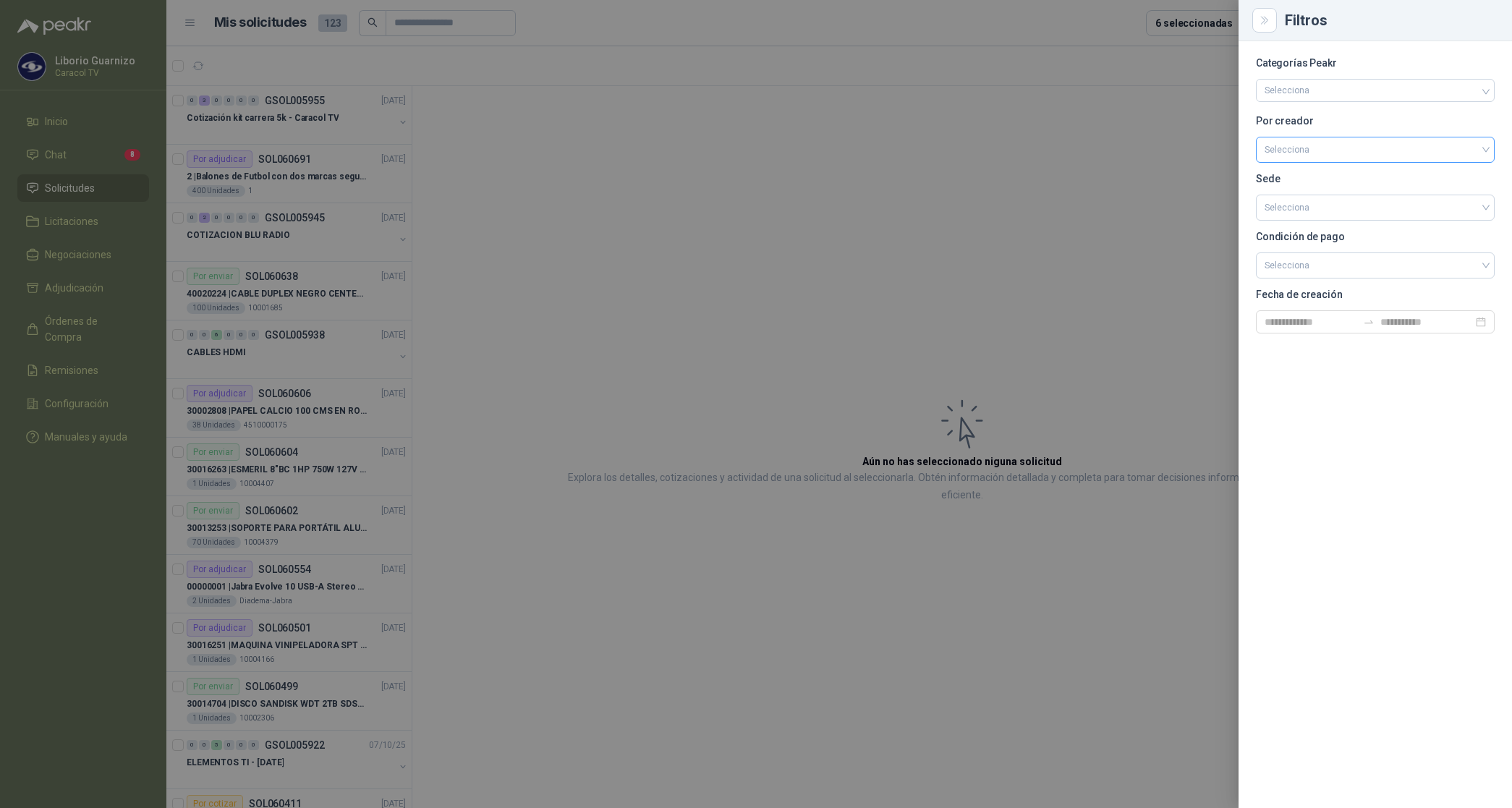
click at [1289, 149] on input "search" at bounding box center [1375, 148] width 222 height 22
click at [1310, 226] on div "[PERSON_NAME]" at bounding box center [1375, 226] width 216 height 16
click at [1180, 22] on div at bounding box center [756, 404] width 1512 height 808
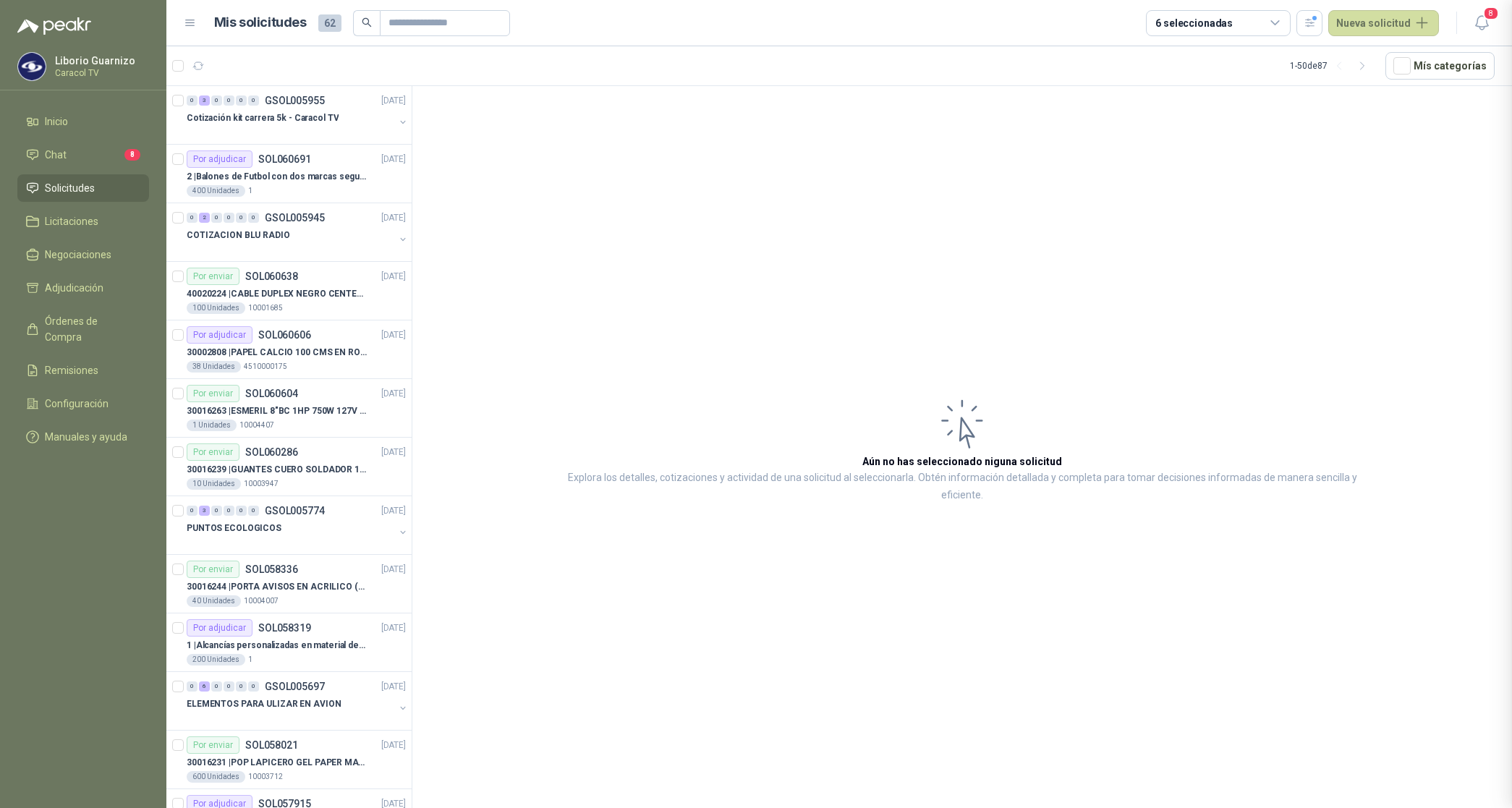
click at [1180, 22] on div "6 seleccionadas" at bounding box center [1193, 23] width 77 height 16
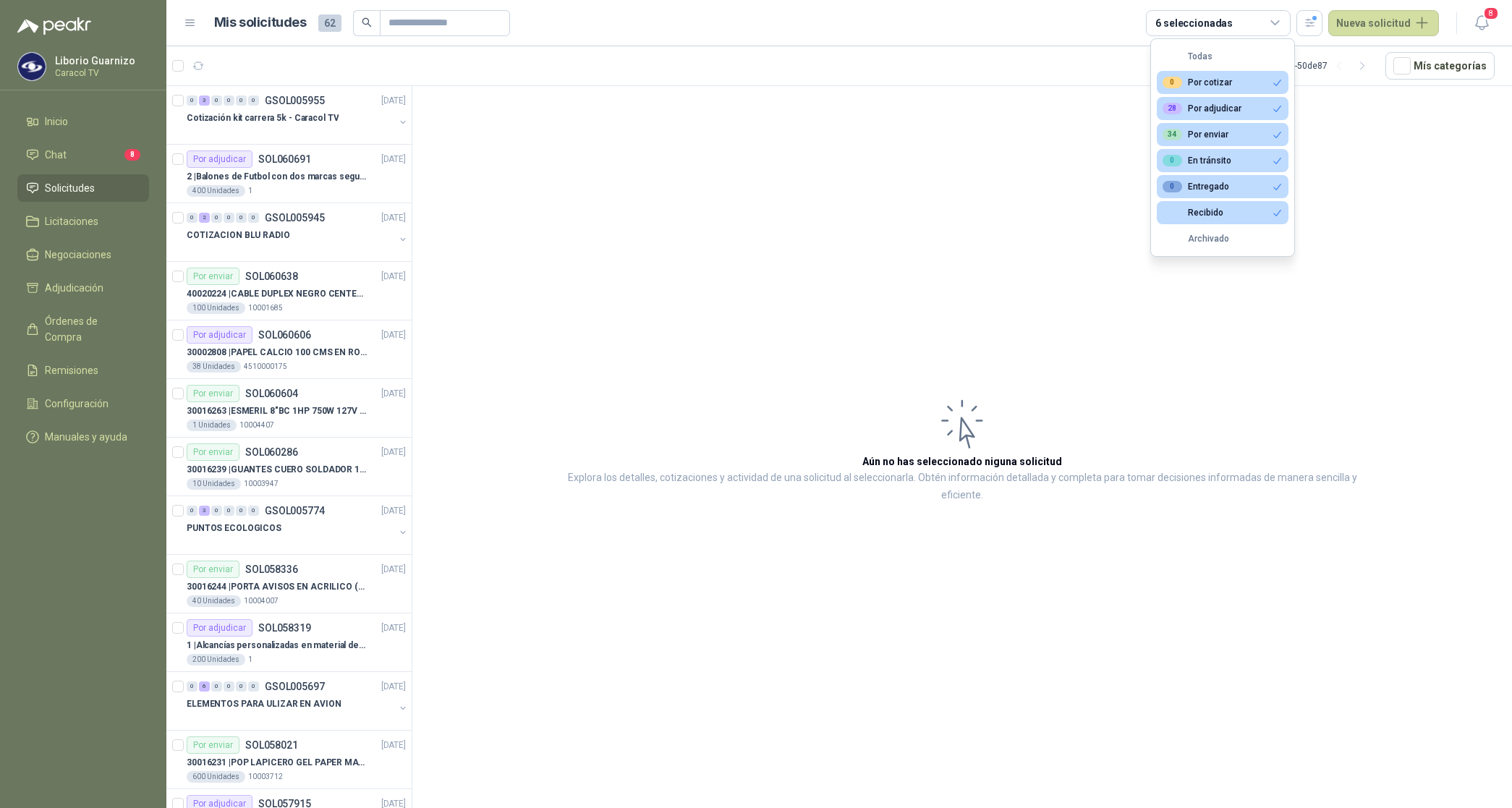
click at [1201, 80] on div "0 Por cotizar" at bounding box center [1197, 82] width 70 height 11
click at [1201, 96] on button "28 Por adjudicar" at bounding box center [1223, 108] width 132 height 23
click at [1212, 139] on div "34 Por enviar" at bounding box center [1195, 135] width 66 height 11
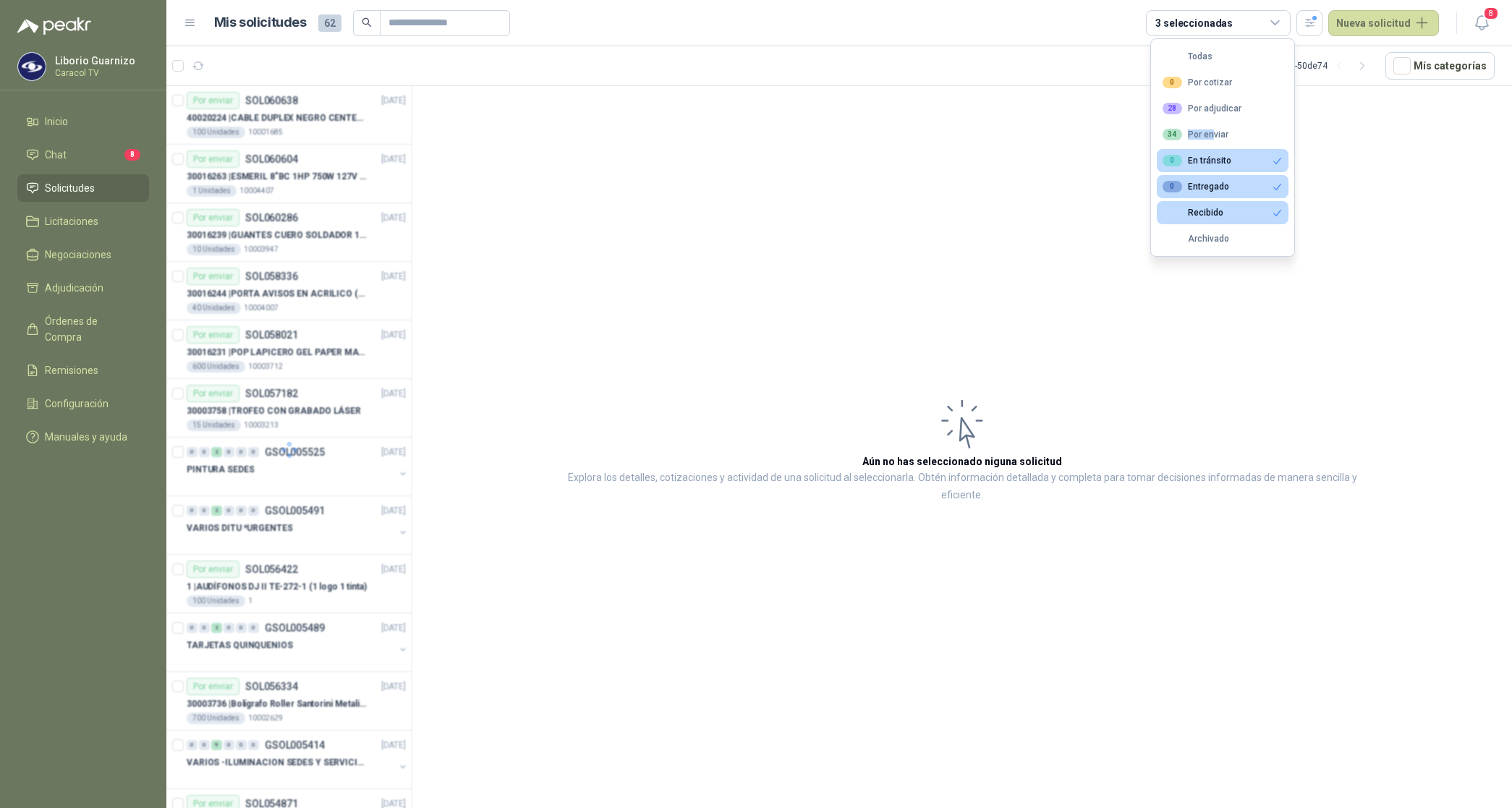
drag, startPoint x: 1212, startPoint y: 141, endPoint x: 1223, endPoint y: 172, distance: 32.9
click at [1218, 159] on div "0 En tránsito" at bounding box center [1197, 160] width 69 height 11
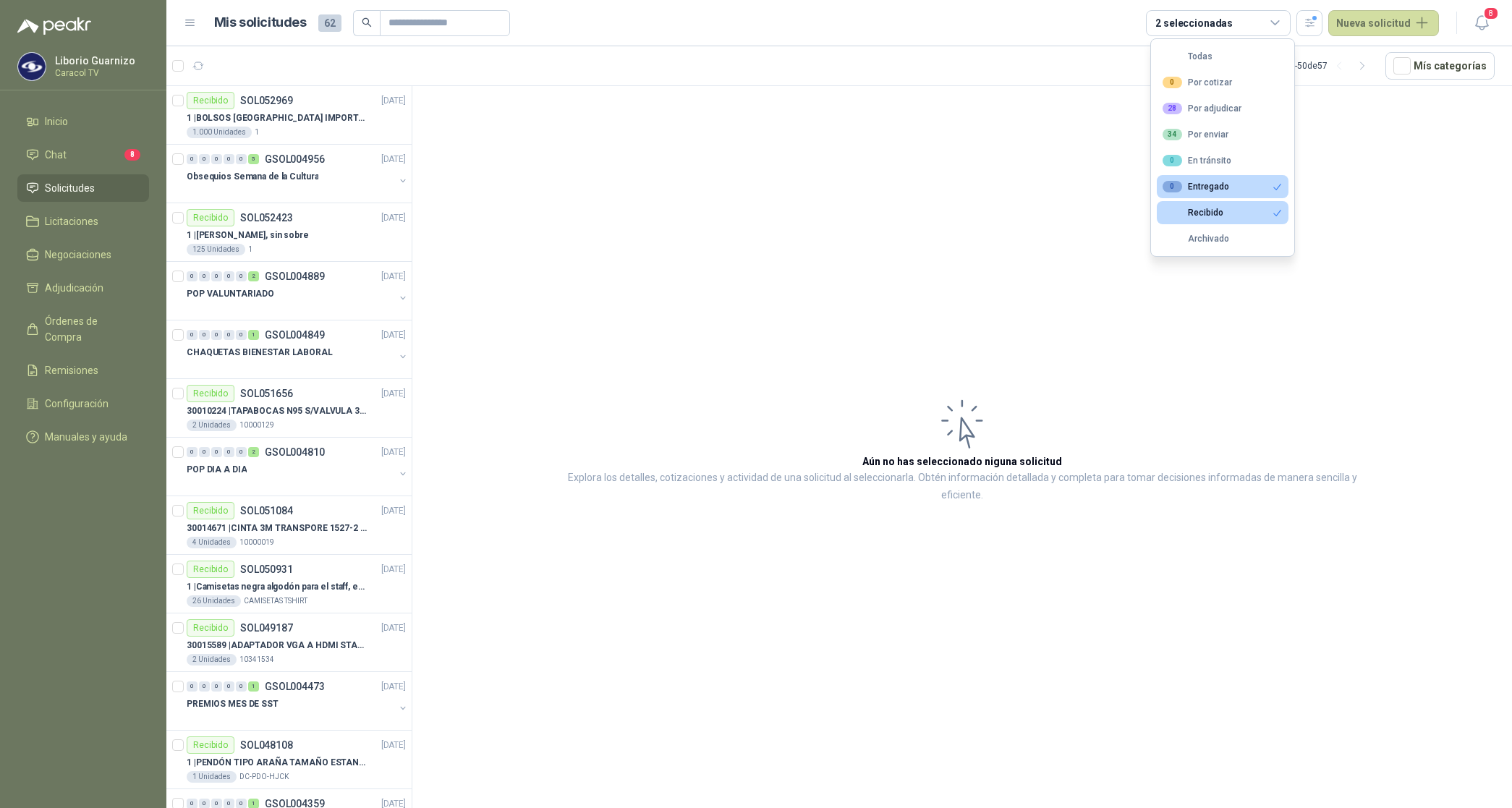
drag, startPoint x: 1220, startPoint y: 189, endPoint x: 1220, endPoint y: 199, distance: 10.0
click at [1220, 192] on div "0 Entregado" at bounding box center [1196, 186] width 67 height 11
drag, startPoint x: 1220, startPoint y: 199, endPoint x: 1223, endPoint y: 222, distance: 23.2
click at [1223, 218] on button "Recibido" at bounding box center [1223, 213] width 132 height 23
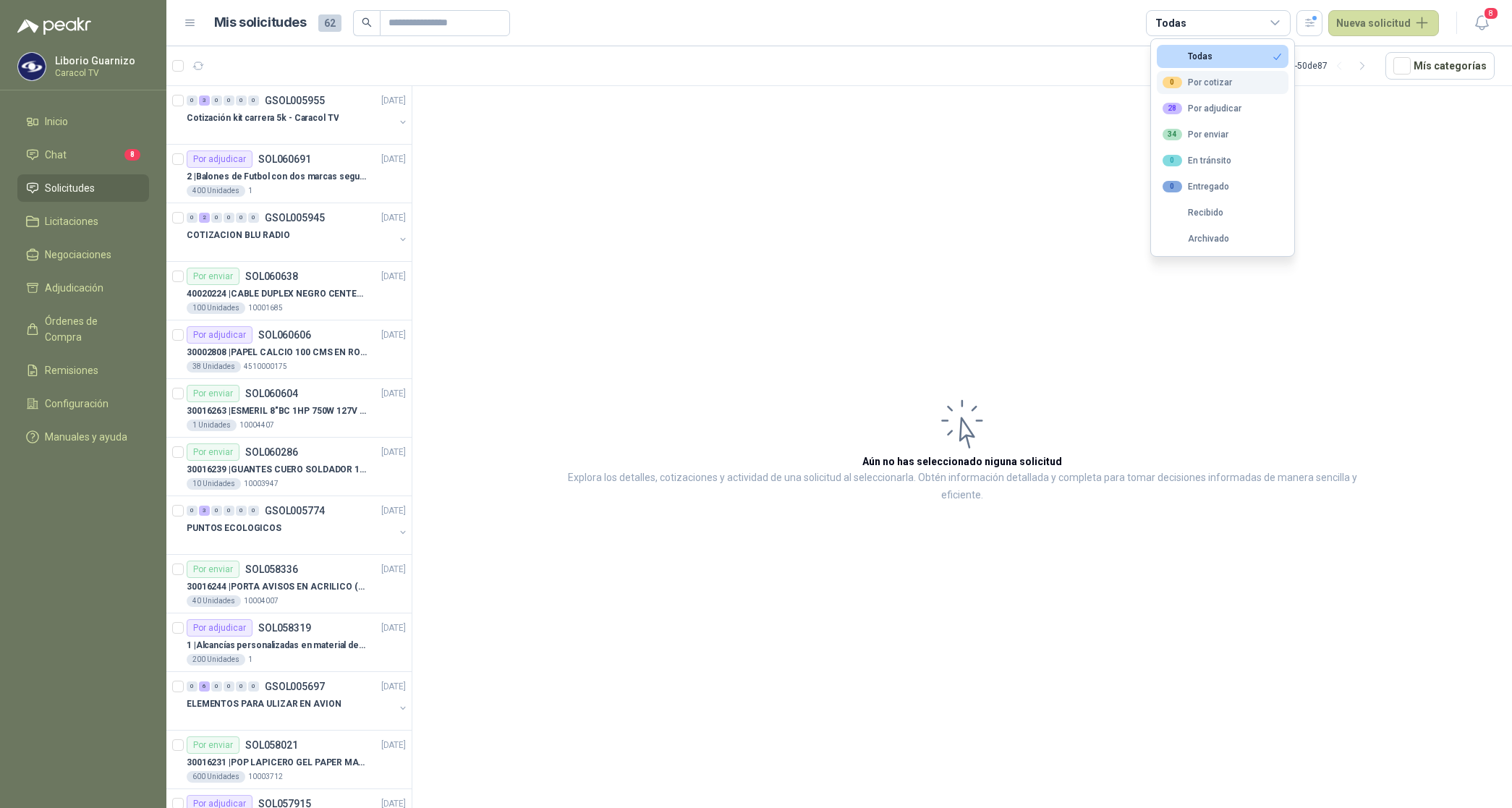
click at [1215, 87] on div "0 Por cotizar" at bounding box center [1197, 82] width 70 height 11
click at [1215, 120] on button "28 Por adjudicar" at bounding box center [1223, 108] width 132 height 23
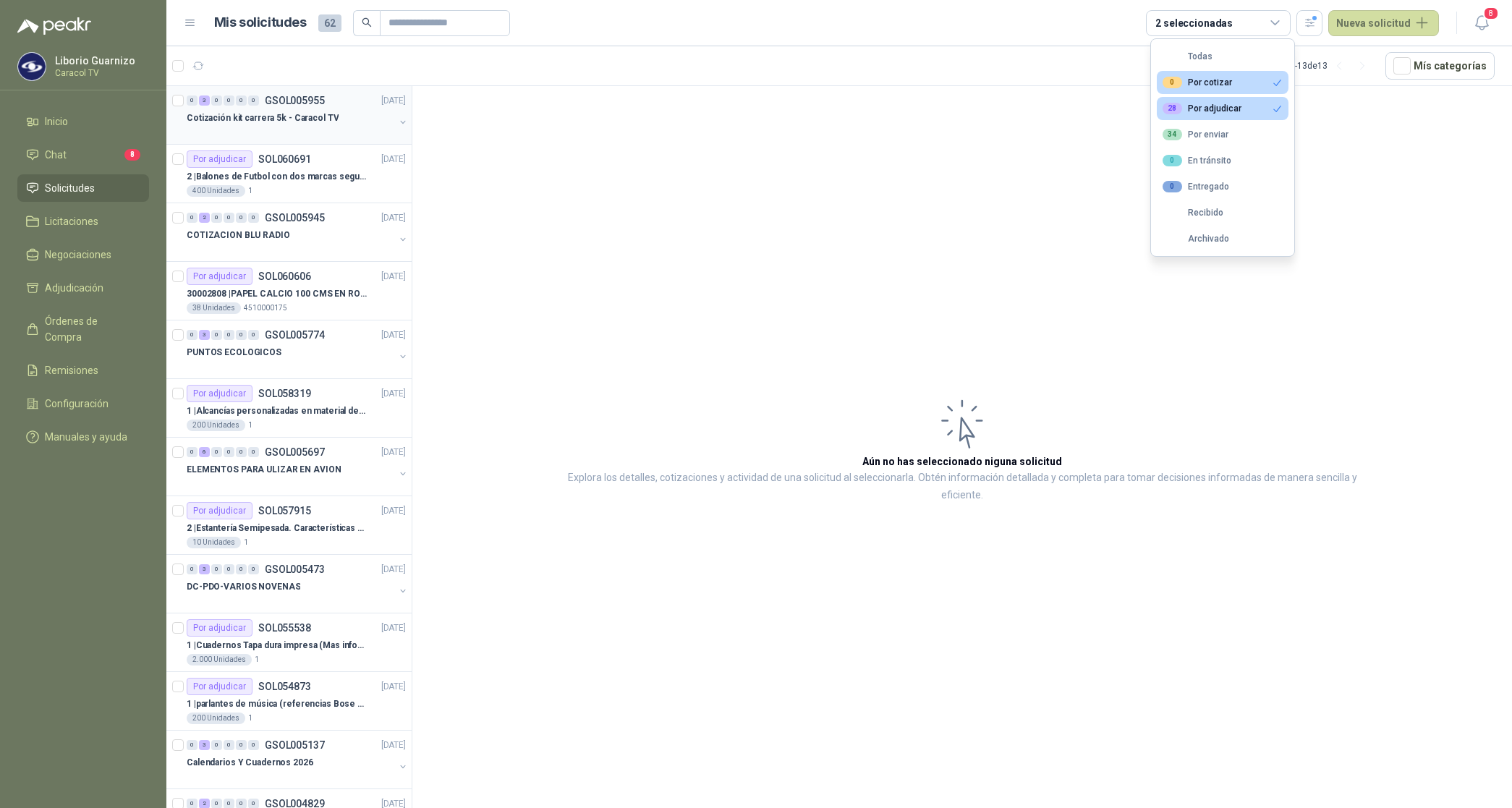
click at [273, 120] on p "Cotización kit carrera 5k - Caracol TV" at bounding box center [262, 118] width 152 height 13
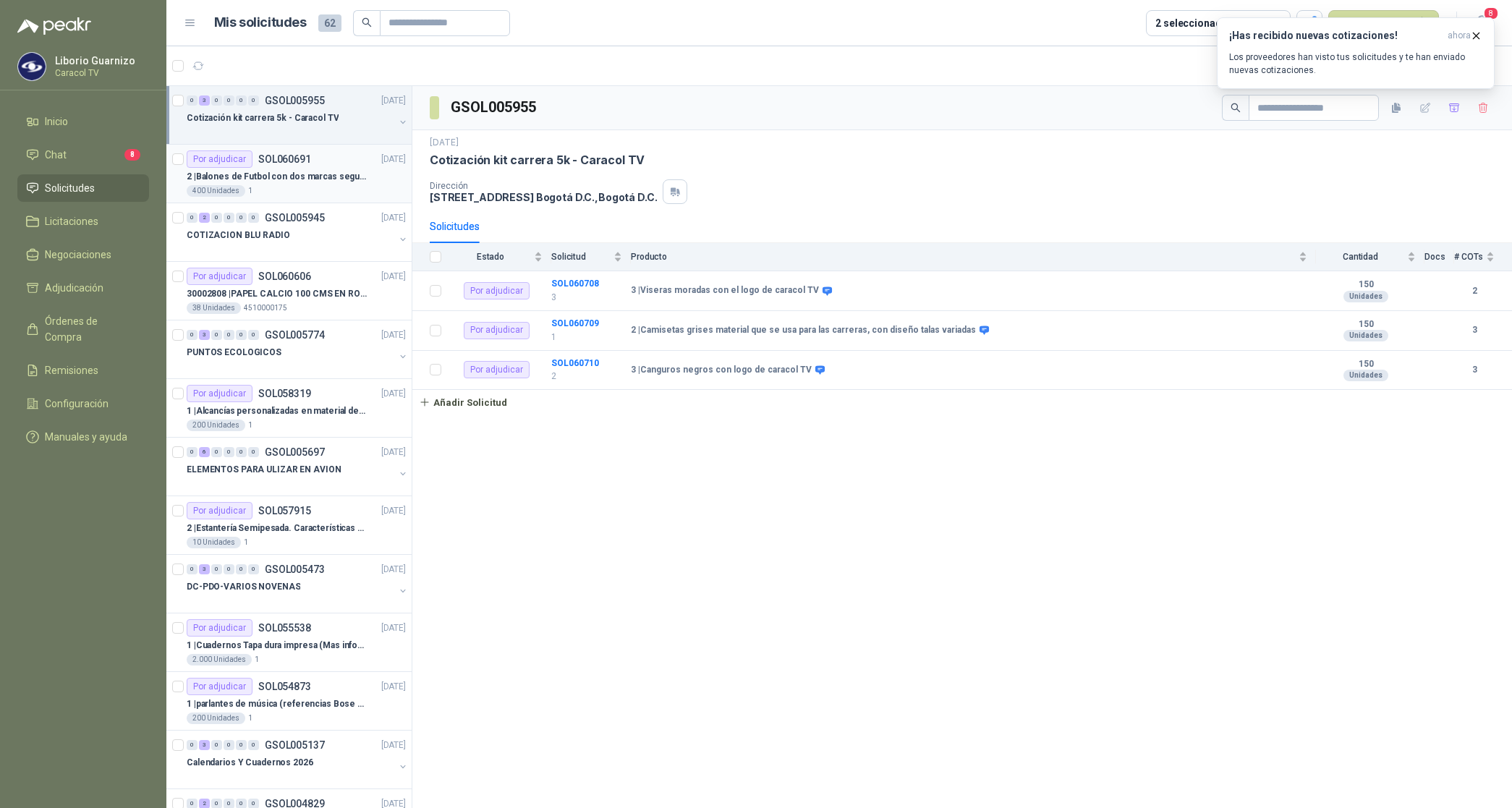
click at [320, 176] on p "2 | Balones de Futbol con dos marcas segun adjunto. Adjuntar cotizacion en su f…" at bounding box center [276, 177] width 181 height 13
